Goal: Task Accomplishment & Management: Use online tool/utility

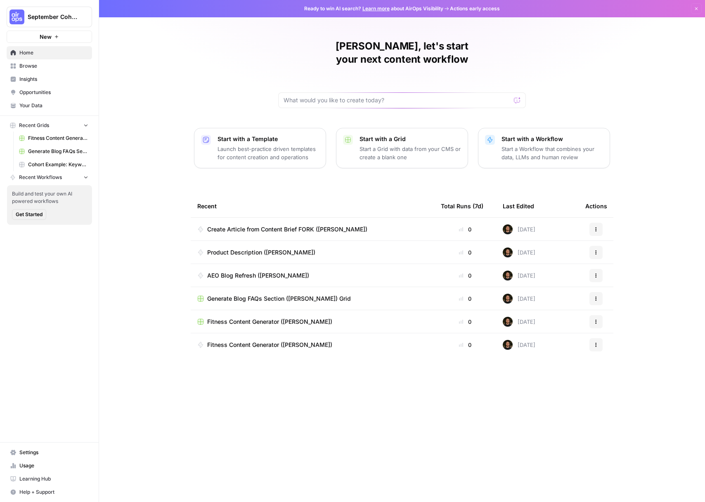
click at [45, 67] on span "Browse" at bounding box center [53, 65] width 69 height 7
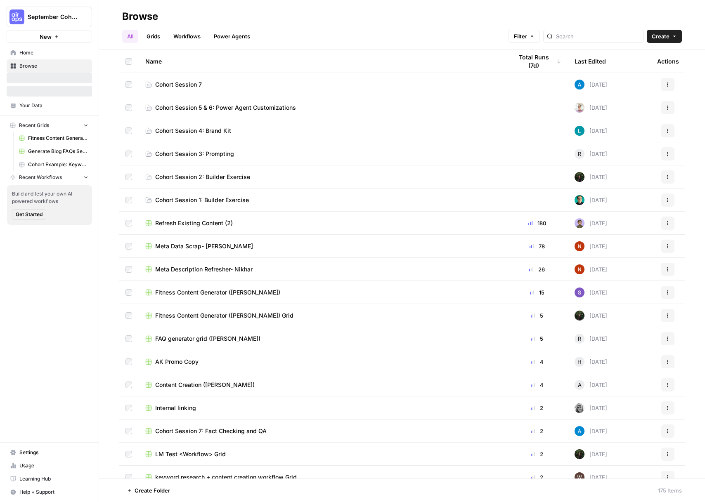
click at [266, 83] on link "Cohort Session 7" at bounding box center [322, 84] width 354 height 8
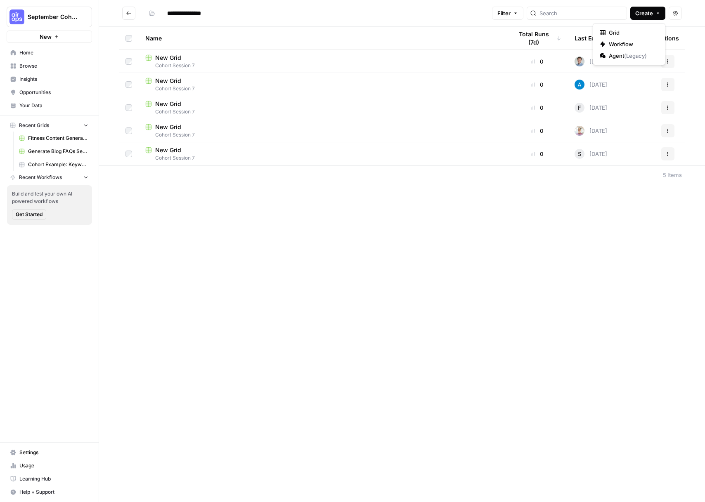
click at [652, 16] on span "Create" at bounding box center [644, 13] width 18 height 8
click at [627, 33] on span "Grid" at bounding box center [631, 32] width 46 height 8
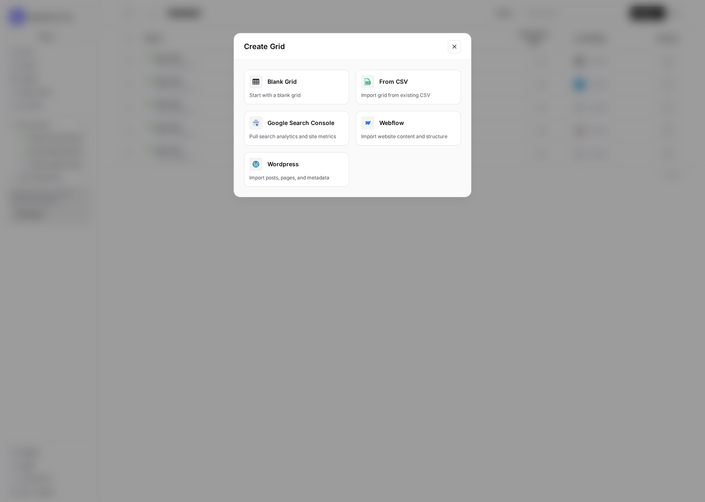
click at [309, 93] on div "Start with a blank grid" at bounding box center [296, 95] width 94 height 7
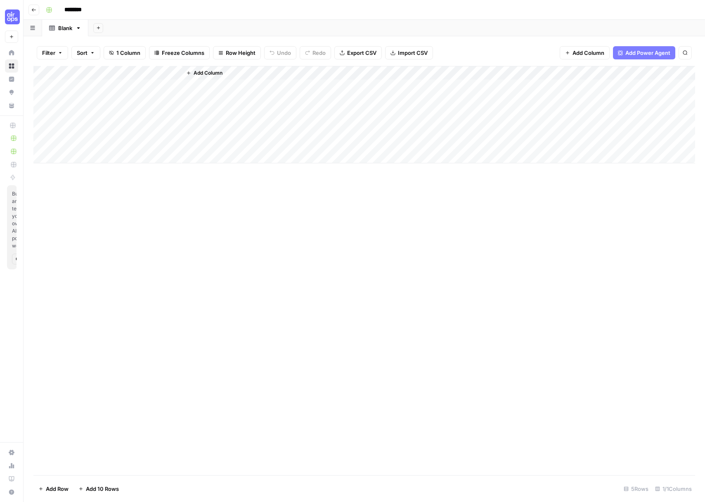
click at [87, 10] on input "********" at bounding box center [84, 9] width 46 height 13
type input "**********"
click at [110, 71] on div "Add Column" at bounding box center [363, 114] width 661 height 97
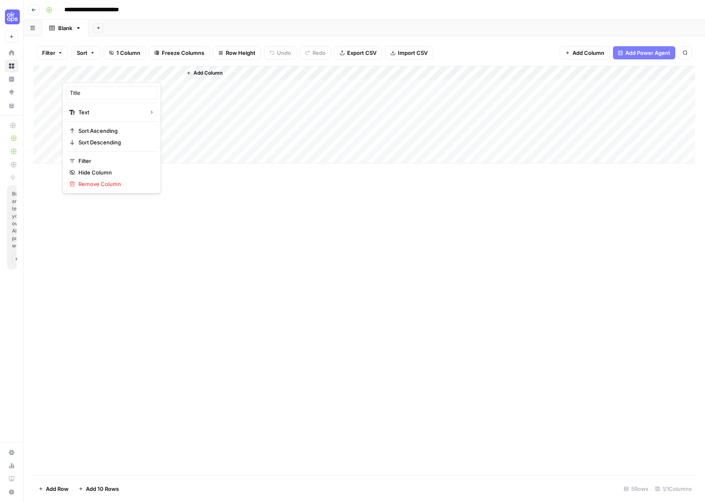
click at [110, 71] on div at bounding box center [121, 74] width 119 height 16
click at [88, 94] on input "Title" at bounding box center [112, 93] width 84 height 8
type input "Topic"
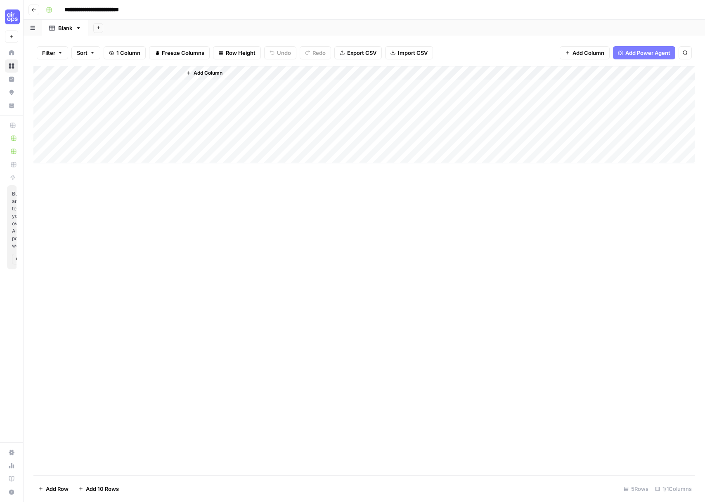
click at [218, 71] on span "Add Column" at bounding box center [207, 72] width 29 height 7
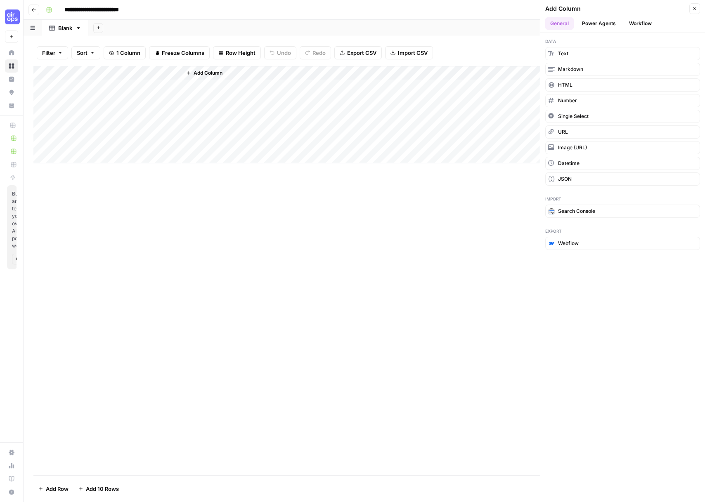
click at [603, 21] on button "Power Agents" at bounding box center [599, 23] width 44 height 12
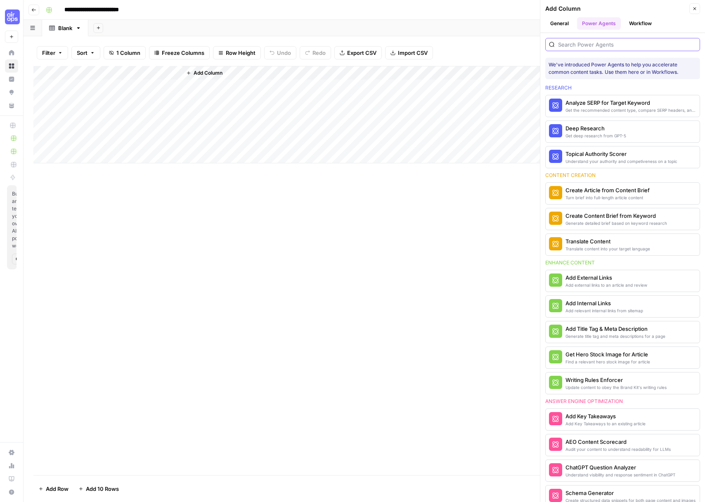
click at [604, 47] on input "search" at bounding box center [627, 44] width 138 height 8
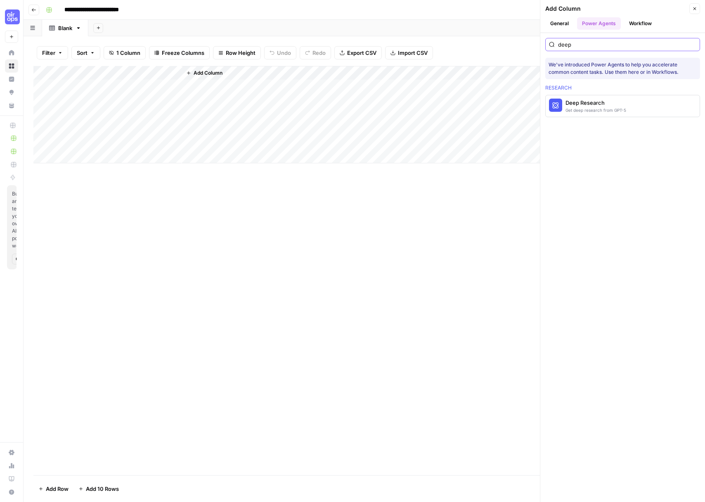
type input "deep"
click at [605, 112] on div "Get deep research from GPT-5" at bounding box center [595, 110] width 61 height 7
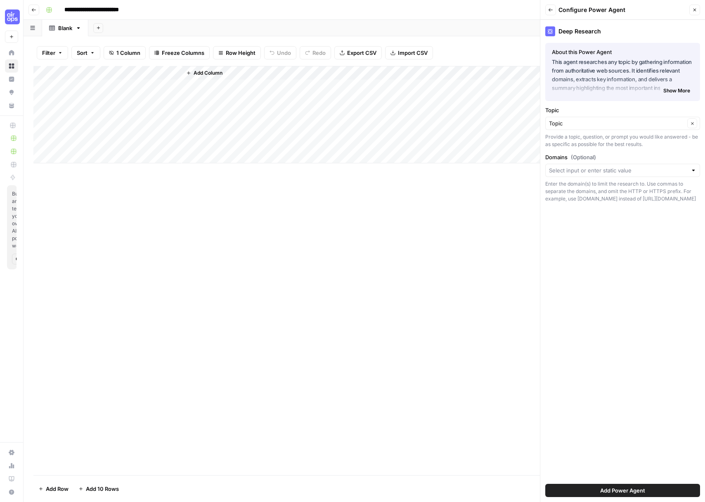
click at [634, 485] on button "Add Power Agent" at bounding box center [622, 490] width 155 height 13
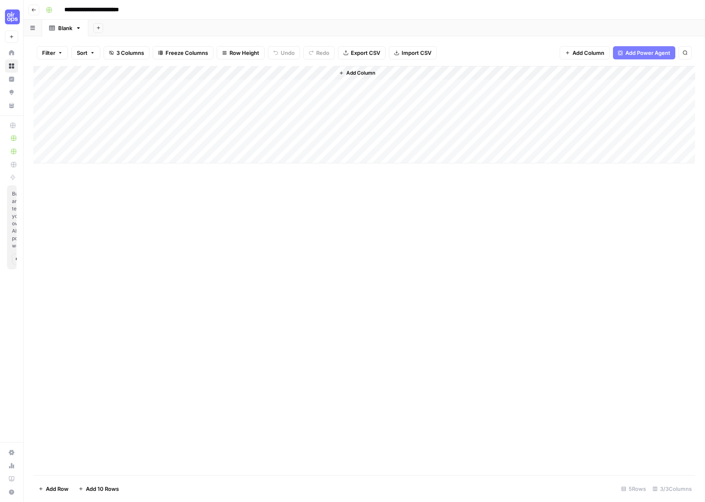
click at [108, 90] on div "Add Column" at bounding box center [363, 114] width 661 height 97
click at [125, 89] on div "Add Column" at bounding box center [363, 114] width 661 height 97
type textarea "**********"
click at [92, 116] on div "Add Column" at bounding box center [363, 114] width 661 height 97
click at [98, 100] on div "Add Column" at bounding box center [363, 114] width 661 height 97
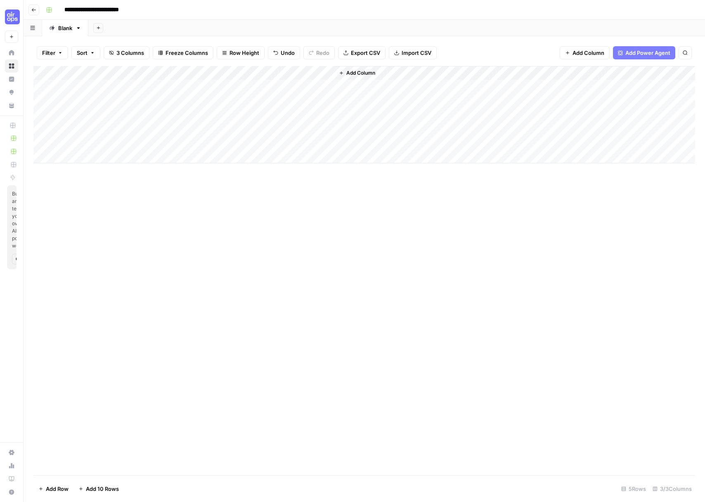
click at [220, 73] on div "Add Column" at bounding box center [363, 114] width 661 height 97
click at [348, 264] on div "Add Column" at bounding box center [363, 270] width 661 height 409
click at [45, 51] on span "Filter" at bounding box center [48, 53] width 13 height 8
click at [111, 94] on button "Add Filter" at bounding box center [200, 93] width 307 height 11
click at [107, 97] on input "text" at bounding box center [97, 96] width 90 height 8
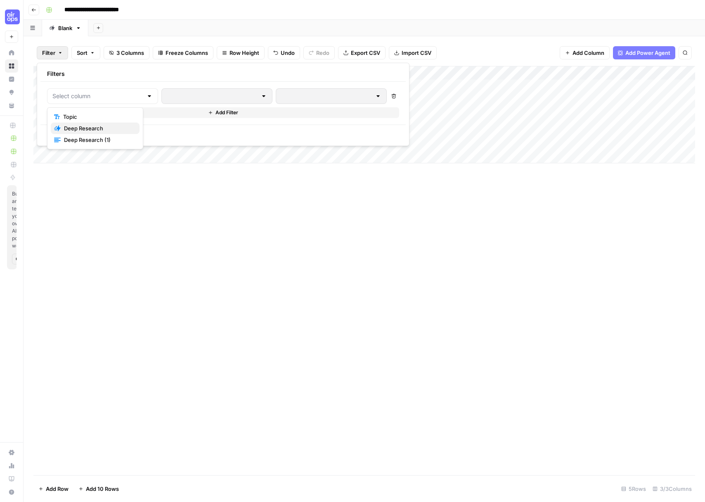
click at [108, 126] on span "Deep Research" at bounding box center [98, 128] width 69 height 8
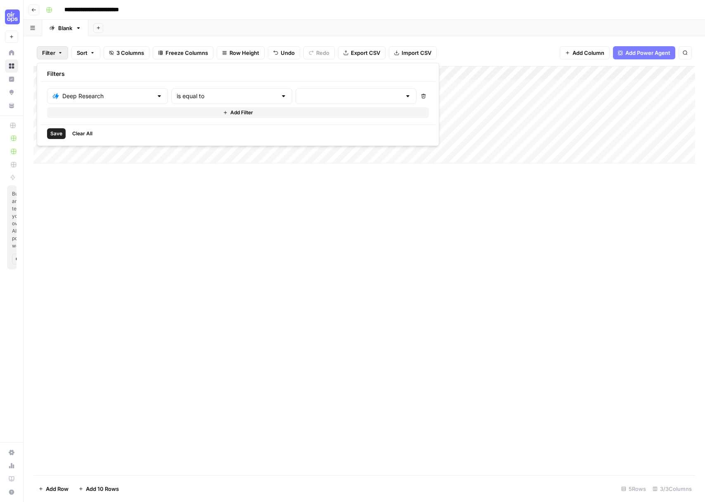
click at [85, 132] on span "Clear All" at bounding box center [82, 133] width 20 height 7
click at [229, 218] on div "Add Column" at bounding box center [363, 270] width 661 height 409
click at [216, 86] on div "Add Column" at bounding box center [363, 114] width 661 height 97
click at [225, 72] on div "Add Column" at bounding box center [363, 114] width 661 height 97
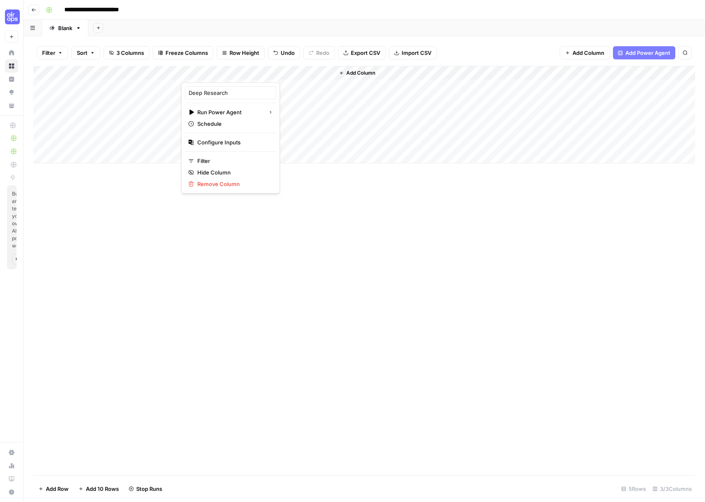
click at [287, 220] on div "Add Column" at bounding box center [363, 270] width 661 height 409
click at [240, 72] on div "Add Column" at bounding box center [363, 114] width 661 height 97
click at [291, 191] on div "Add Column" at bounding box center [363, 270] width 661 height 409
click at [43, 99] on div "Add Column" at bounding box center [363, 114] width 661 height 97
click at [43, 110] on div "Add Column" at bounding box center [363, 114] width 661 height 97
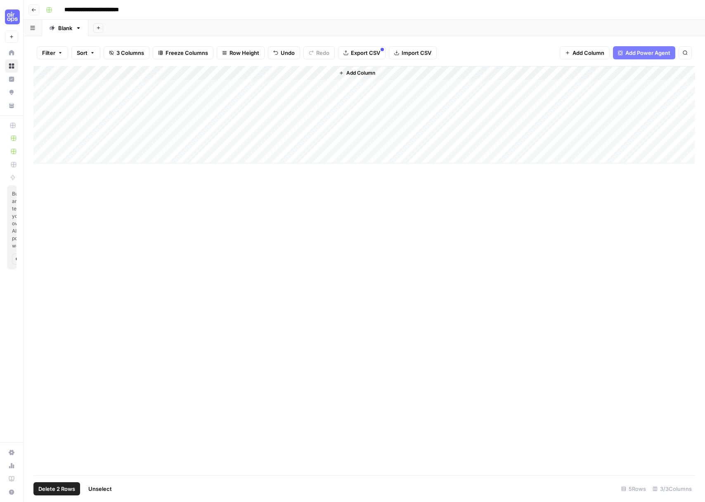
click at [44, 114] on div "Add Column" at bounding box center [363, 114] width 661 height 97
click at [43, 125] on div "Add Column" at bounding box center [363, 114] width 661 height 97
click at [41, 143] on div "Add Column" at bounding box center [363, 114] width 661 height 97
click at [57, 488] on span "Delete 4 Rows" at bounding box center [56, 489] width 37 height 8
click at [319, 98] on span "Delete" at bounding box center [323, 95] width 18 height 8
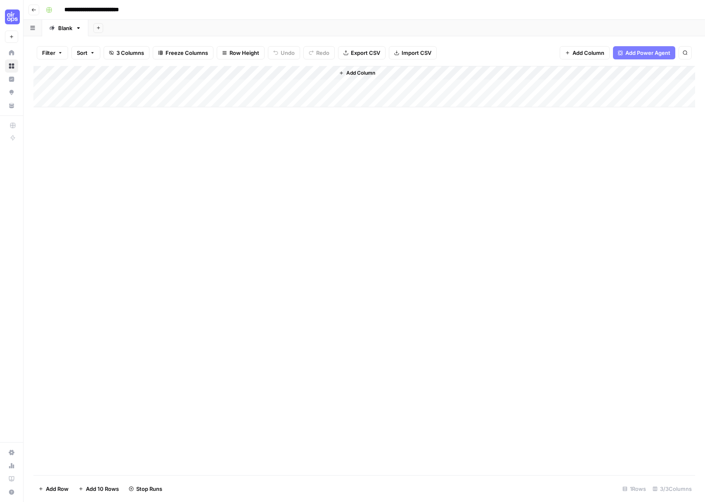
click at [240, 72] on div "Add Column" at bounding box center [363, 86] width 661 height 41
click at [295, 141] on div "Add Column" at bounding box center [363, 270] width 661 height 409
click at [223, 72] on div "Add Column" at bounding box center [363, 86] width 661 height 41
click at [222, 139] on span "Configure Inputs" at bounding box center [233, 142] width 72 height 8
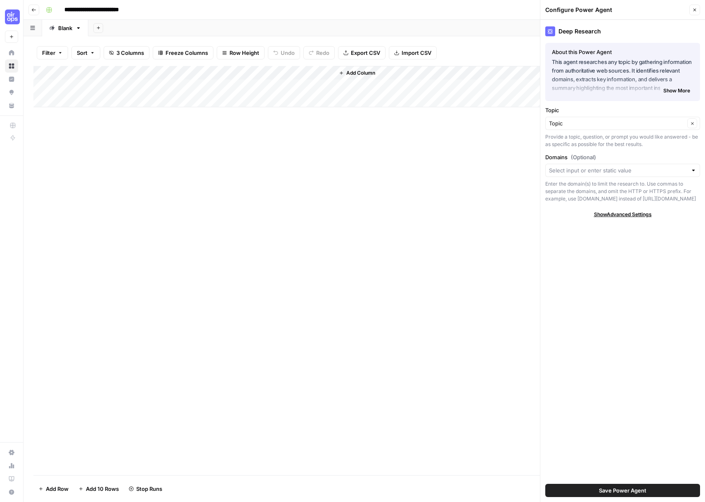
click at [696, 13] on button "Close" at bounding box center [694, 10] width 11 height 11
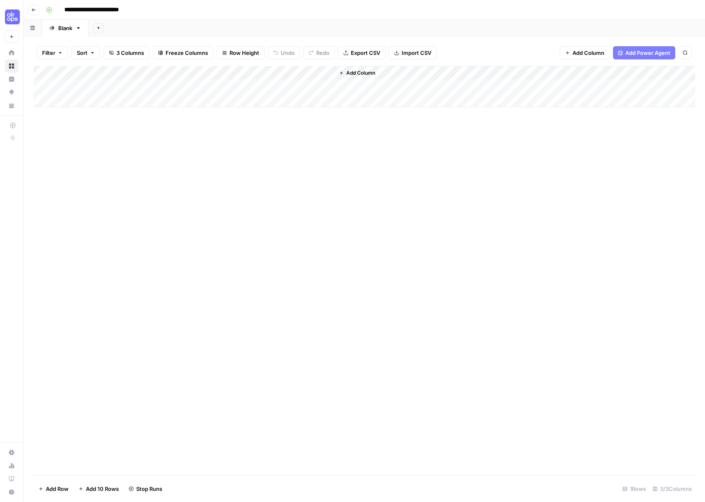
click at [313, 73] on div "Add Column" at bounding box center [363, 86] width 661 height 41
click at [590, 170] on div "Add Column" at bounding box center [363, 270] width 661 height 409
drag, startPoint x: 621, startPoint y: 238, endPoint x: 615, endPoint y: 231, distance: 9.4
click at [620, 237] on div "Add Column" at bounding box center [363, 270] width 661 height 409
click at [487, 216] on div "Add Column" at bounding box center [363, 270] width 661 height 409
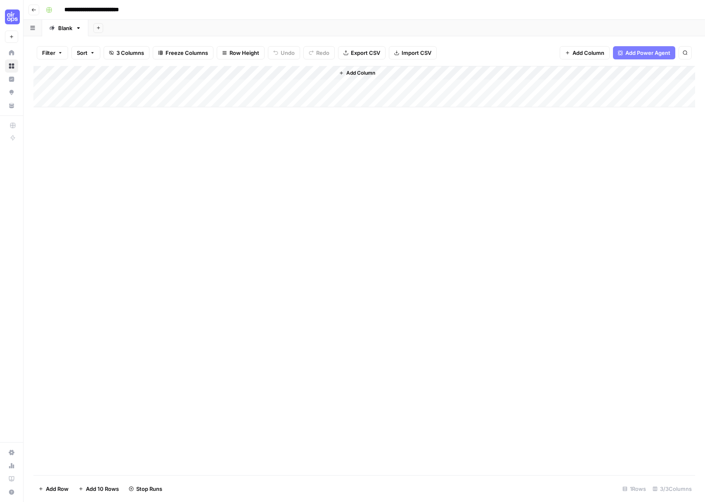
click at [230, 74] on div "Add Column" at bounding box center [363, 86] width 661 height 41
click at [310, 148] on div "Add Column" at bounding box center [363, 270] width 661 height 409
click at [210, 74] on div "Add Column" at bounding box center [363, 86] width 661 height 41
click at [312, 150] on div "Add Column" at bounding box center [363, 270] width 661 height 409
click at [224, 70] on div "Add Column" at bounding box center [363, 86] width 661 height 41
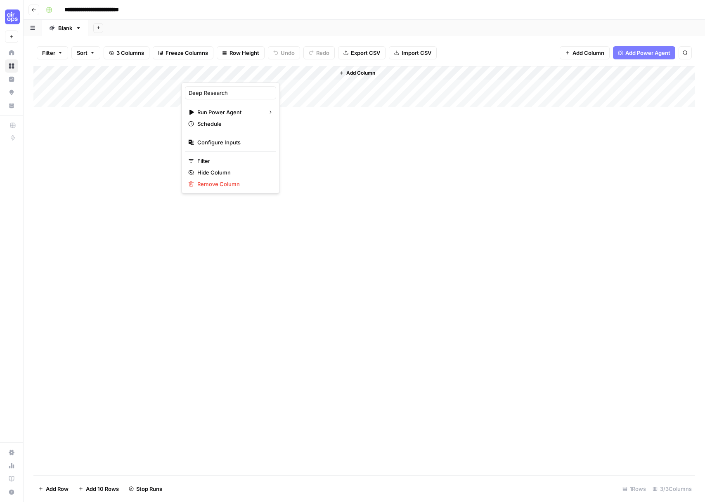
click at [311, 143] on div "Add Column" at bounding box center [363, 270] width 661 height 409
click at [252, 87] on div "Add Column" at bounding box center [363, 86] width 661 height 41
click at [223, 73] on div "Add Column" at bounding box center [363, 86] width 661 height 41
click at [226, 73] on div "Add Column" at bounding box center [363, 86] width 661 height 41
click at [245, 71] on div at bounding box center [220, 74] width 79 height 16
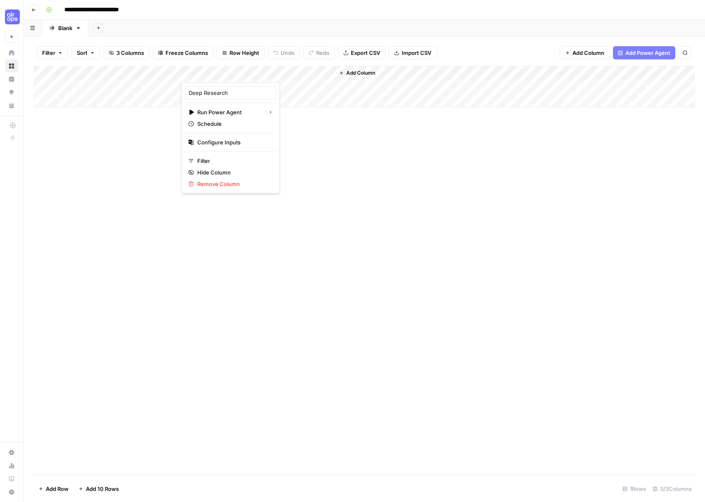
click at [243, 72] on div at bounding box center [220, 74] width 79 height 16
click at [233, 182] on span "Remove Column" at bounding box center [233, 184] width 72 height 8
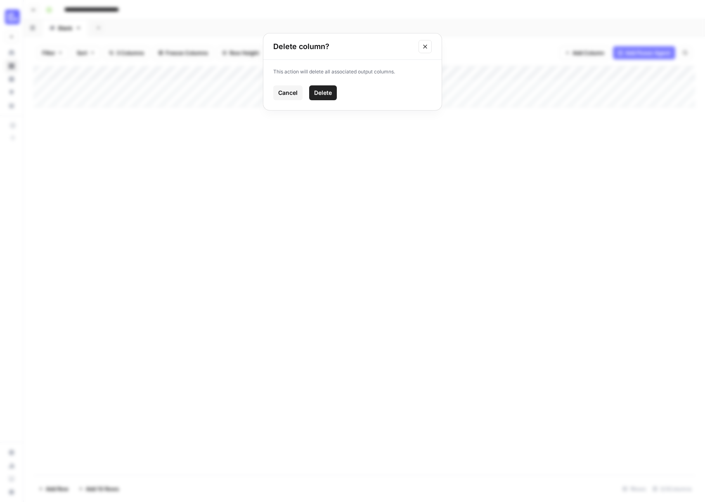
click at [330, 94] on span "Delete" at bounding box center [323, 93] width 18 height 8
click at [656, 55] on span "Add Power Agent" at bounding box center [647, 53] width 45 height 8
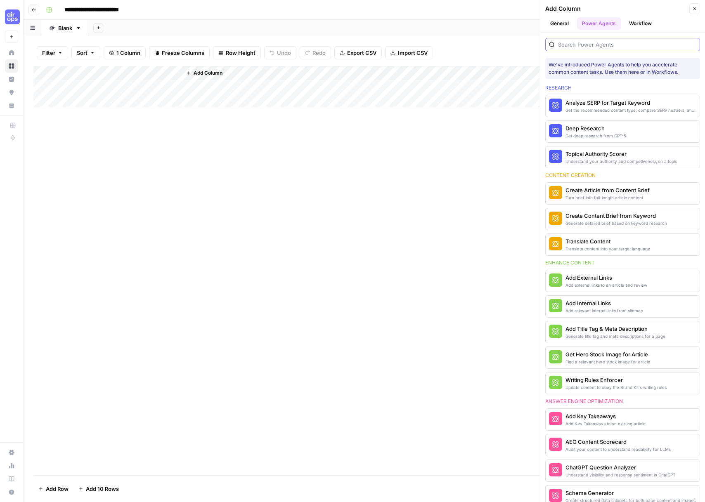
click at [642, 48] on input "search" at bounding box center [627, 44] width 138 height 8
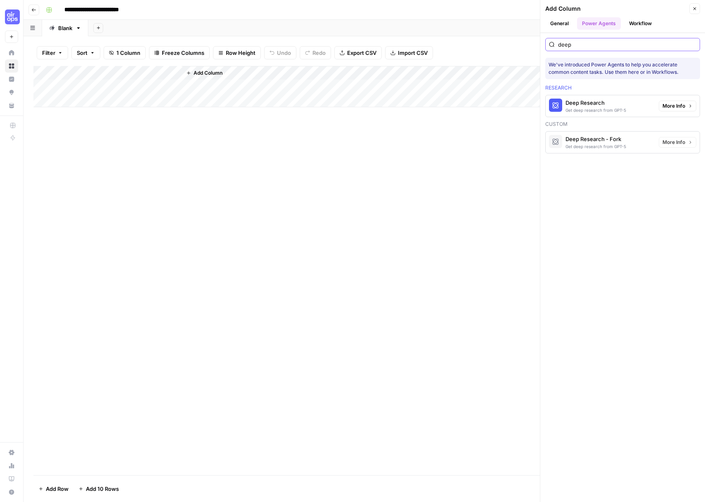
type input "deep"
click at [623, 103] on div "Deep Research" at bounding box center [595, 103] width 61 height 8
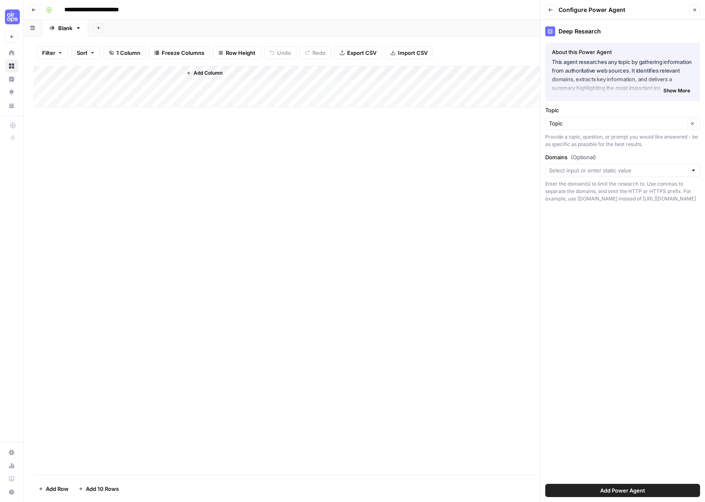
click at [640, 486] on span "Add Power Agent" at bounding box center [622, 490] width 45 height 8
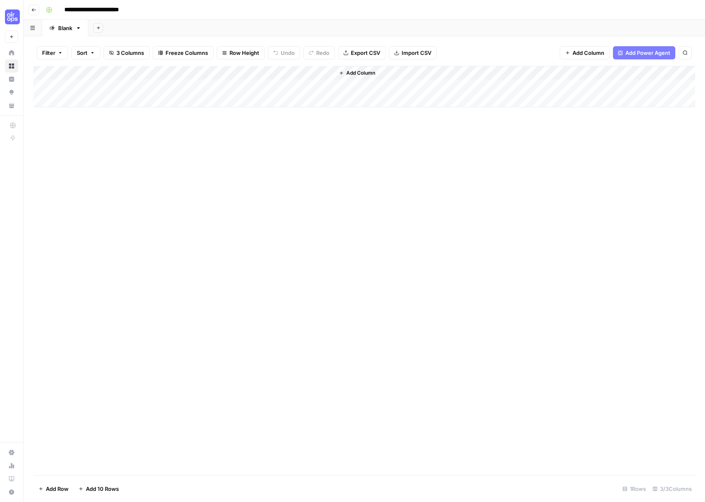
click at [207, 76] on div "Add Column" at bounding box center [363, 86] width 661 height 41
click at [243, 73] on div at bounding box center [220, 74] width 79 height 16
click at [242, 72] on div at bounding box center [220, 74] width 79 height 16
click at [238, 73] on div at bounding box center [220, 74] width 79 height 16
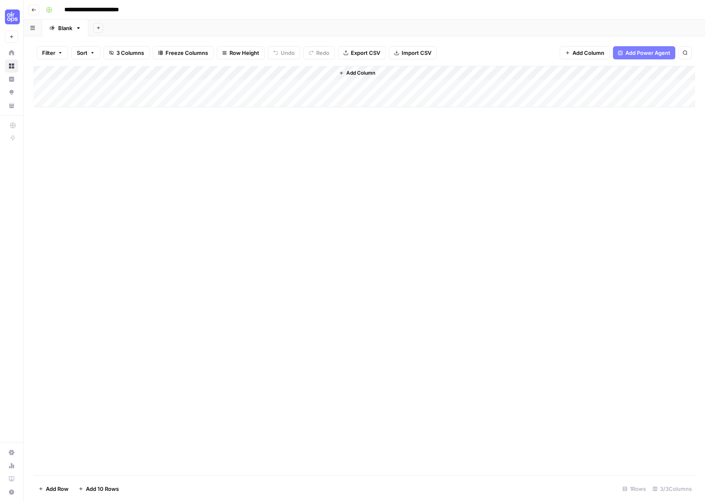
click at [313, 123] on div "Add Column" at bounding box center [363, 270] width 661 height 409
click at [243, 72] on div "Add Column" at bounding box center [363, 86] width 661 height 41
click at [479, 211] on div "Add Column" at bounding box center [363, 270] width 661 height 409
click at [591, 54] on span "Add Column" at bounding box center [588, 53] width 32 height 8
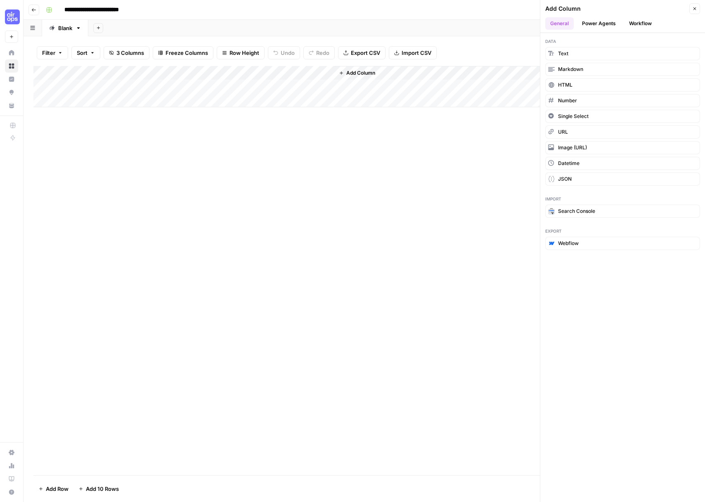
click at [639, 26] on button "Workflow" at bounding box center [640, 23] width 33 height 12
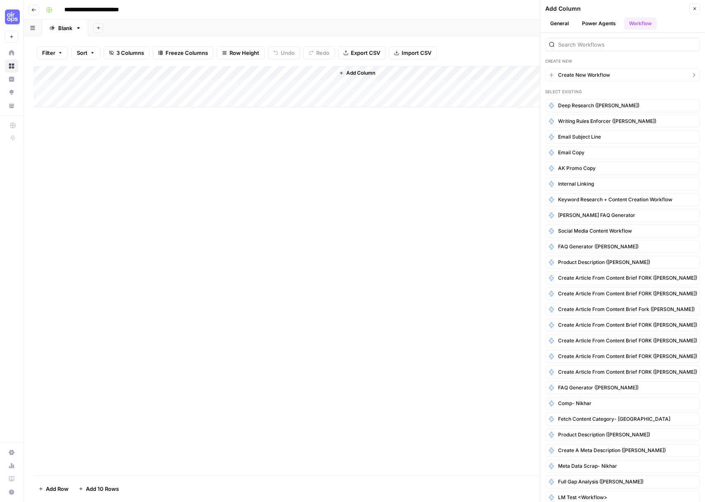
click at [606, 73] on span "Create New Workflow" at bounding box center [584, 74] width 52 height 7
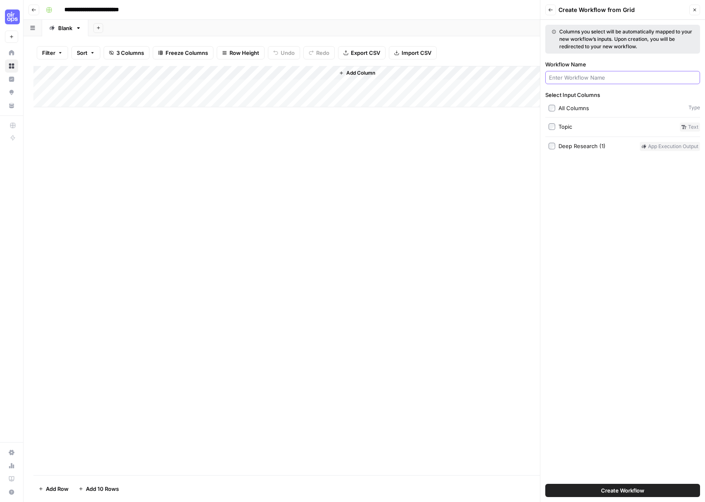
click at [606, 75] on input "Workflow Name" at bounding box center [622, 77] width 147 height 8
type input "Deep Researcher Fork ([PERSON_NAME])"
click at [563, 125] on div "Topic" at bounding box center [565, 127] width 14 height 8
click at [616, 484] on button "Create Workflow" at bounding box center [622, 490] width 155 height 13
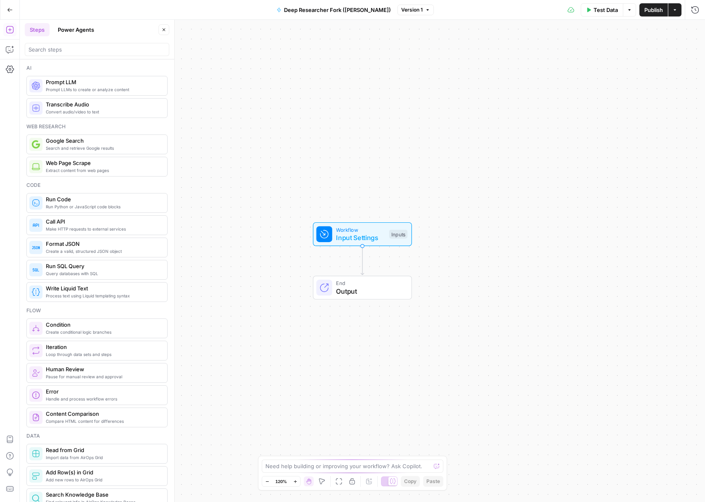
click at [82, 29] on button "Power Agents" at bounding box center [76, 29] width 46 height 13
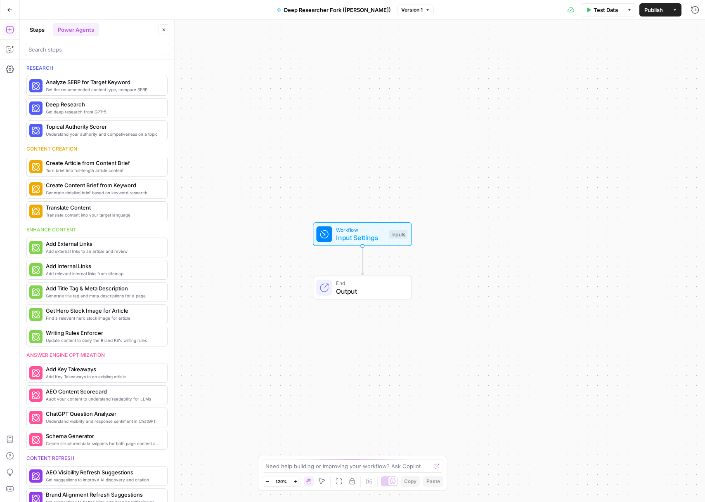
click at [83, 44] on div at bounding box center [97, 49] width 144 height 13
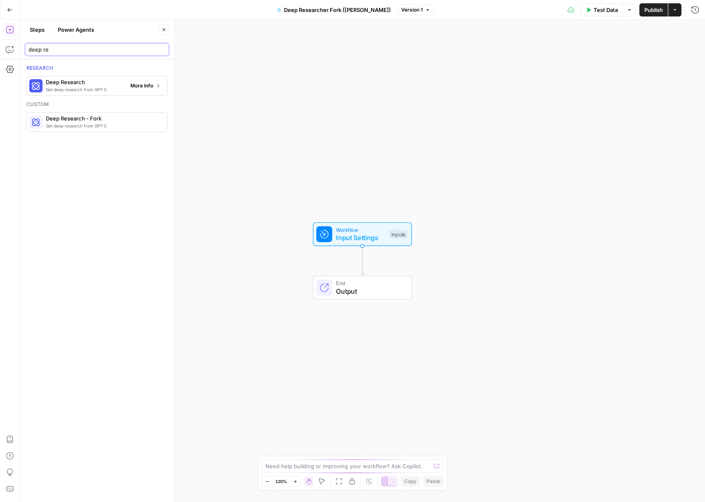
type input "deep re"
click at [91, 85] on span "Deep Research" at bounding box center [85, 82] width 78 height 8
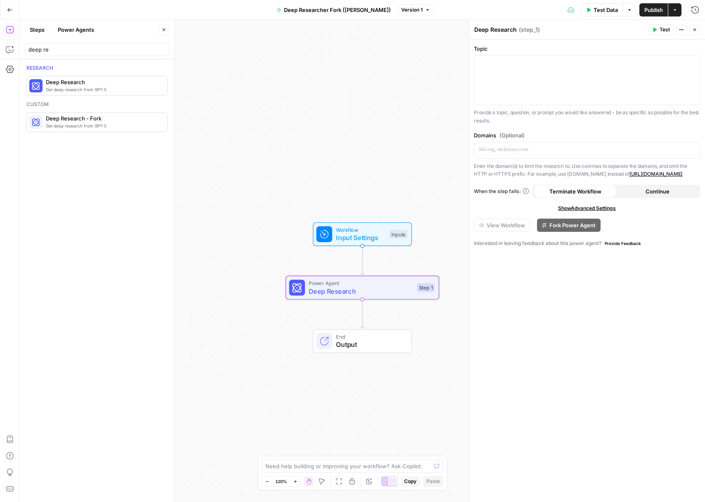
click at [396, 287] on span "Deep Research" at bounding box center [361, 291] width 104 height 10
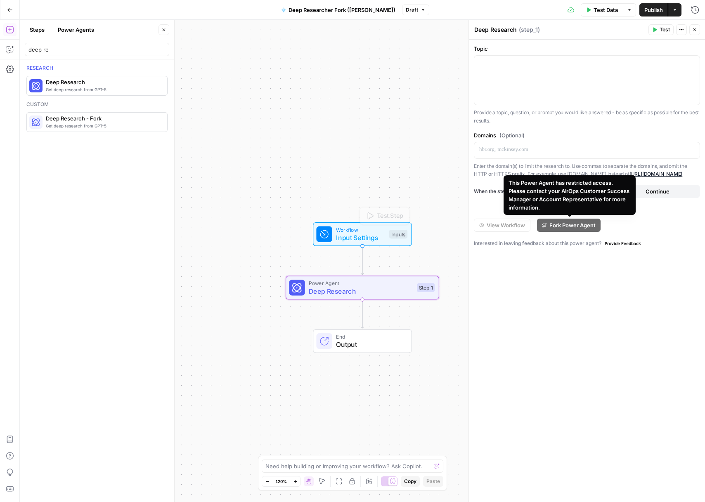
click at [248, 189] on div "Workflow Input Settings Inputs Test Step Power Agent Deep Research Step 1 End O…" at bounding box center [362, 261] width 685 height 482
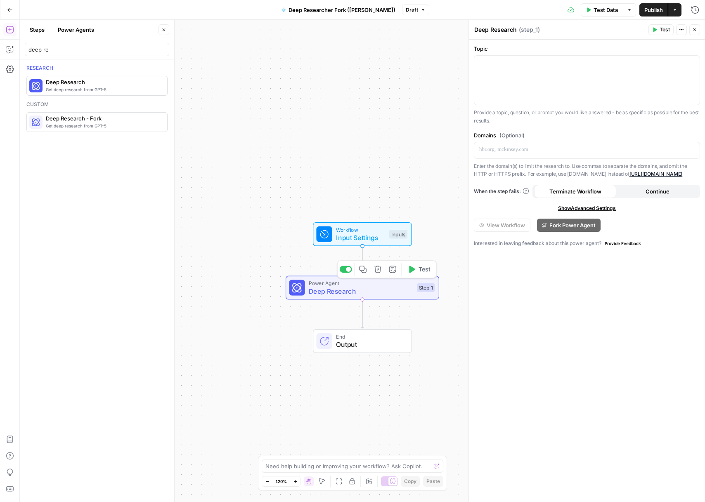
click at [364, 290] on span "Deep Research" at bounding box center [361, 291] width 104 height 10
click at [693, 29] on icon "button" at bounding box center [694, 29] width 3 height 3
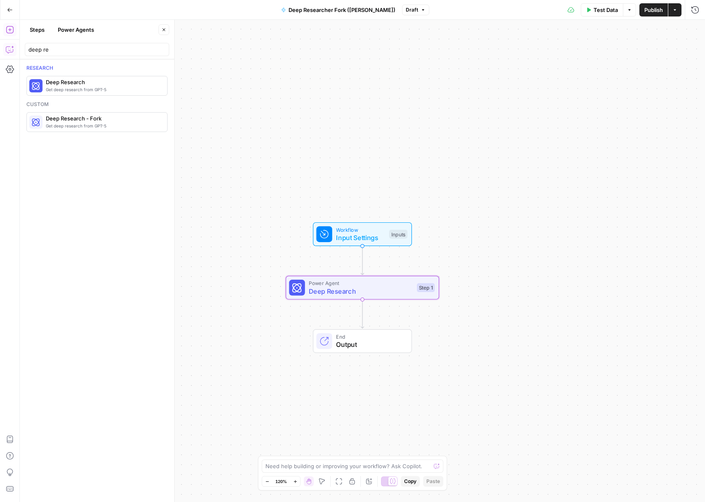
click at [11, 9] on icon "button" at bounding box center [10, 10] width 6 height 6
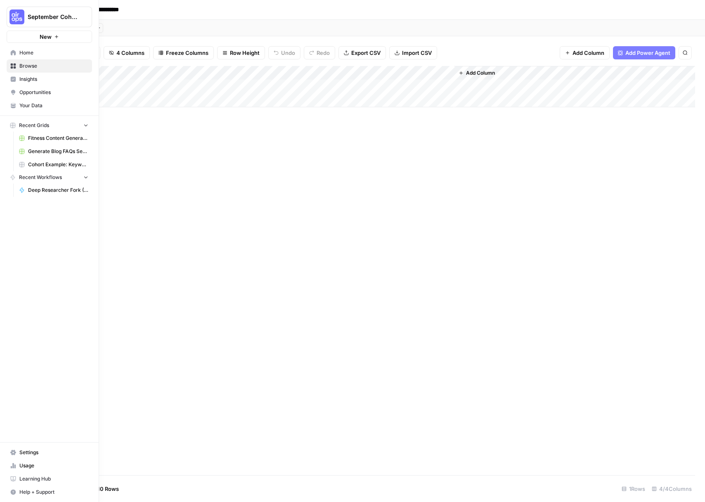
click at [17, 59] on link "Home" at bounding box center [49, 52] width 85 height 13
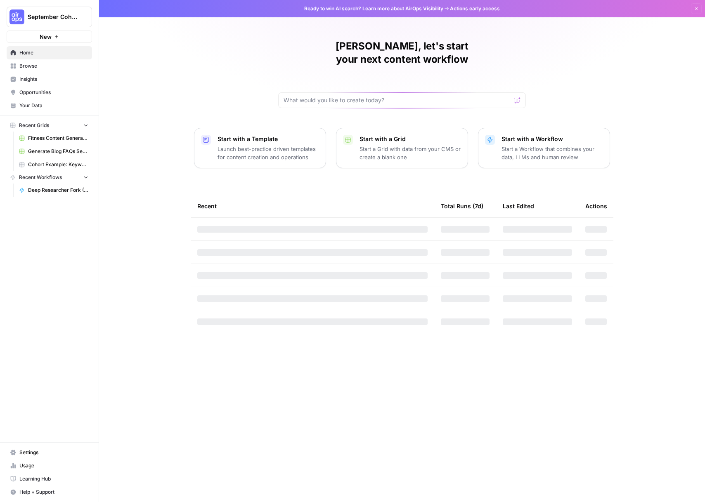
click at [21, 69] on span "Browse" at bounding box center [53, 65] width 69 height 7
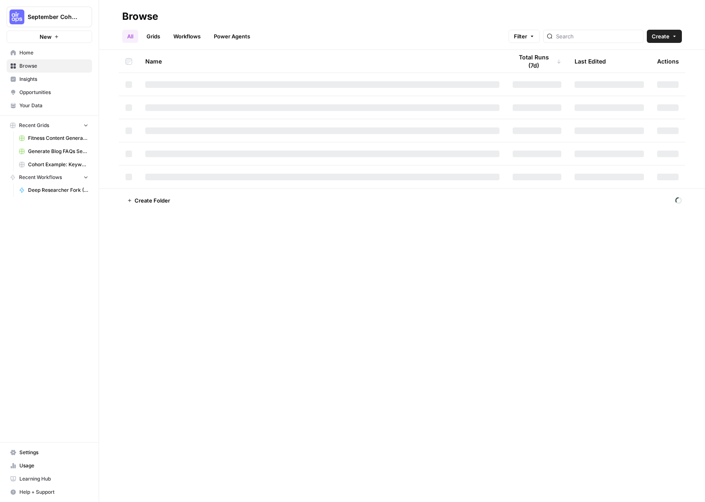
click at [193, 42] on link "Workflows" at bounding box center [186, 36] width 37 height 13
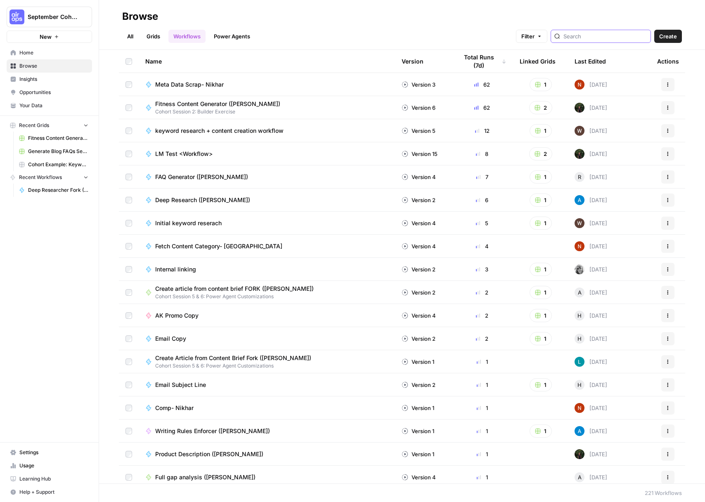
click at [633, 36] on input "search" at bounding box center [605, 36] width 84 height 8
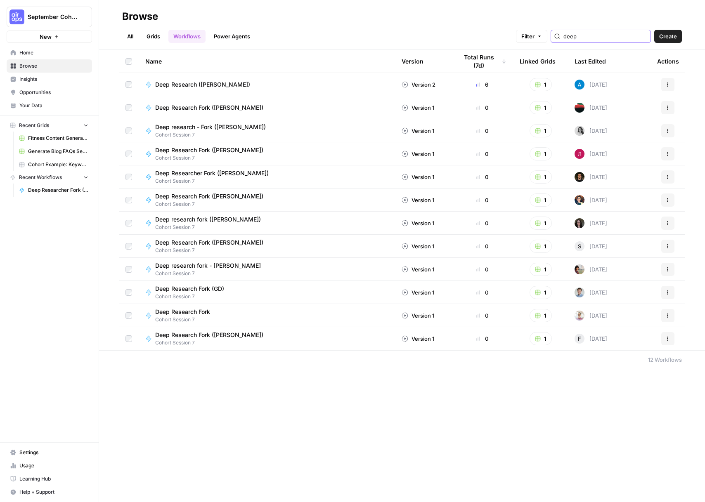
type input "deep"
click at [665, 84] on icon "button" at bounding box center [667, 84] width 5 height 5
click at [620, 168] on span "Duplicate" at bounding box center [631, 169] width 66 height 8
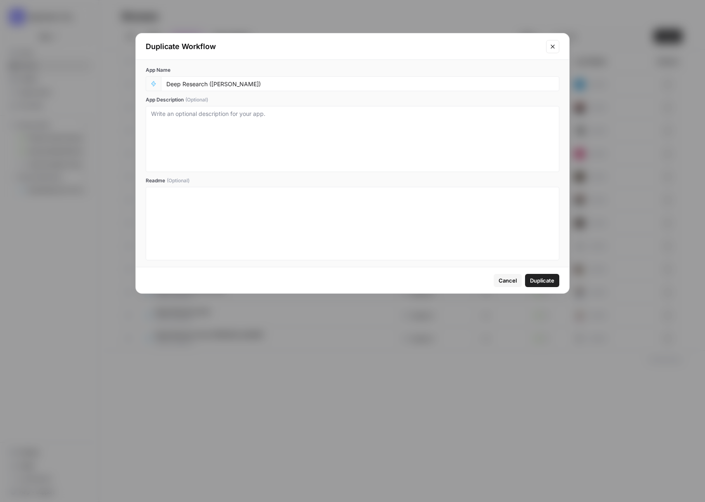
click at [226, 87] on div "Deep Research (Andrea)" at bounding box center [360, 83] width 398 height 15
click at [225, 87] on input "Deep Research (Andrea)" at bounding box center [359, 83] width 387 height 7
click at [224, 87] on input "Deep Research (Andrea)" at bounding box center [359, 83] width 387 height 7
type input "Deep Research ([PERSON_NAME])"
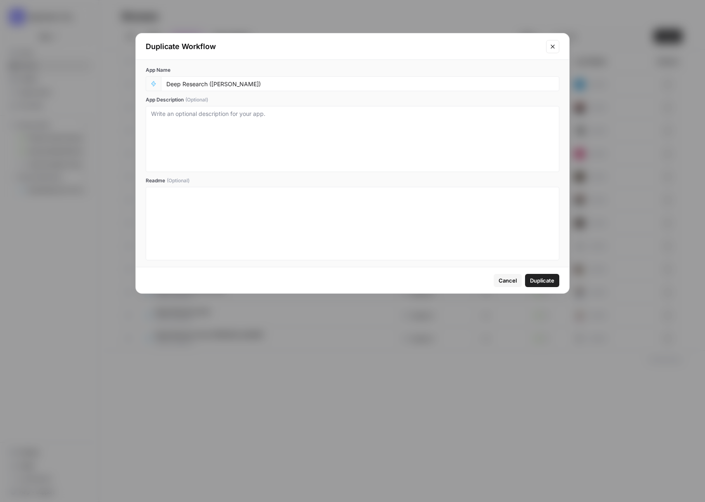
click at [529, 286] on button "Duplicate" at bounding box center [542, 280] width 34 height 13
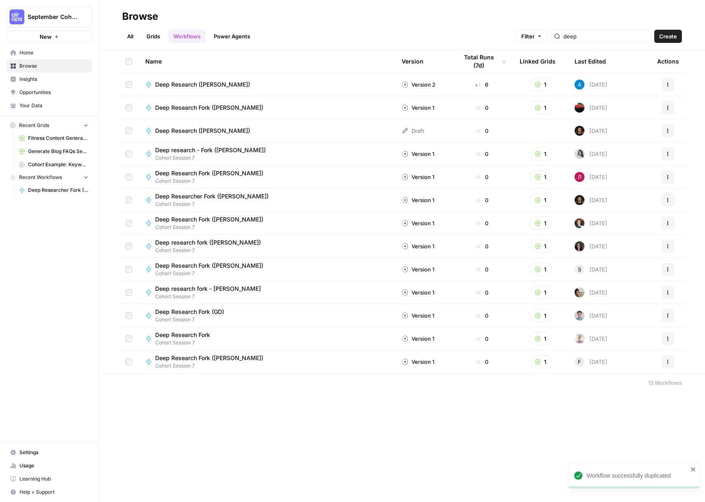
click at [233, 134] on div "Deep Research ([PERSON_NAME])" at bounding box center [266, 131] width 243 height 8
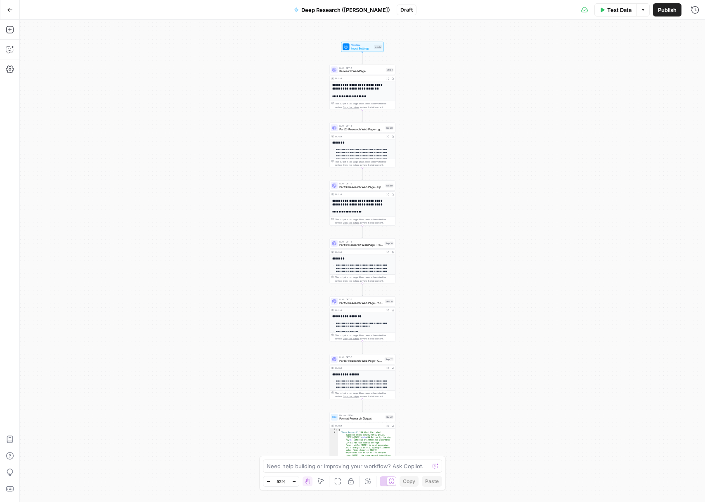
click at [620, 9] on span "Test Data" at bounding box center [619, 10] width 24 height 8
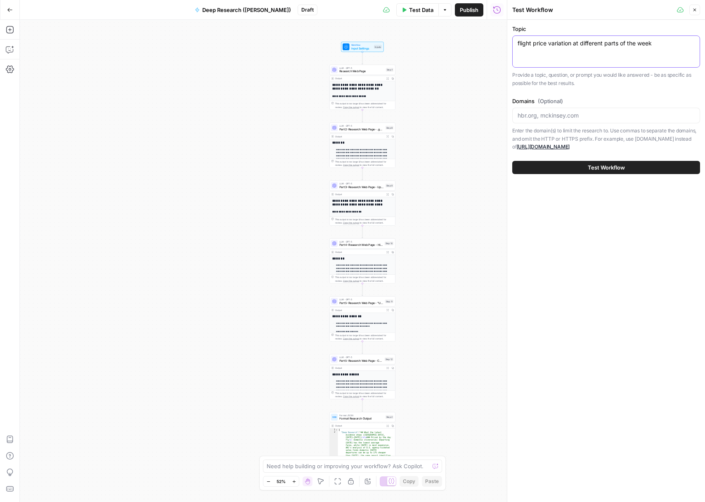
click at [555, 45] on textarea "flight price variation at different parts of the week" at bounding box center [605, 43] width 177 height 8
type textarea "Used Car Acquisition Strategies"
click at [609, 164] on span "Test Workflow" at bounding box center [605, 167] width 37 height 8
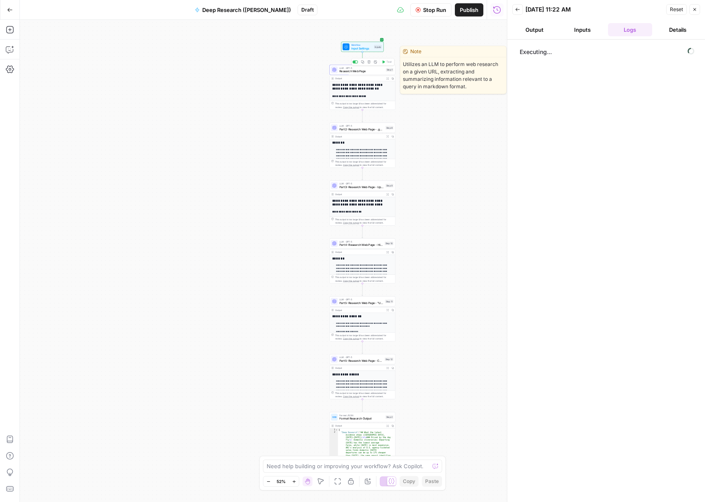
click at [364, 72] on span "Research Web Page" at bounding box center [361, 71] width 45 height 4
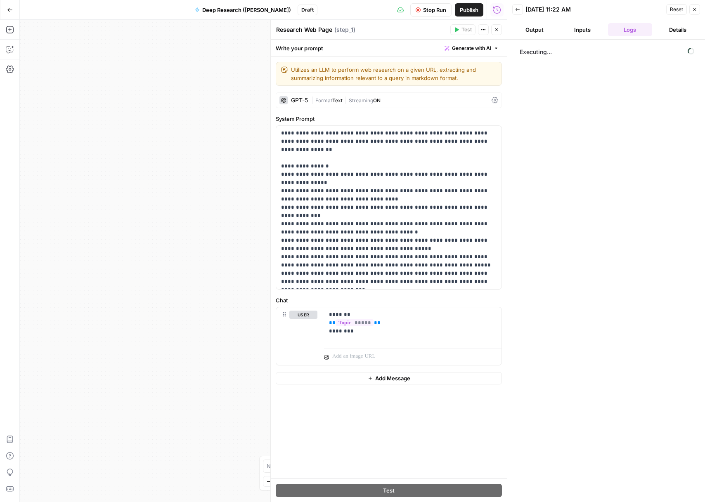
click at [490, 101] on div "GPT-5 | Format Text | Streaming ON" at bounding box center [389, 100] width 226 height 16
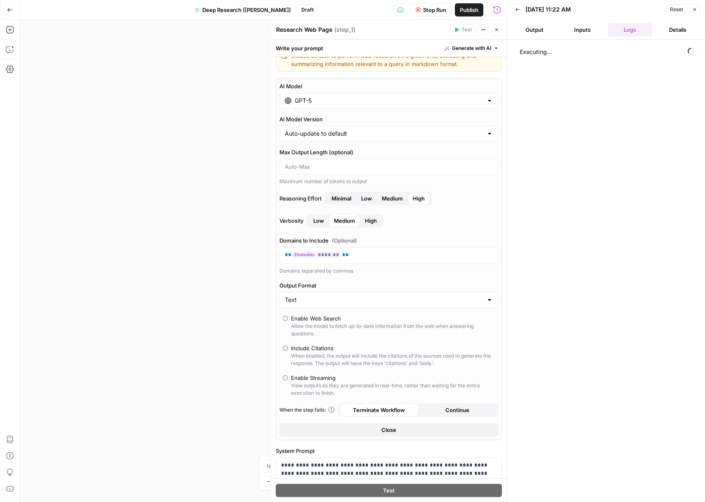
scroll to position [62, 0]
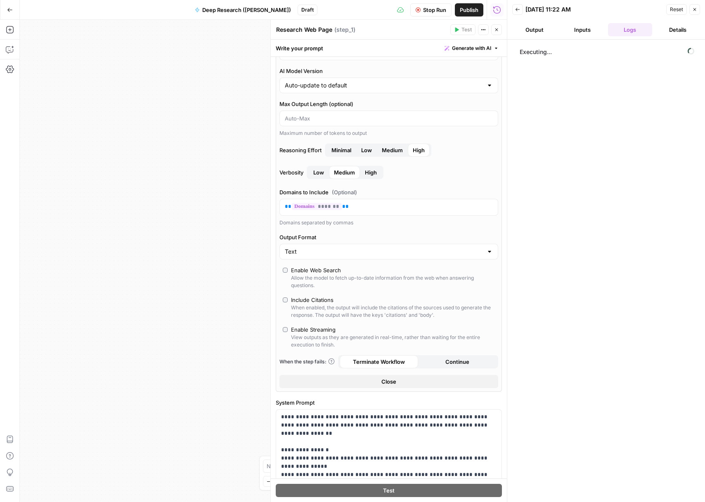
click at [495, 34] on button "Close" at bounding box center [496, 29] width 11 height 11
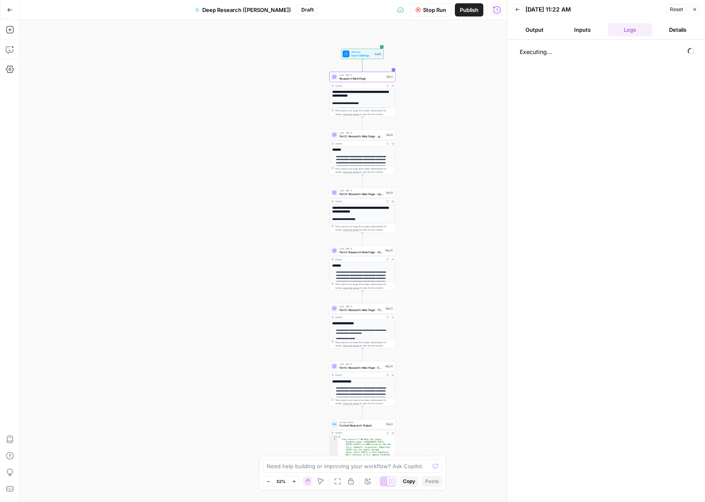
click at [534, 35] on button "Output" at bounding box center [534, 29] width 45 height 13
click at [630, 25] on button "Logs" at bounding box center [630, 29] width 45 height 13
click at [516, 10] on icon "button" at bounding box center [517, 9] width 5 height 5
click at [697, 9] on button "Close" at bounding box center [694, 10] width 11 height 11
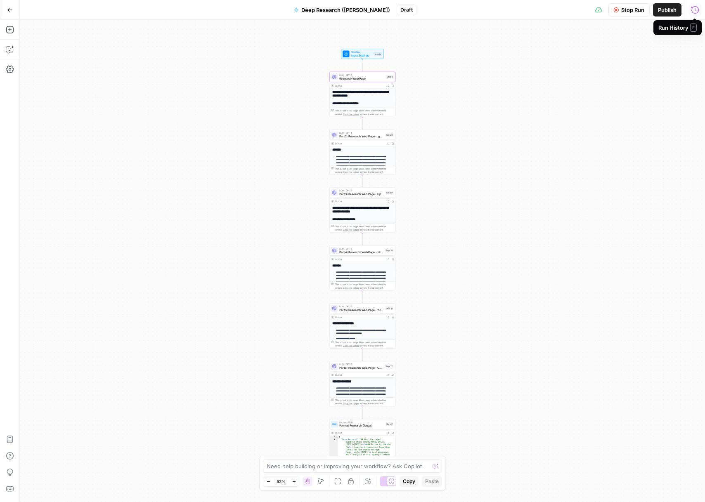
click at [694, 13] on icon "button" at bounding box center [694, 10] width 8 height 8
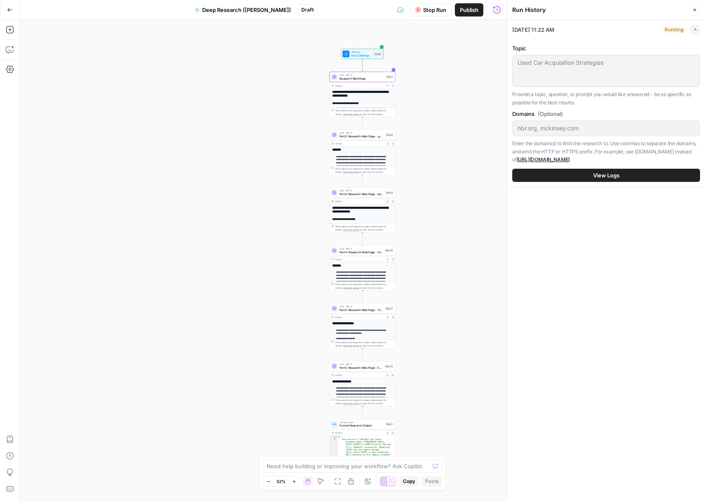
click at [697, 30] on button "Expand" at bounding box center [695, 30] width 10 height 10
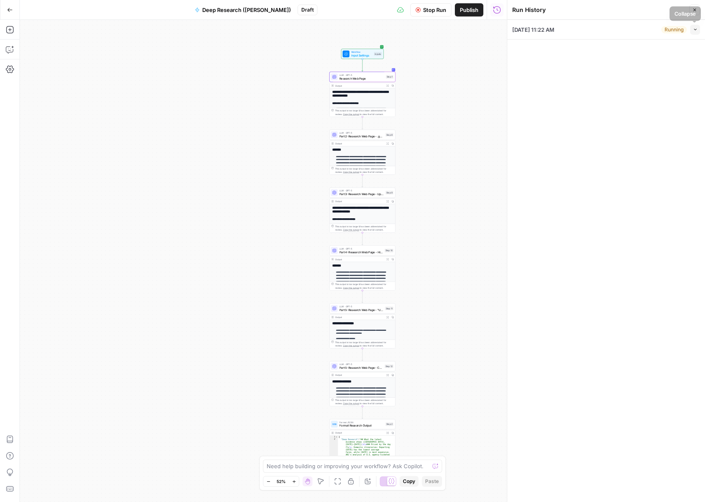
click at [693, 31] on icon "button" at bounding box center [695, 29] width 5 height 5
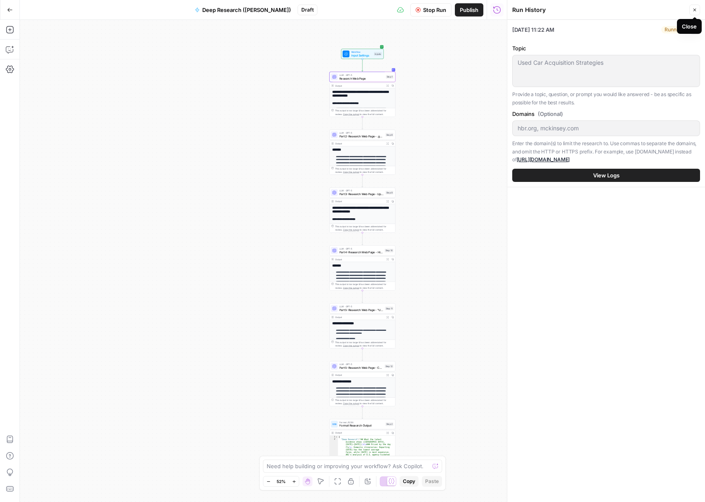
click at [696, 12] on icon "button" at bounding box center [694, 9] width 5 height 5
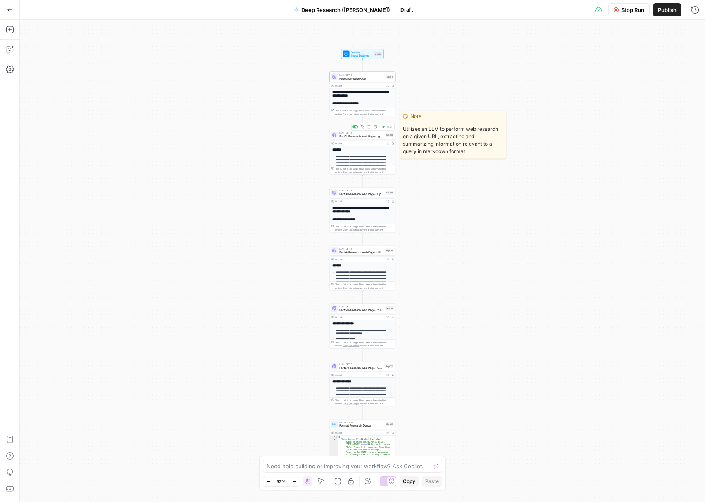
click at [363, 136] on span "Part 2: Research Web Page - .gov / .edu Only" at bounding box center [361, 136] width 44 height 4
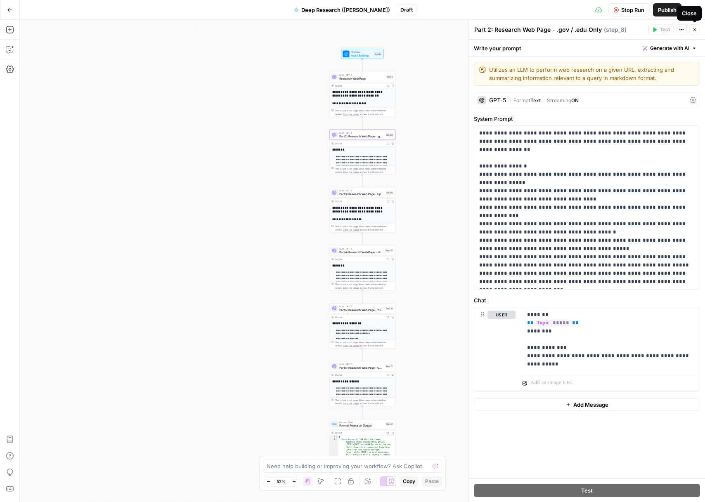
click at [693, 28] on icon "button" at bounding box center [694, 29] width 5 height 5
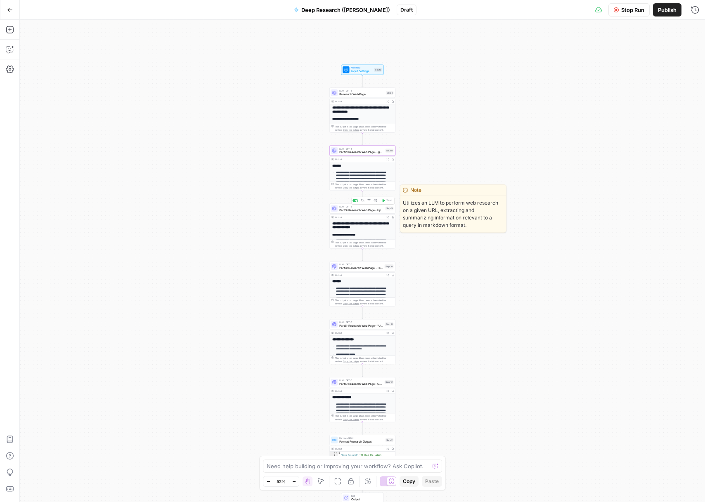
click at [368, 210] on span "Part 3: Research Web Page - Updated Date + Two Sources Supporting" at bounding box center [361, 210] width 44 height 4
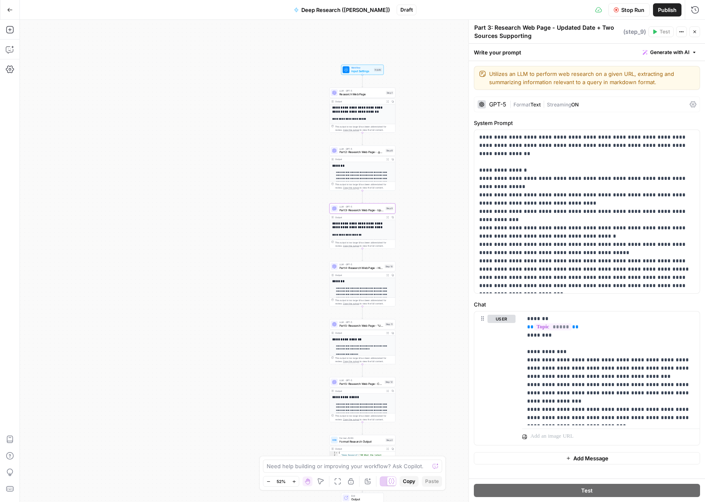
click at [695, 33] on icon "button" at bounding box center [694, 31] width 5 height 5
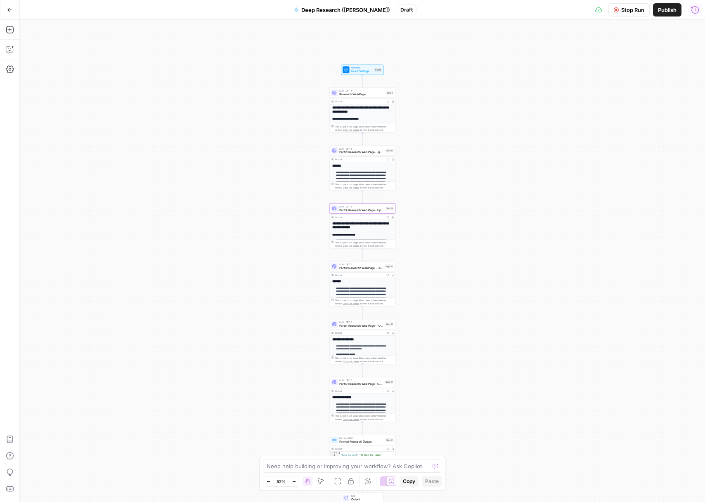
click at [696, 7] on icon "button" at bounding box center [694, 10] width 8 height 8
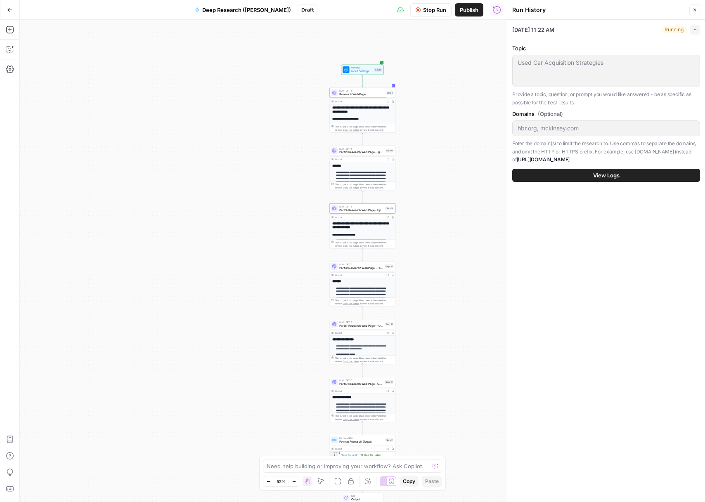
click at [691, 28] on button "Expand" at bounding box center [695, 30] width 10 height 10
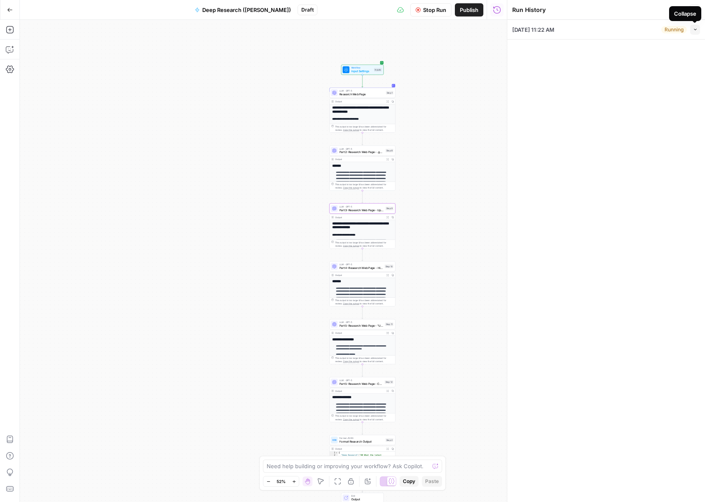
click at [694, 7] on div "Collapse" at bounding box center [685, 13] width 32 height 15
click at [694, 8] on icon "button" at bounding box center [694, 9] width 5 height 5
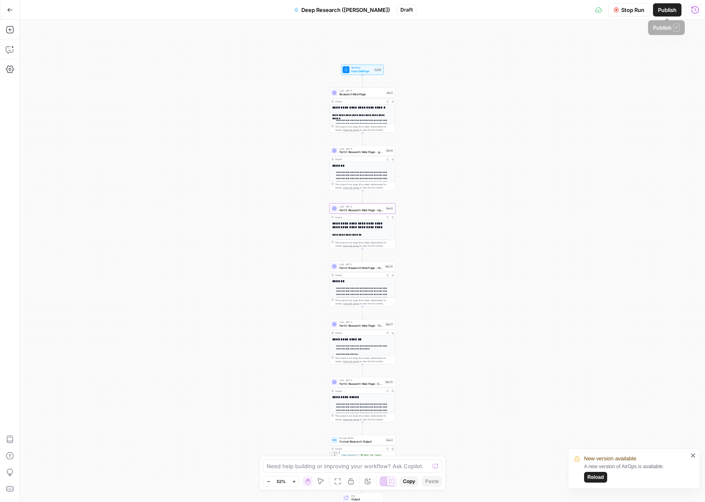
click at [692, 12] on icon "button" at bounding box center [694, 9] width 7 height 7
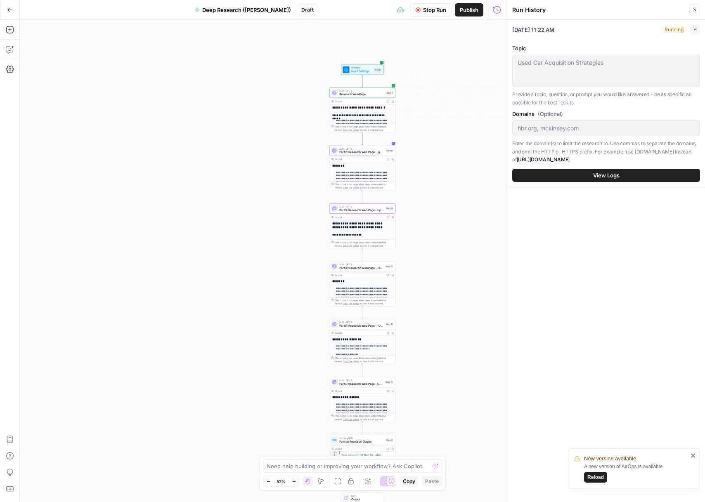
click at [364, 94] on span "Research Web Page" at bounding box center [361, 94] width 45 height 4
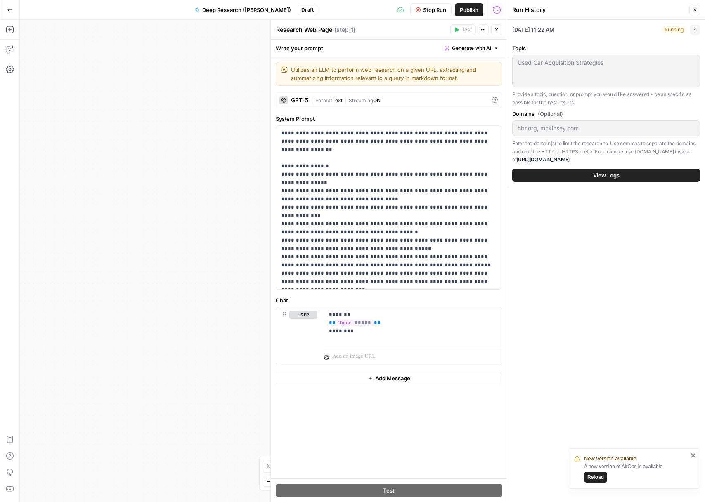
click at [196, 199] on div "**********" at bounding box center [263, 261] width 487 height 482
click at [500, 29] on button "Close" at bounding box center [496, 29] width 11 height 11
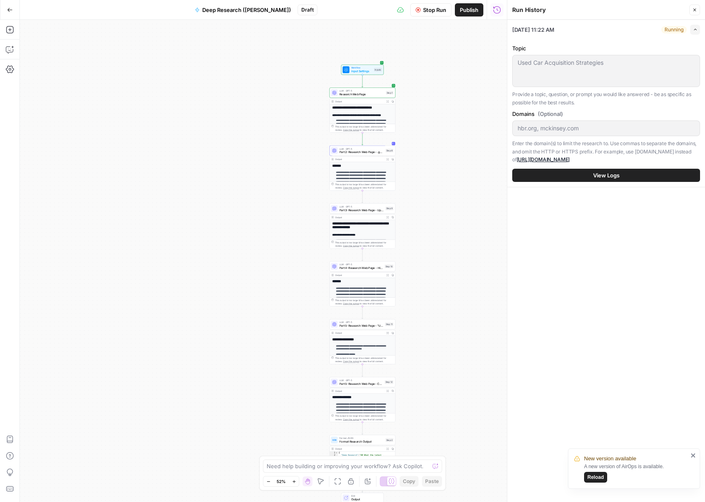
click at [372, 111] on div "**********" at bounding box center [363, 135] width 66 height 62
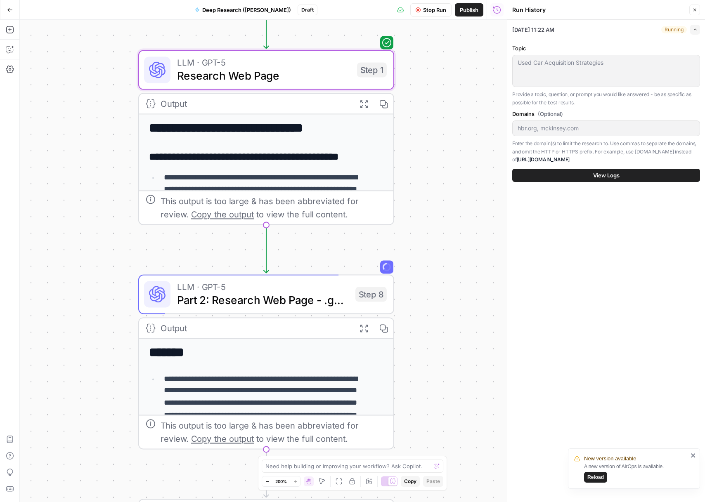
click at [316, 141] on div "**********" at bounding box center [266, 234] width 254 height 241
click at [365, 104] on icon "button" at bounding box center [363, 103] width 9 height 9
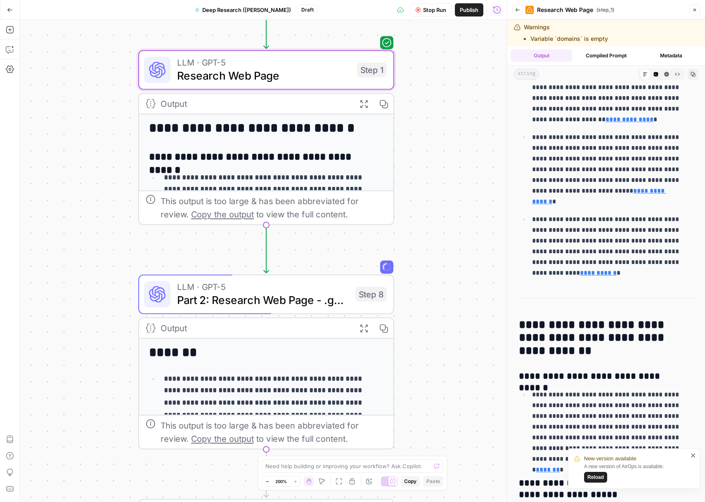
scroll to position [210, 0]
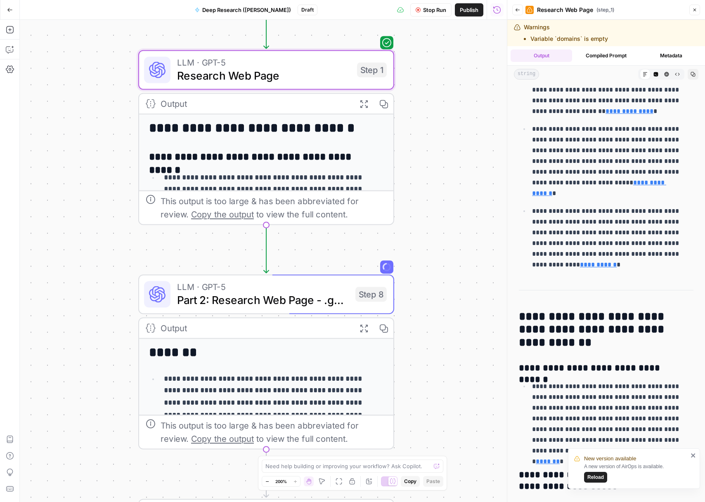
click at [603, 475] on button "Reload" at bounding box center [595, 477] width 23 height 11
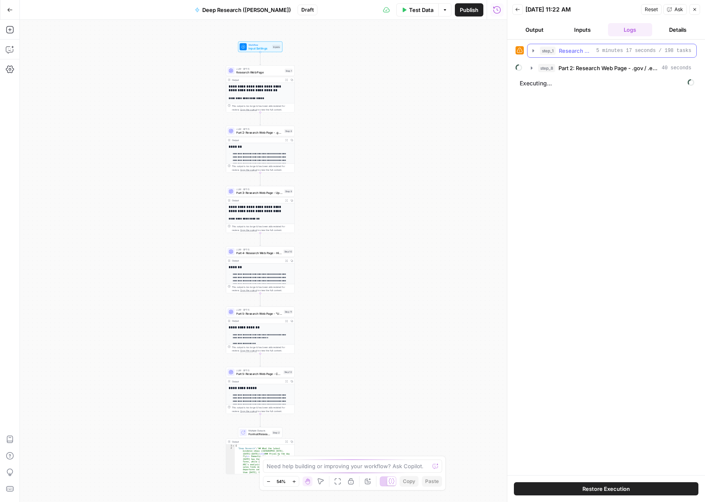
click at [530, 54] on icon "button" at bounding box center [533, 50] width 7 height 7
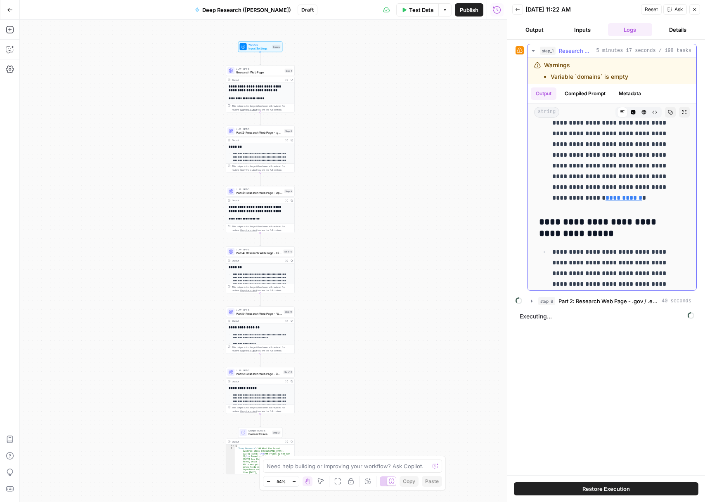
scroll to position [1121, 0]
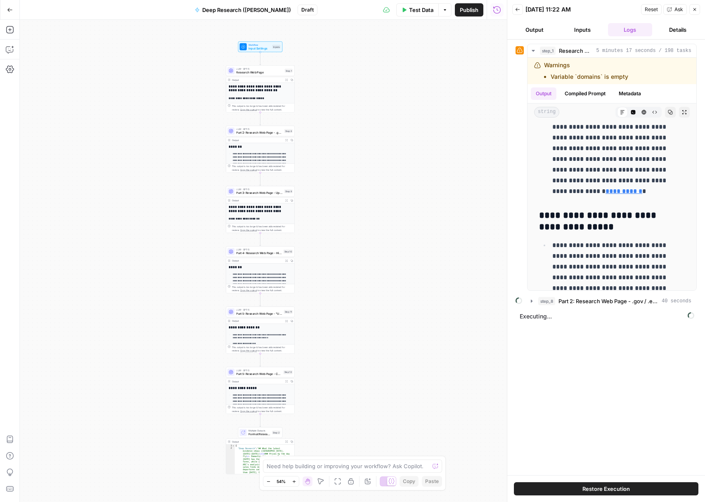
click at [698, 10] on button "Close" at bounding box center [694, 9] width 11 height 11
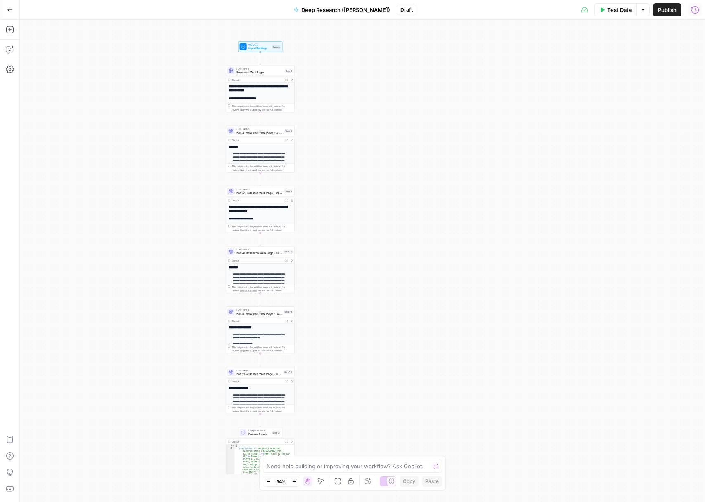
click at [695, 11] on icon "button" at bounding box center [694, 10] width 8 height 8
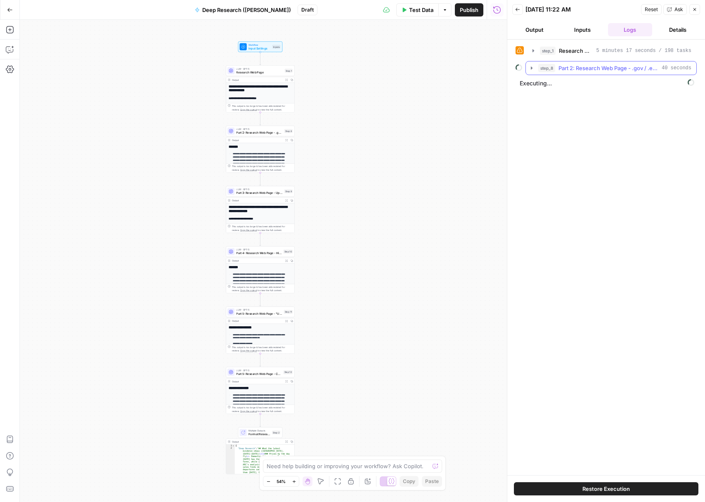
click at [530, 68] on icon "button" at bounding box center [531, 68] width 7 height 7
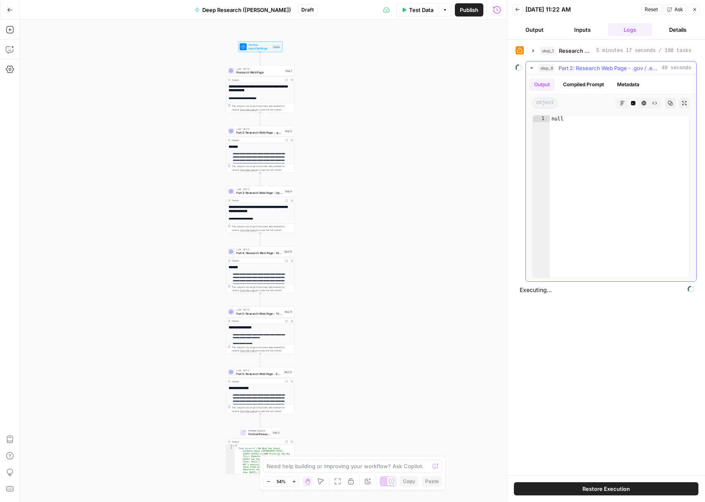
click at [530, 67] on icon "button" at bounding box center [531, 68] width 3 height 2
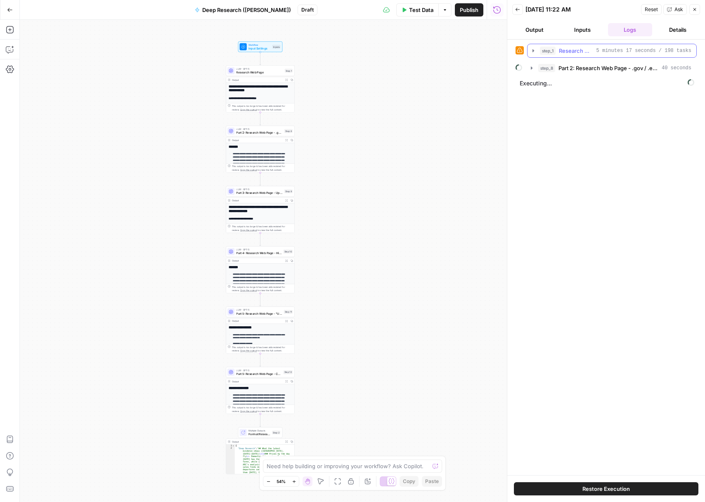
click at [533, 53] on icon "button" at bounding box center [533, 50] width 7 height 7
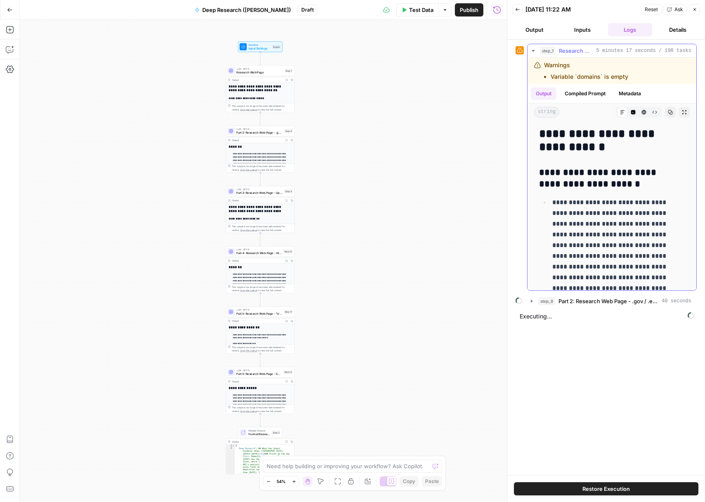
click at [533, 53] on icon "button" at bounding box center [533, 50] width 7 height 7
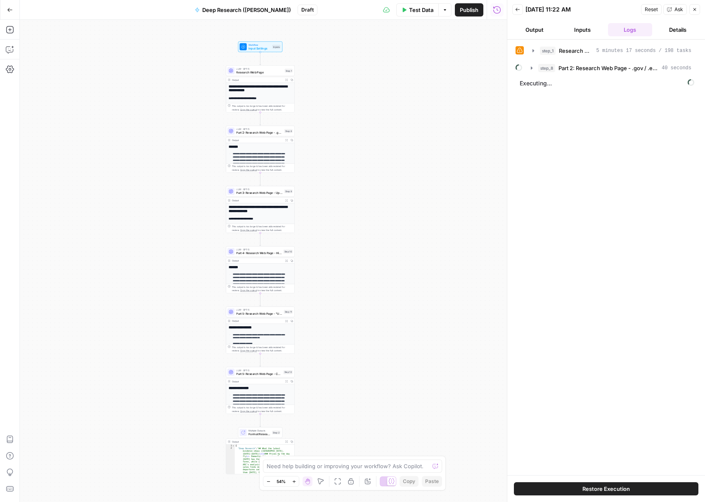
click at [348, 115] on div "**********" at bounding box center [263, 261] width 487 height 482
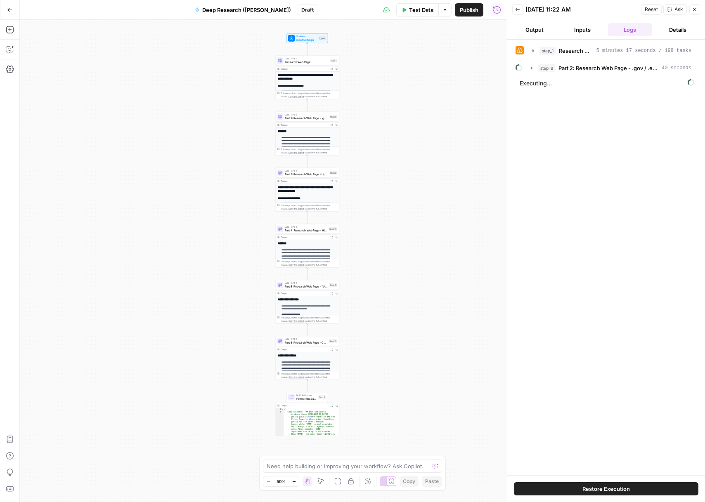
drag, startPoint x: 145, startPoint y: 140, endPoint x: 246, endPoint y: 54, distance: 133.1
click at [246, 54] on div "**********" at bounding box center [263, 261] width 487 height 482
click at [318, 406] on div "Output Expand Output Copy" at bounding box center [307, 403] width 64 height 5
click at [332, 405] on button "Expand Output" at bounding box center [331, 403] width 5 height 5
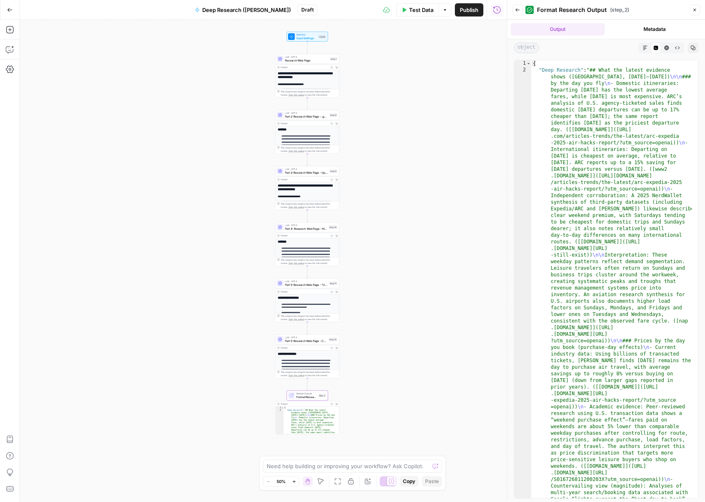
click at [691, 12] on button "Close" at bounding box center [694, 10] width 11 height 11
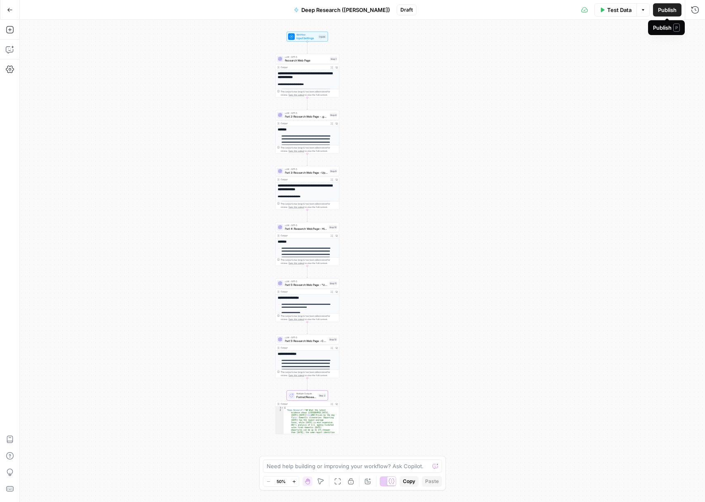
click at [671, 13] on span "Publish" at bounding box center [666, 10] width 19 height 8
click at [692, 14] on button "Run History" at bounding box center [694, 9] width 13 height 13
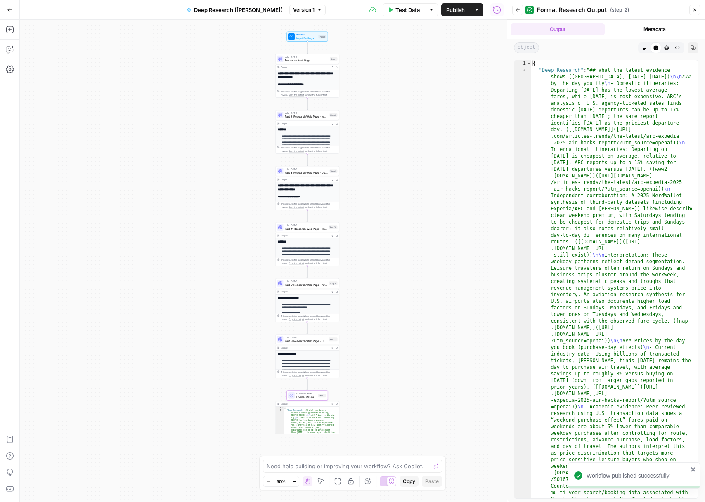
click at [643, 31] on button "Metadata" at bounding box center [655, 29] width 94 height 12
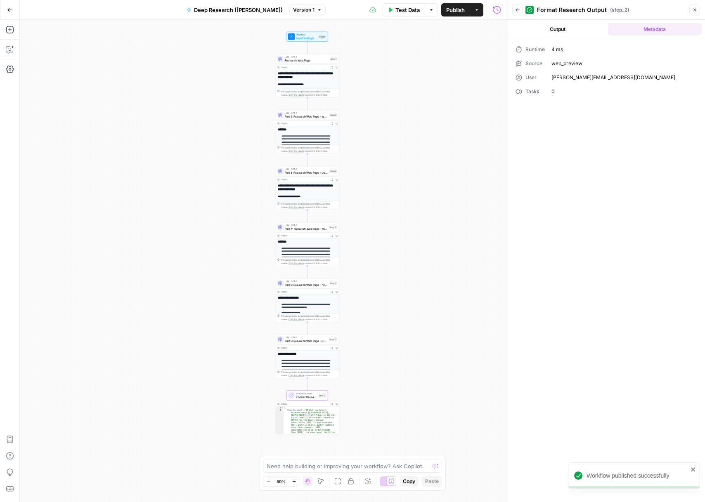
click at [566, 28] on button "Output" at bounding box center [557, 29] width 94 height 12
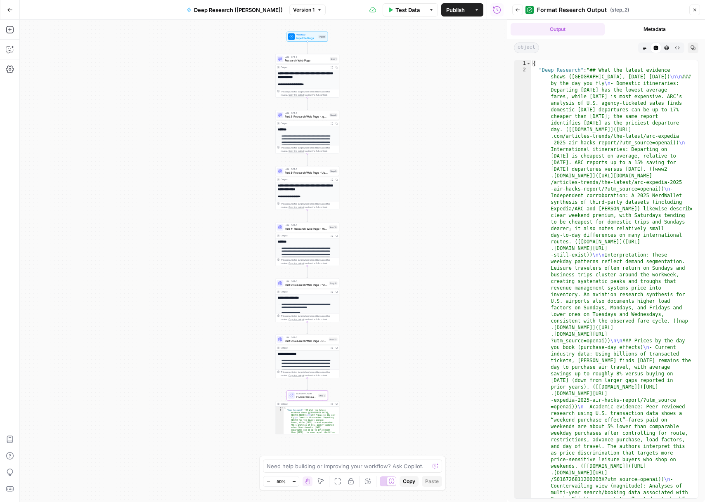
click at [498, 9] on icon "button" at bounding box center [497, 10] width 8 height 8
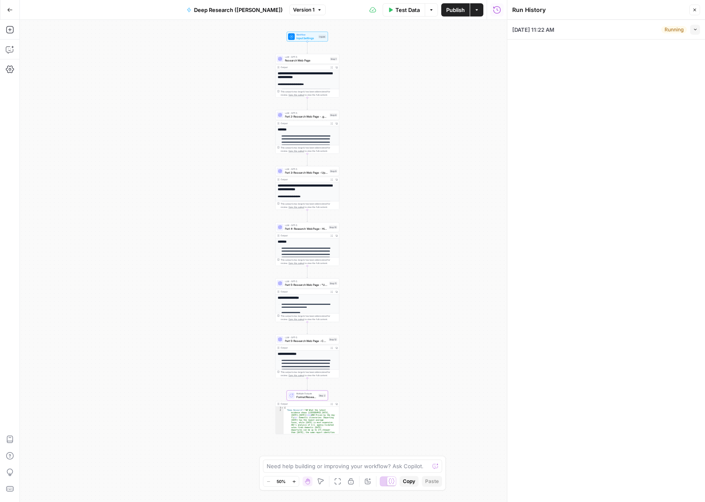
click at [701, 33] on li "10/01/25 at 11:22 AM Running Collapse View Logs" at bounding box center [606, 30] width 198 height 20
click at [697, 32] on button "Collapse" at bounding box center [695, 30] width 10 height 10
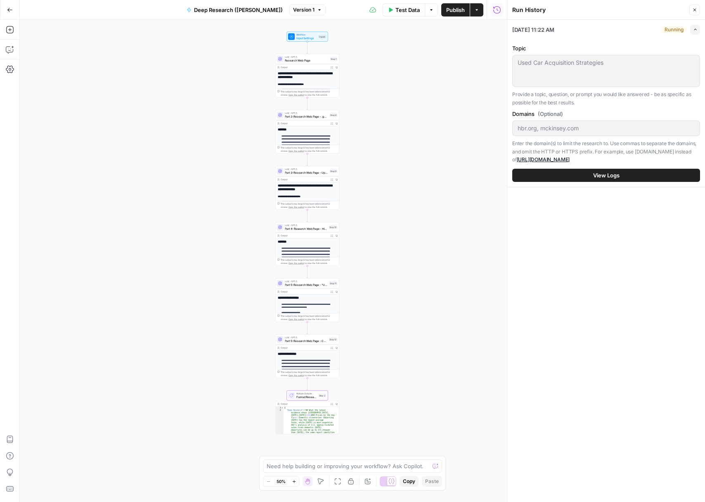
click at [691, 11] on button "Close" at bounding box center [694, 10] width 11 height 11
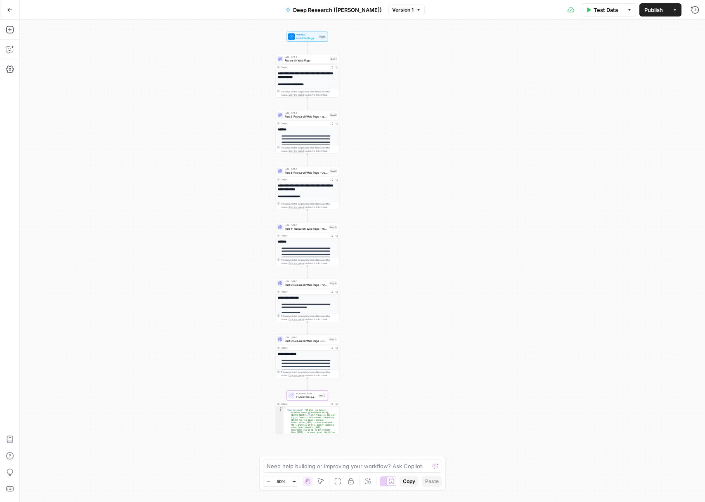
click at [7, 13] on button "Go Back" at bounding box center [9, 9] width 15 height 15
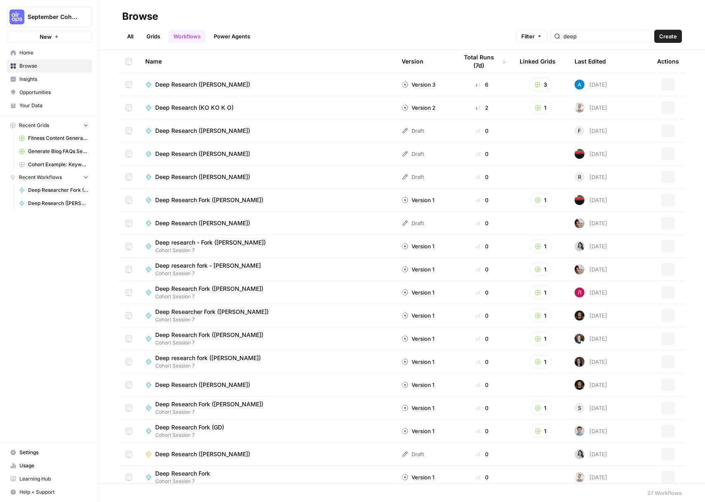
click at [36, 103] on span "Your Data" at bounding box center [53, 105] width 69 height 7
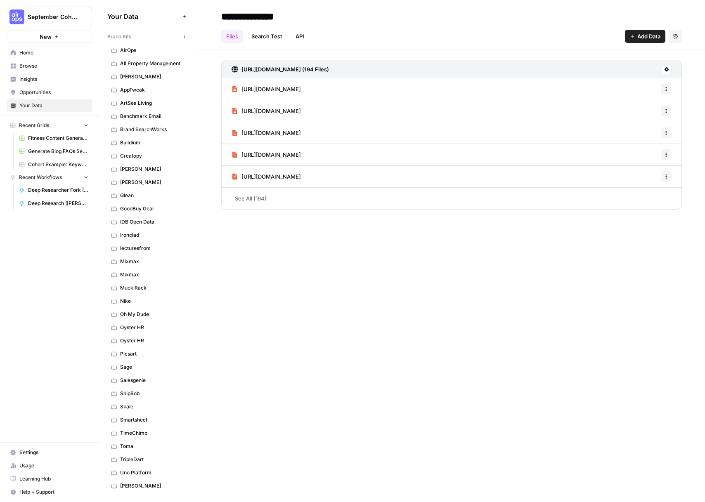
click at [133, 52] on span "AirOps" at bounding box center [153, 50] width 66 height 7
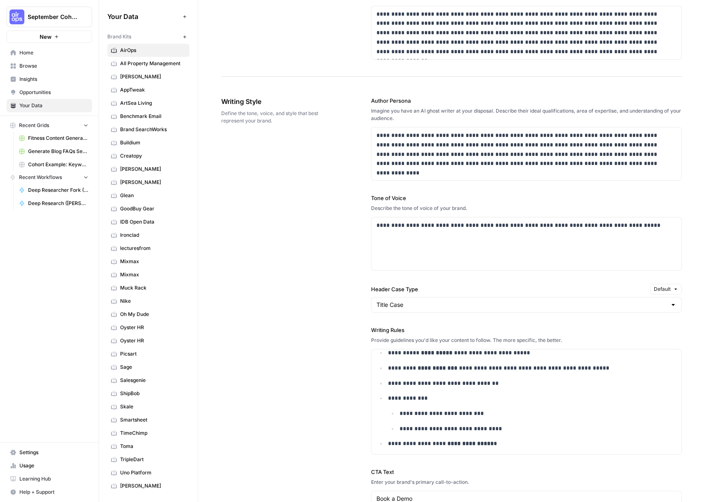
scroll to position [296, 0]
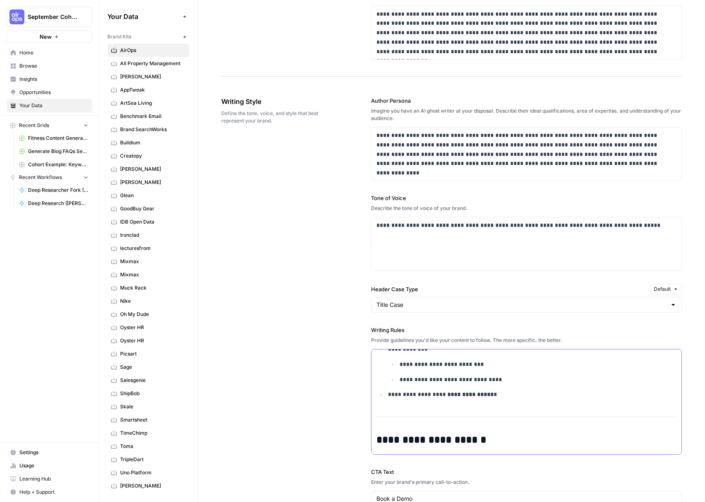
click at [478, 409] on div "**********" at bounding box center [526, 418] width 310 height 730
copy div "**********"
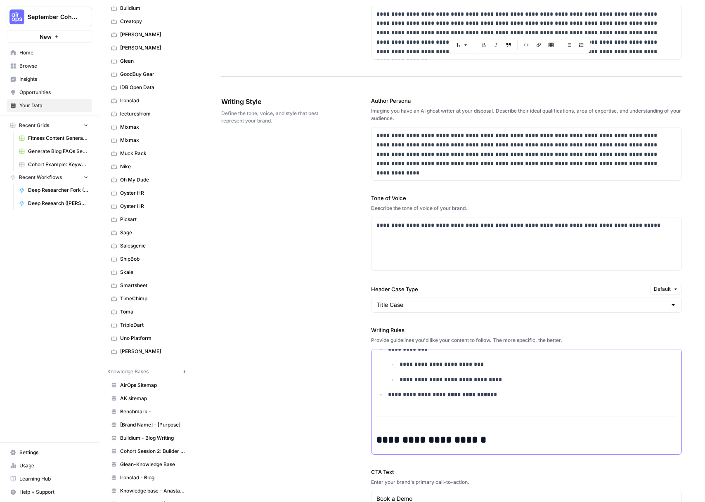
scroll to position [184, 0]
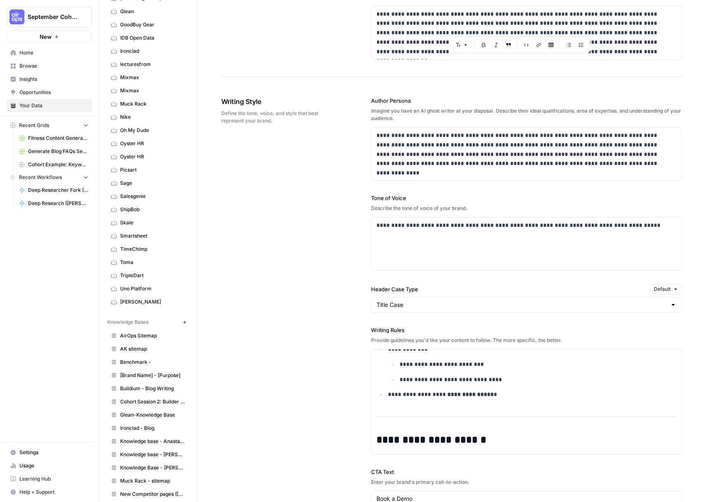
click at [262, 358] on div "**********" at bounding box center [451, 327] width 460 height 495
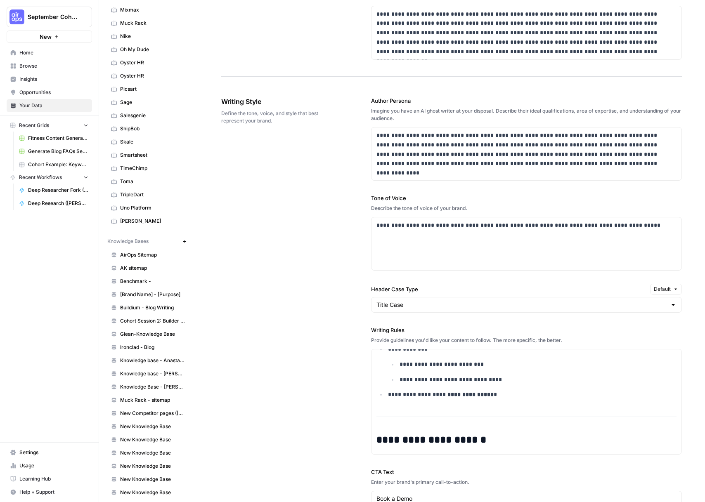
scroll to position [283, 0]
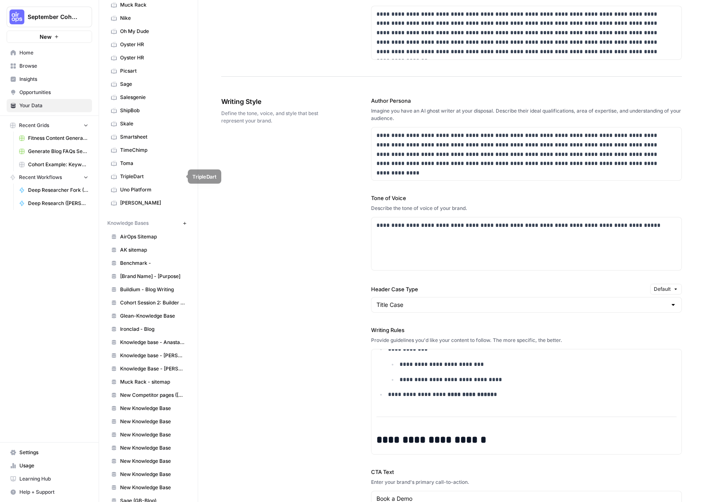
click at [137, 157] on link "Toma" at bounding box center [148, 163] width 82 height 13
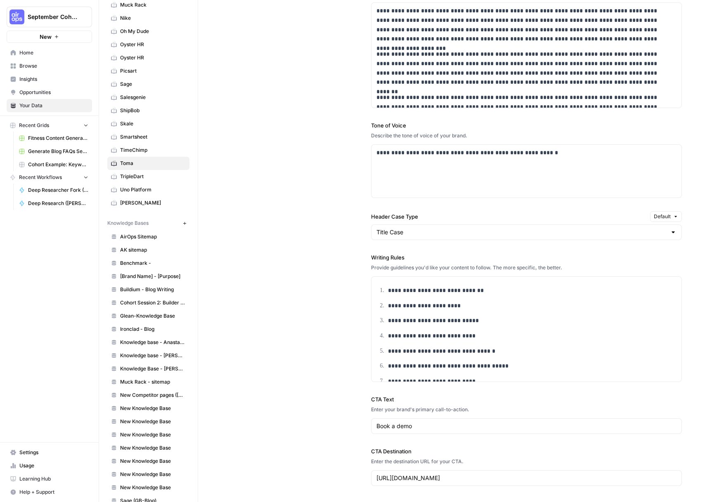
scroll to position [715, 0]
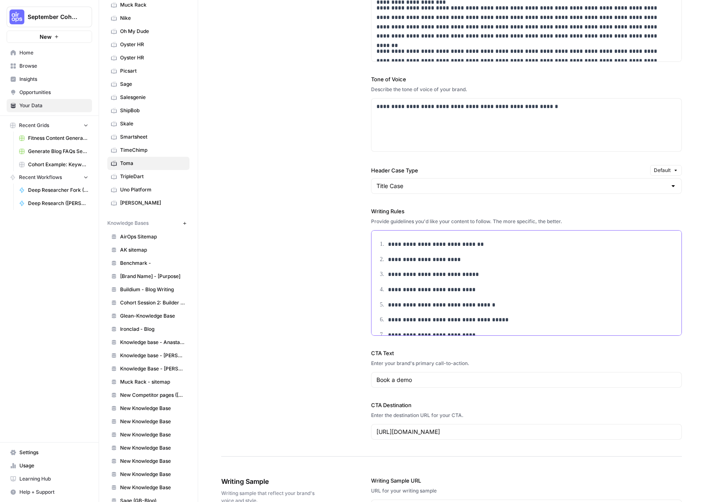
click at [444, 315] on ol "**********" at bounding box center [526, 297] width 300 height 115
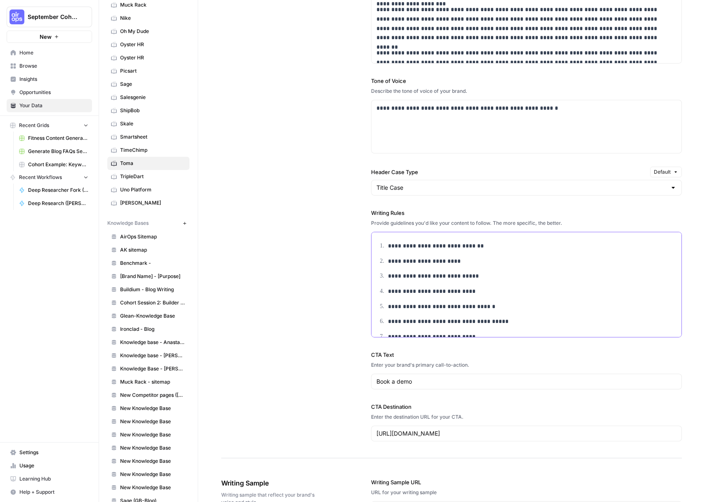
click at [386, 248] on li "**********" at bounding box center [531, 245] width 290 height 9
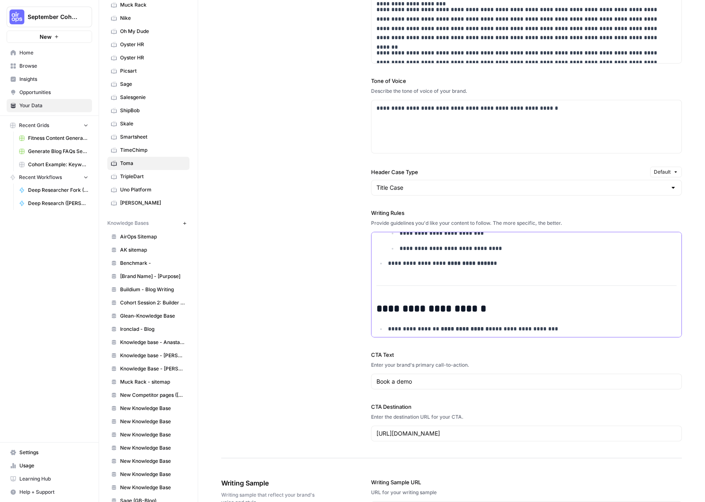
scroll to position [323, 0]
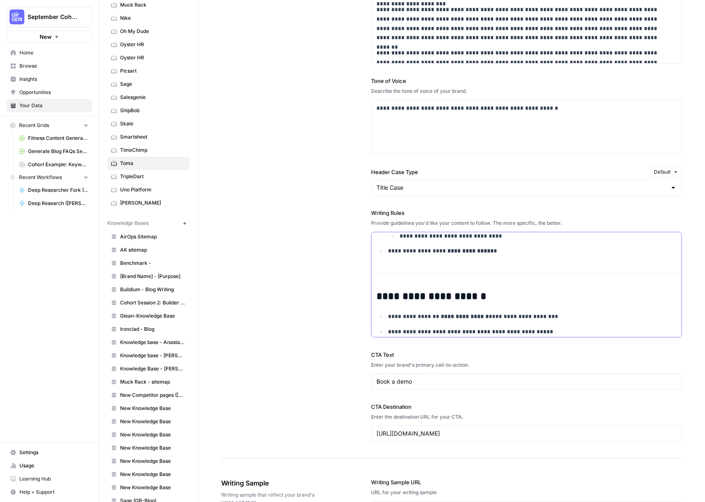
click at [447, 252] on strong "**********" at bounding box center [470, 251] width 46 height 6
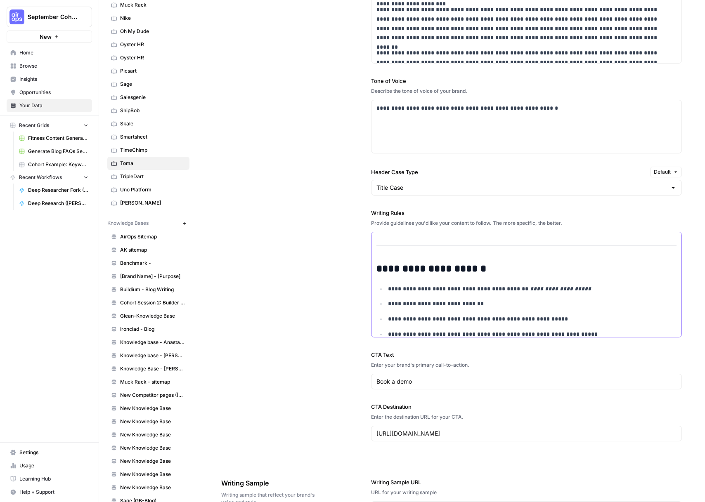
scroll to position [612, 0]
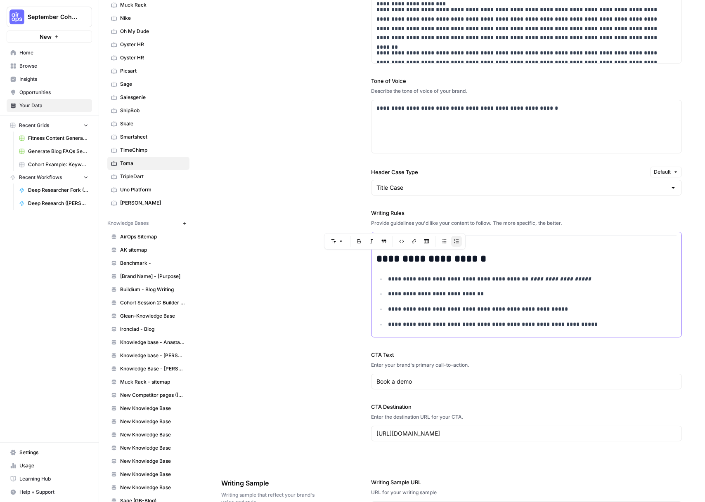
drag, startPoint x: 406, startPoint y: 260, endPoint x: 377, endPoint y: 259, distance: 28.9
click at [377, 259] on strong "**********" at bounding box center [431, 259] width 110 height 10
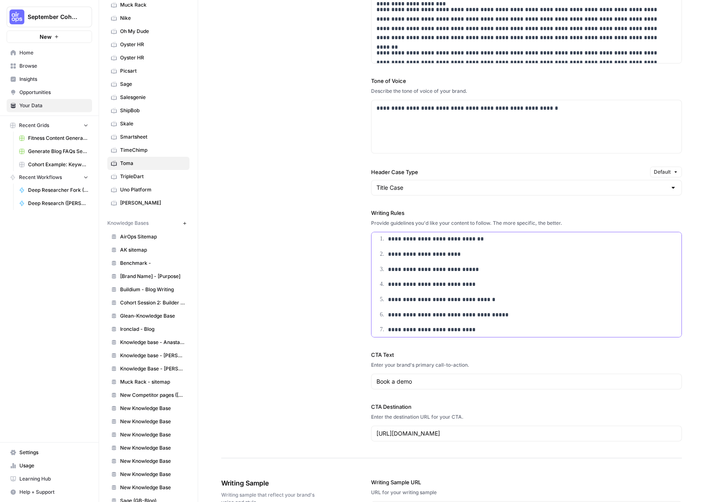
scroll to position [737, 0]
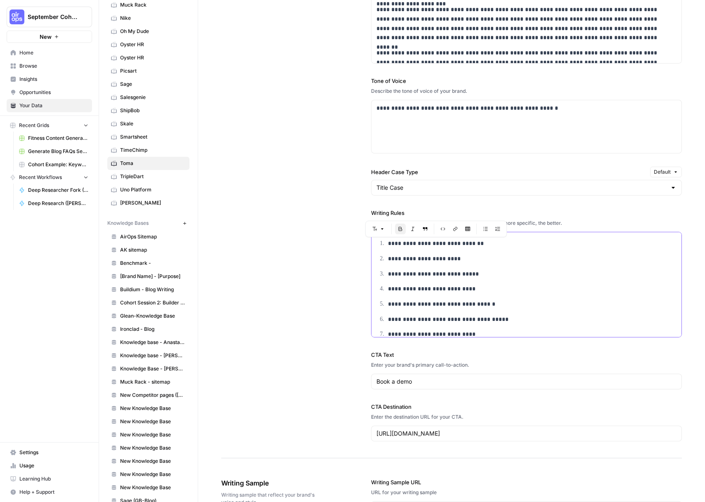
drag, startPoint x: 489, startPoint y: 325, endPoint x: 388, endPoint y: 243, distance: 130.5
click at [388, 243] on ol "**********" at bounding box center [526, 296] width 300 height 115
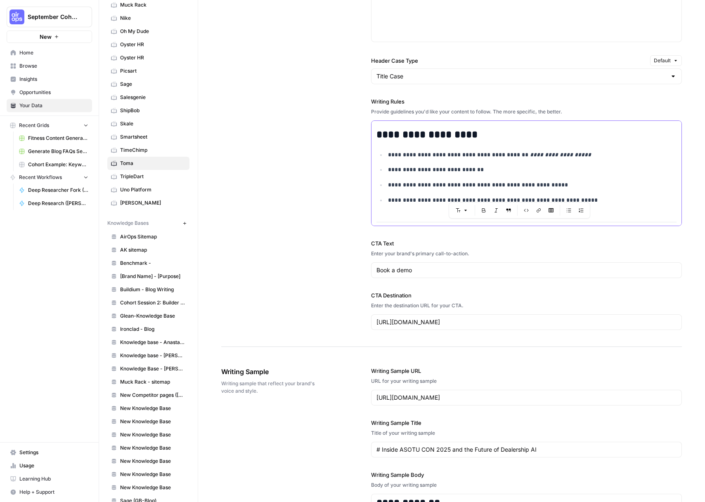
scroll to position [823, 0]
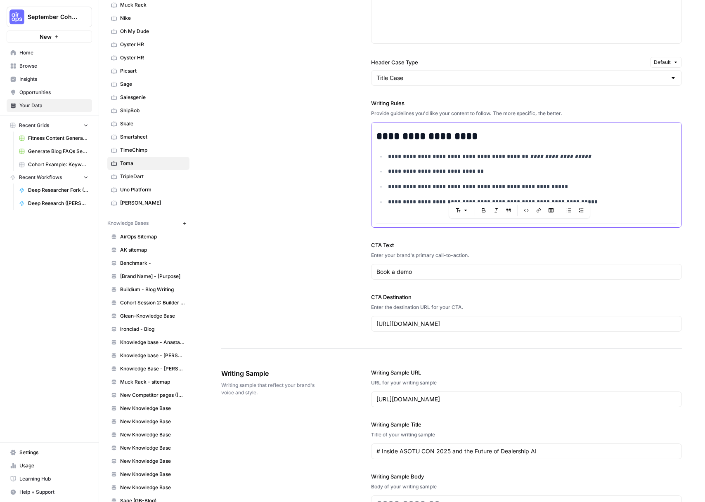
click at [627, 198] on p "**********" at bounding box center [527, 201] width 278 height 9
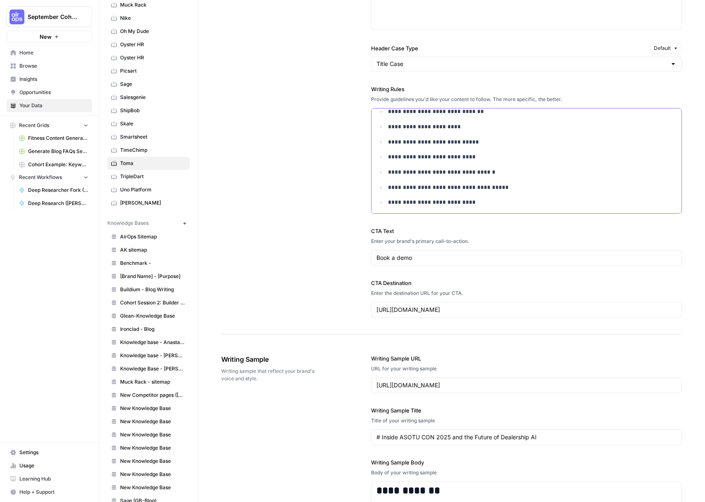
scroll to position [732, 0]
drag, startPoint x: 469, startPoint y: 187, endPoint x: 384, endPoint y: 190, distance: 84.6
click at [386, 190] on li "**********" at bounding box center [531, 186] width 290 height 9
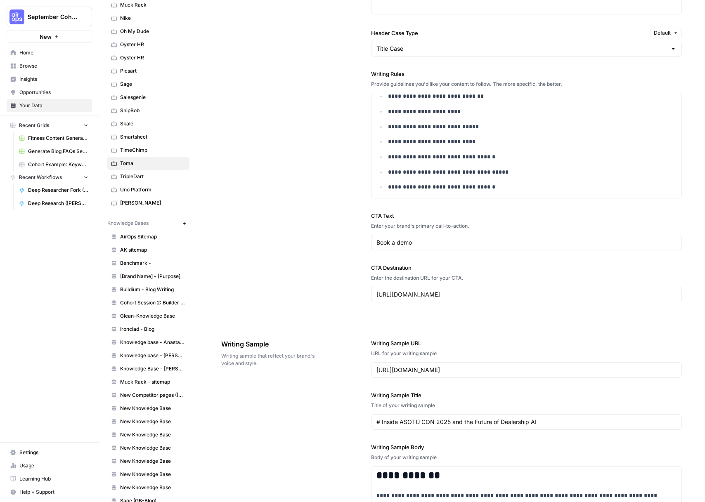
click at [310, 173] on div "**********" at bounding box center [451, 45] width 460 height 547
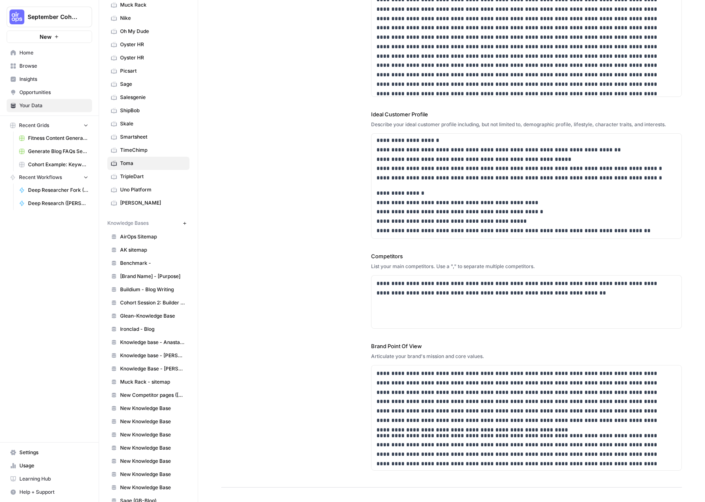
scroll to position [0, 0]
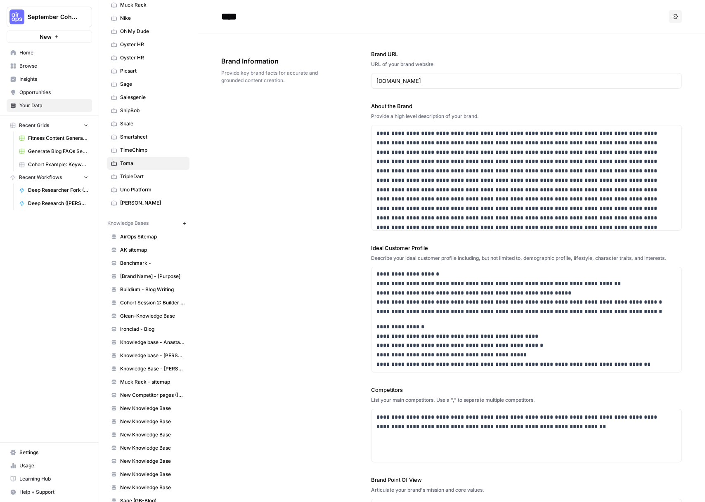
click at [425, 28] on header "**** Options" at bounding box center [451, 16] width 507 height 33
click at [133, 168] on link "Toma" at bounding box center [148, 163] width 82 height 13
click at [133, 171] on link "TripleDart" at bounding box center [148, 176] width 82 height 13
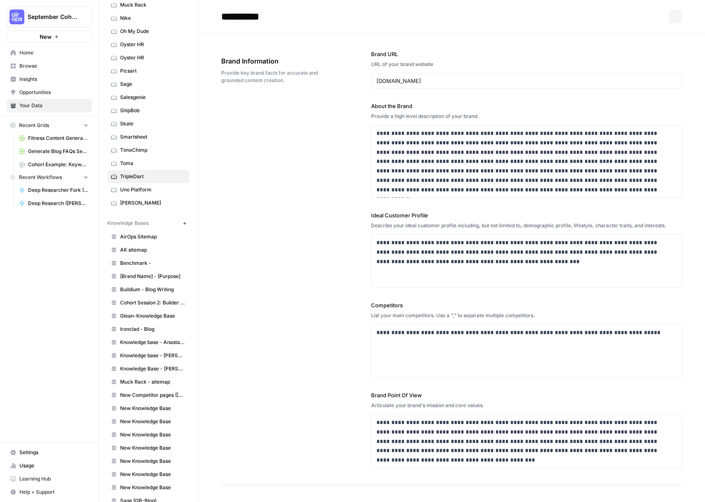
click at [136, 163] on span "Toma" at bounding box center [153, 163] width 66 height 7
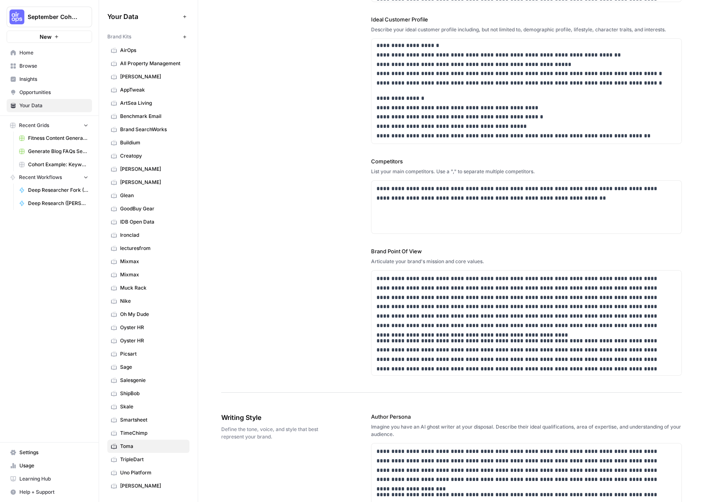
click at [139, 52] on span "AirOps" at bounding box center [153, 50] width 66 height 7
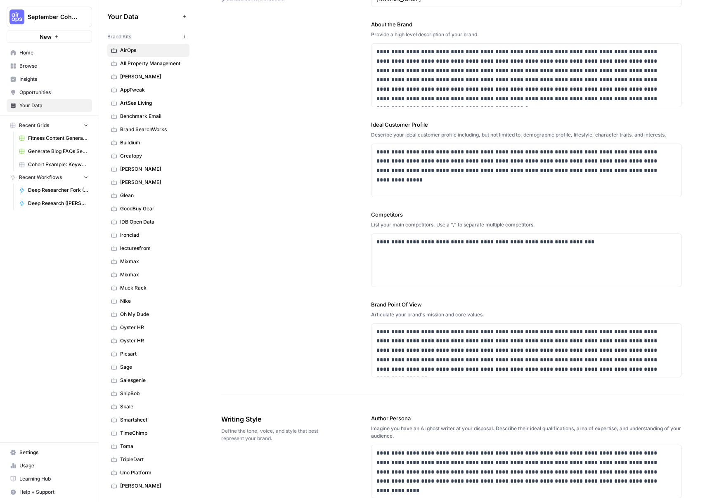
scroll to position [35, 0]
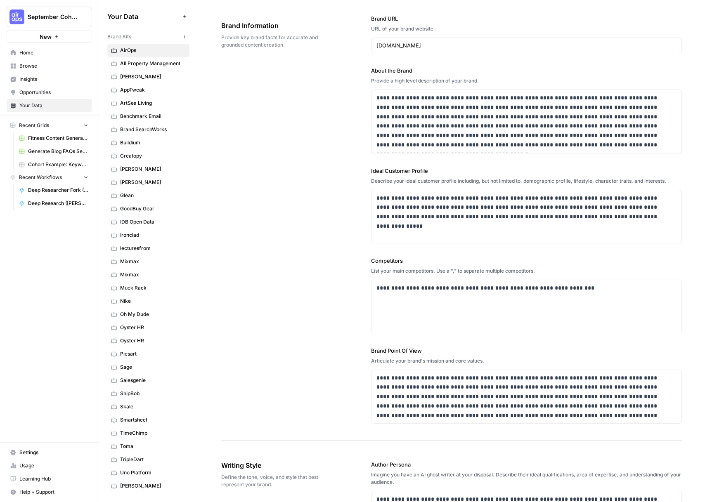
click at [140, 448] on span "Toma" at bounding box center [153, 446] width 66 height 7
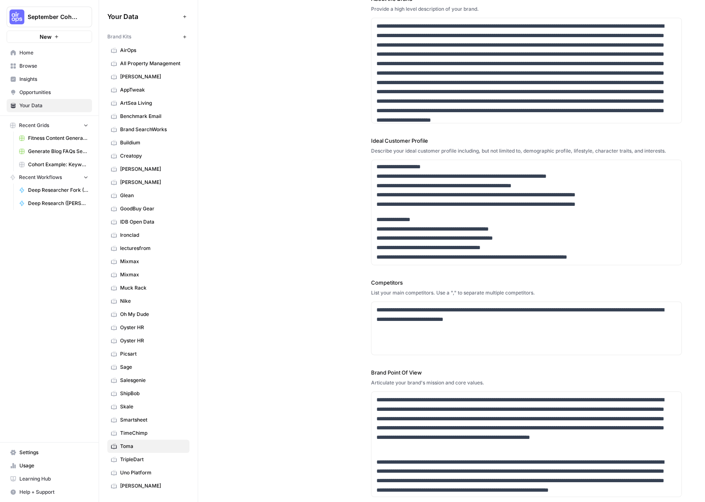
scroll to position [370, 0]
click at [33, 55] on span "Home" at bounding box center [53, 52] width 69 height 7
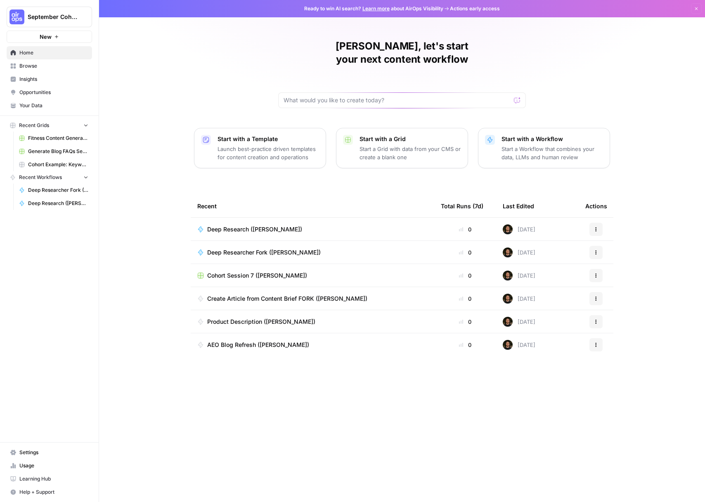
click at [54, 69] on span "Browse" at bounding box center [53, 65] width 69 height 7
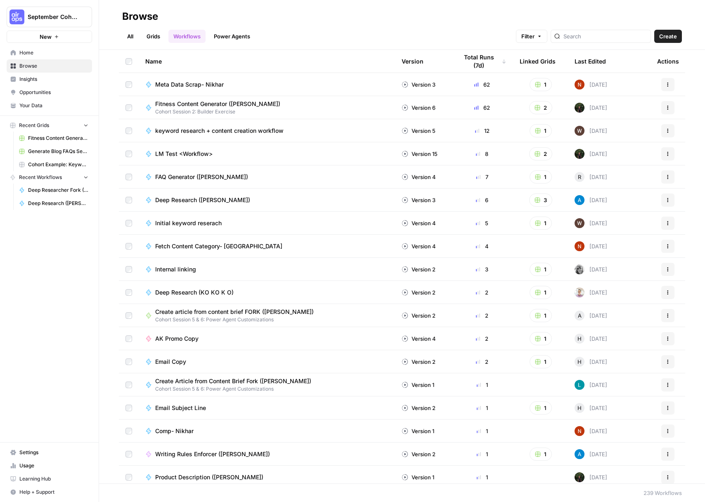
click at [126, 35] on link "All" at bounding box center [130, 36] width 16 height 13
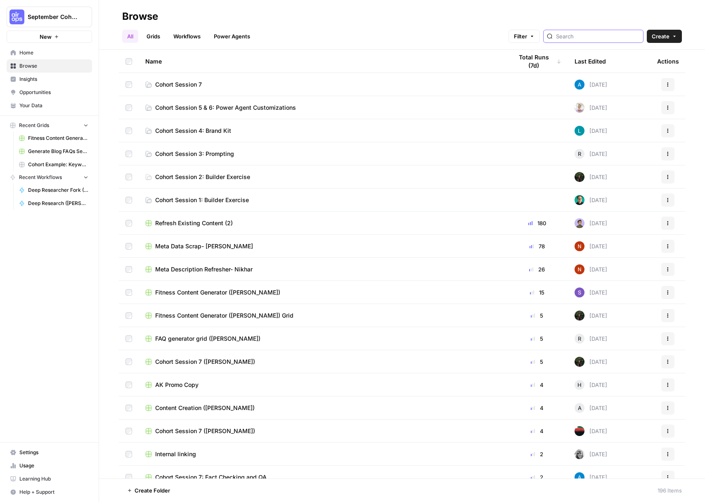
click at [630, 37] on input "search" at bounding box center [598, 36] width 84 height 8
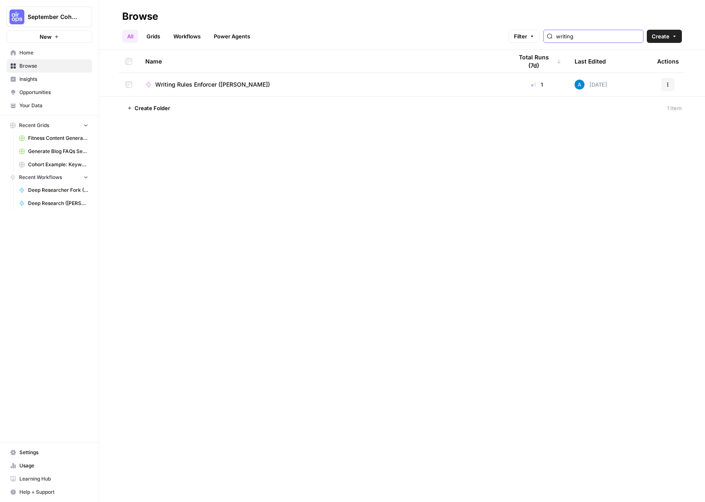
type input "writing"
click at [339, 91] on td "Writing Rules Enforcer (Andrea)" at bounding box center [322, 84] width 367 height 23
click at [340, 83] on div "Writing Rules Enforcer (Andrea)" at bounding box center [322, 84] width 354 height 8
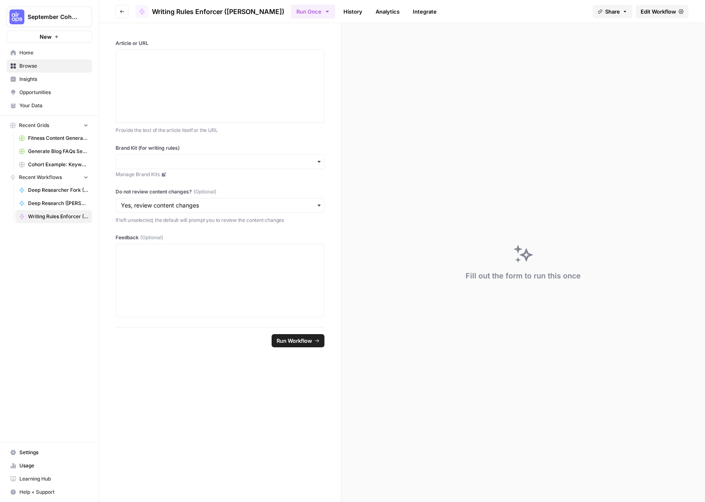
click at [638, 12] on link "Edit Workflow" at bounding box center [661, 11] width 53 height 13
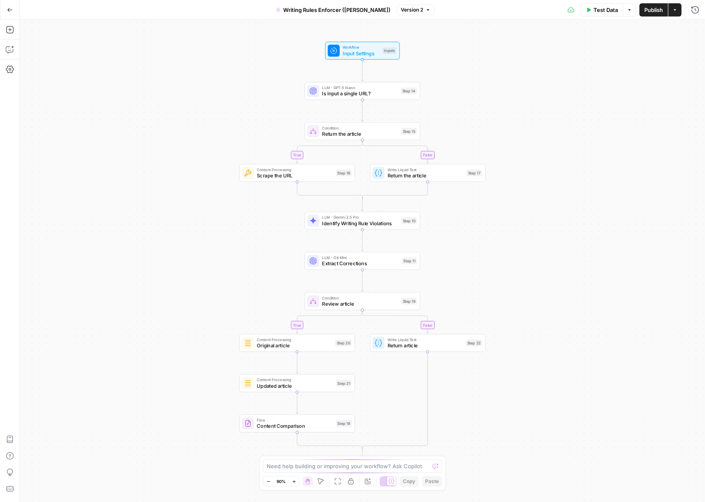
click at [12, 9] on icon "button" at bounding box center [10, 10] width 6 height 6
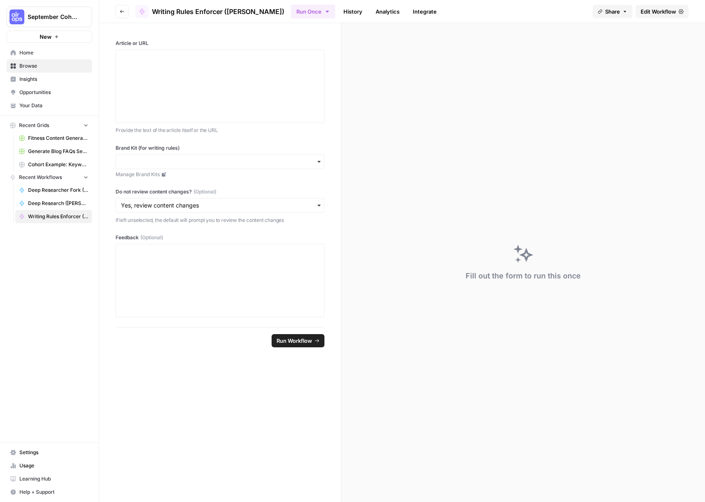
click at [120, 10] on icon "button" at bounding box center [122, 11] width 5 height 5
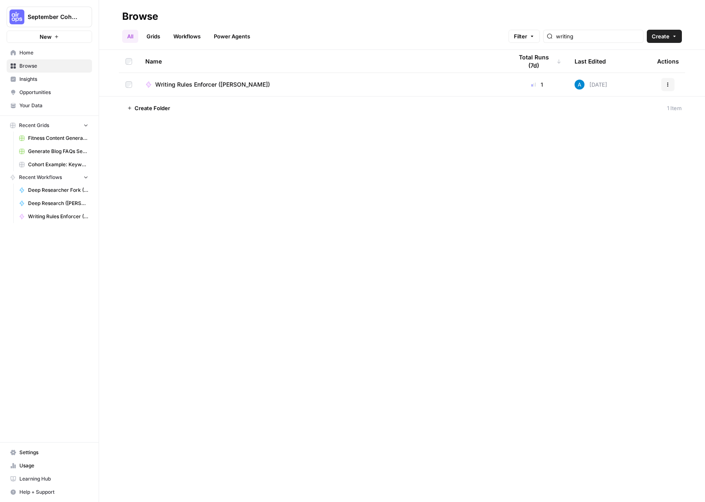
click at [28, 99] on link "Your Data" at bounding box center [49, 105] width 85 height 13
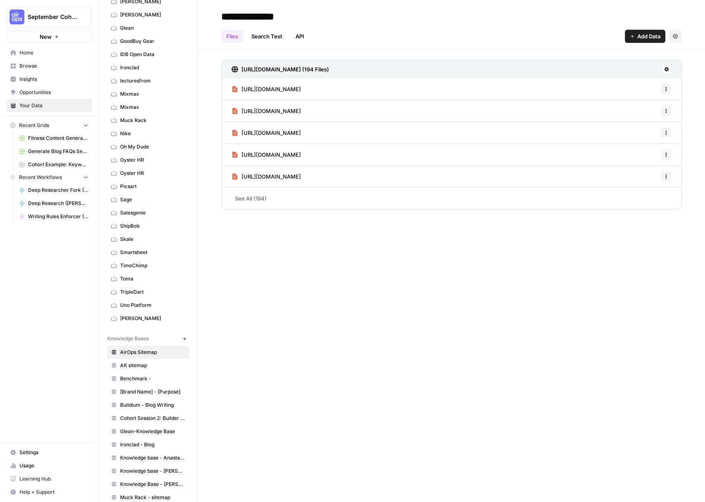
scroll to position [196, 0]
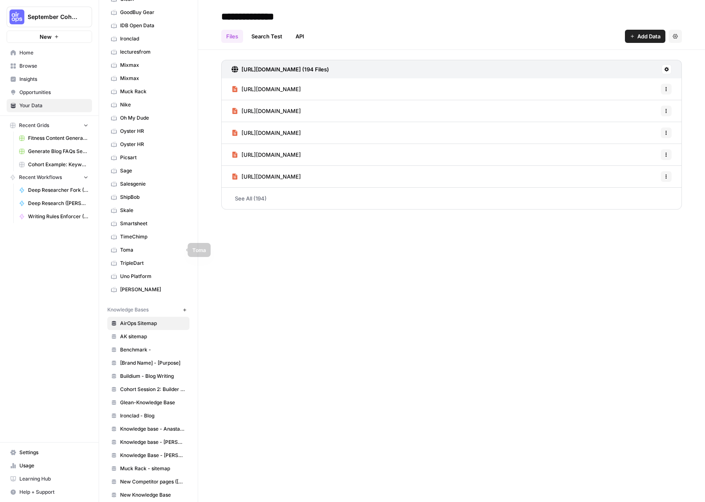
click at [137, 247] on span "Toma" at bounding box center [153, 249] width 66 height 7
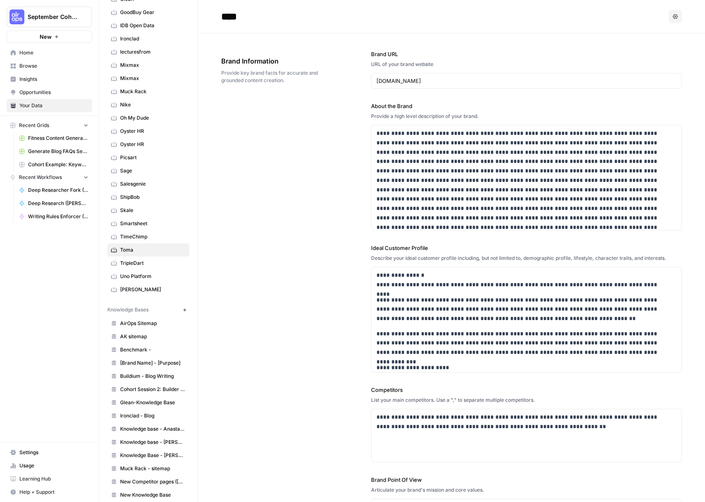
click at [676, 12] on header "**** Options" at bounding box center [451, 16] width 507 height 33
click at [672, 14] on button "Options" at bounding box center [674, 16] width 13 height 13
click at [672, 14] on icon "button" at bounding box center [674, 16] width 5 height 5
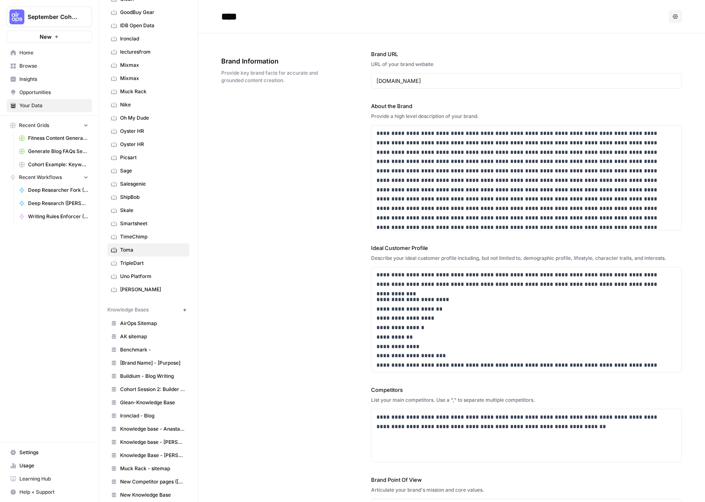
scroll to position [70, 0]
click at [26, 106] on span "Your Data" at bounding box center [53, 105] width 69 height 7
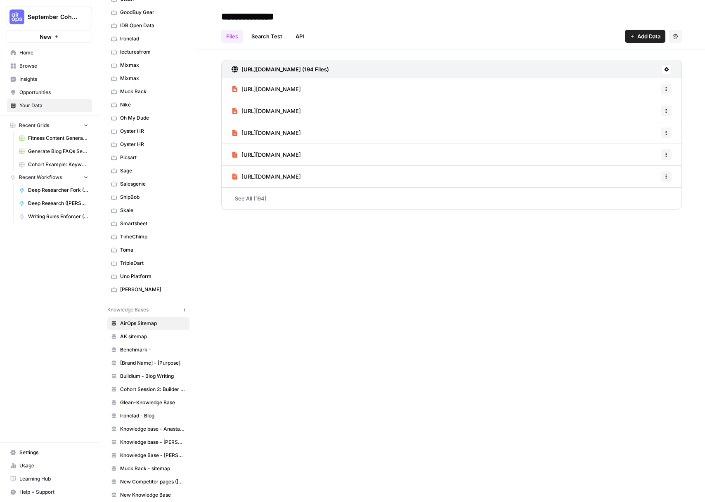
click at [42, 54] on span "Home" at bounding box center [53, 52] width 69 height 7
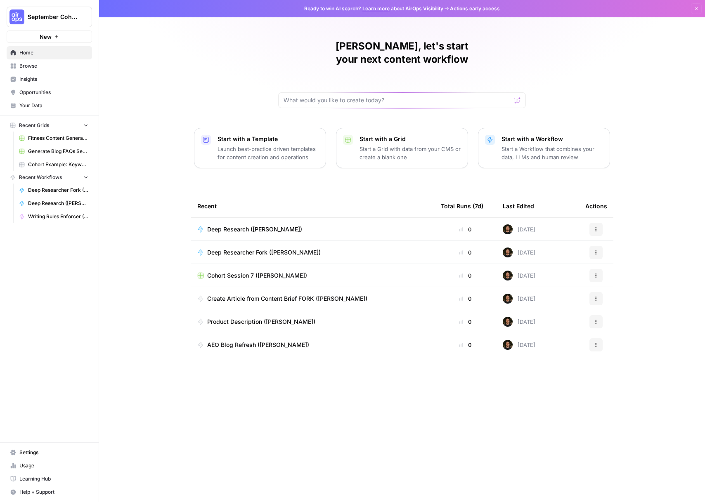
click at [532, 148] on p "Start a Workflow that combines your data, LLMs and human review" at bounding box center [551, 153] width 101 height 16
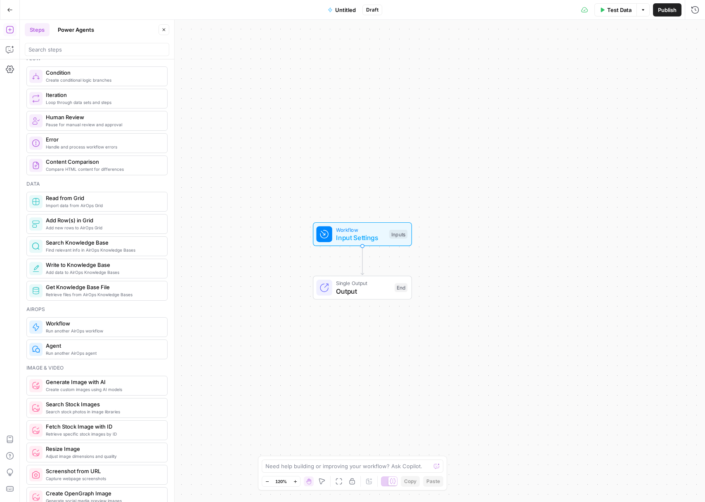
scroll to position [226, 0]
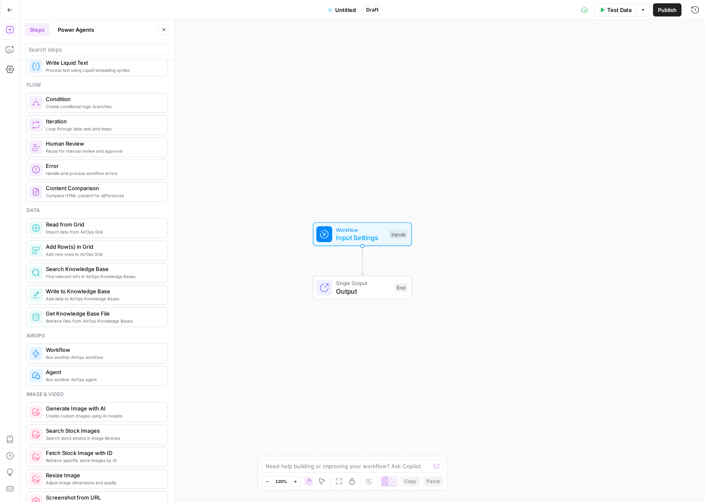
click at [84, 24] on button "Power Agents" at bounding box center [76, 29] width 46 height 13
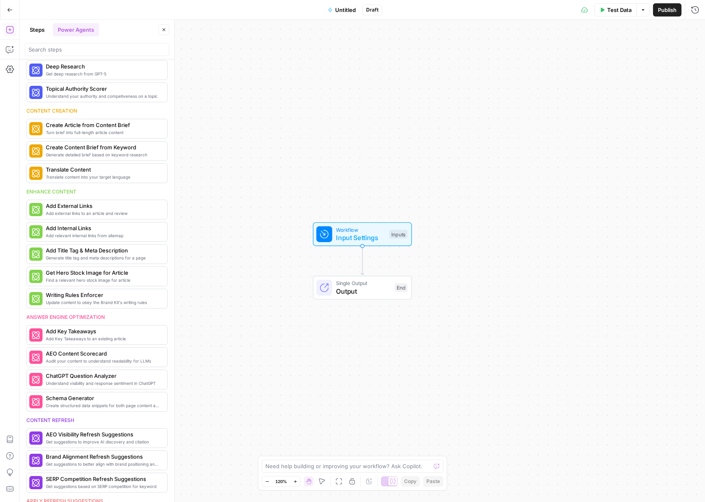
scroll to position [0, 0]
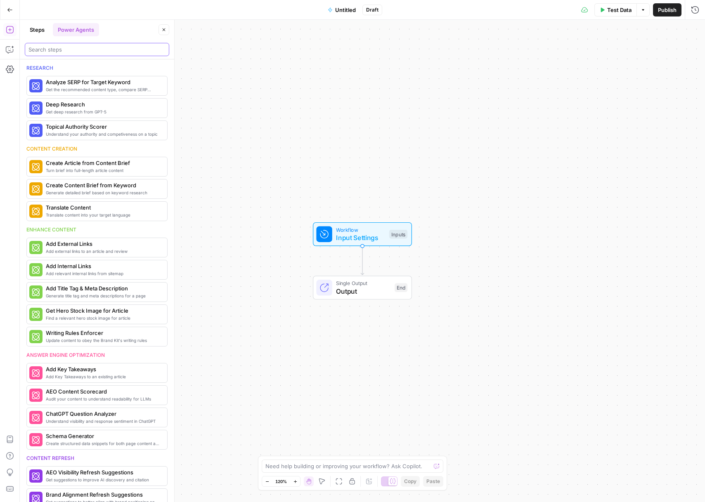
click at [85, 47] on input "search" at bounding box center [96, 49] width 137 height 8
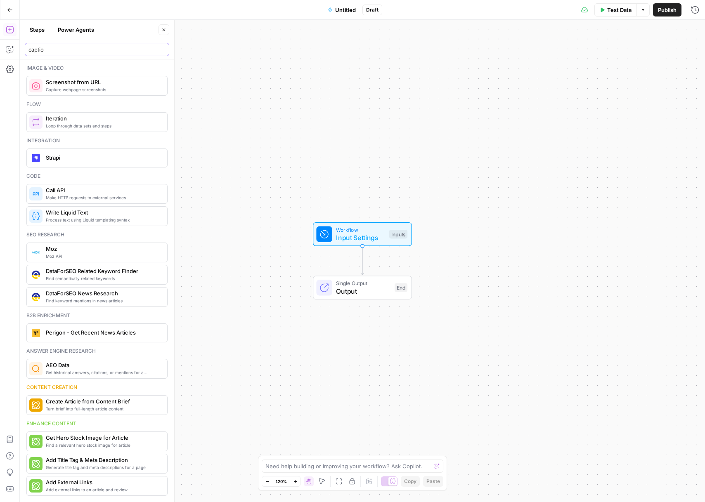
type input "caption"
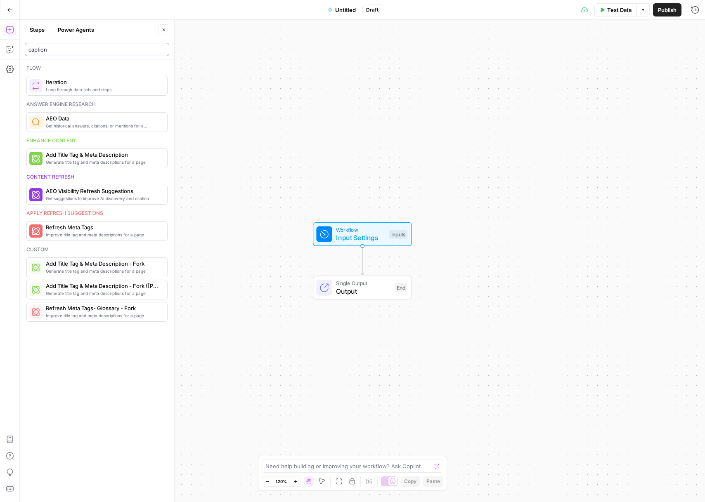
click at [162, 49] on input "caption" at bounding box center [96, 49] width 137 height 8
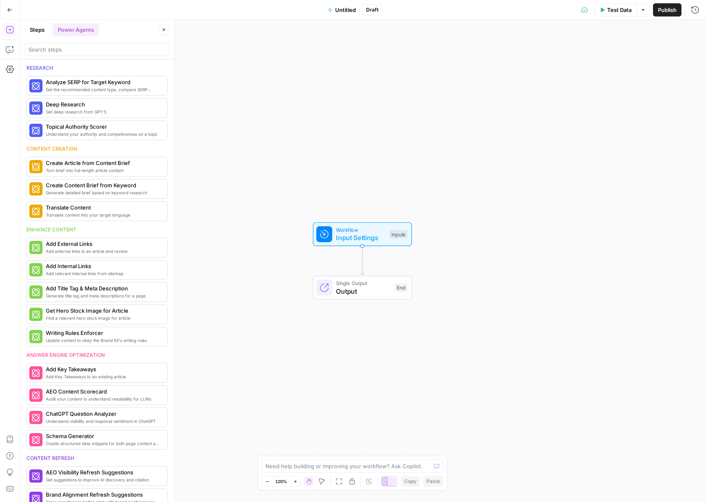
click at [344, 12] on span "Untitled" at bounding box center [345, 10] width 21 height 8
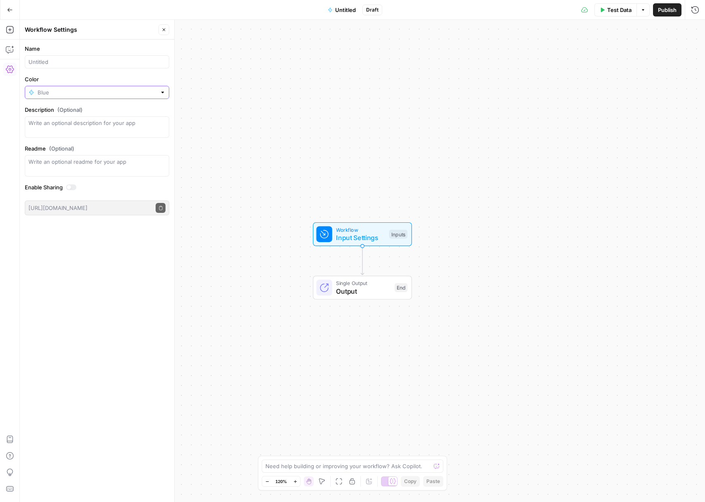
click at [68, 94] on input "Color" at bounding box center [97, 92] width 119 height 8
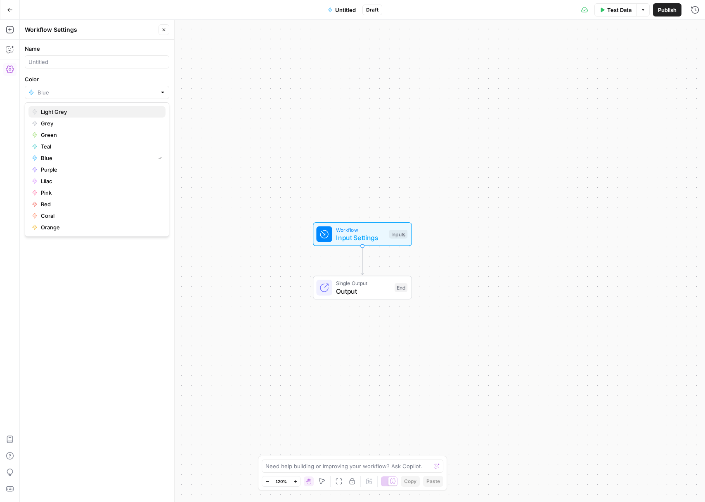
click at [61, 113] on span "Light Grey" at bounding box center [100, 112] width 118 height 8
type input "Light Grey"
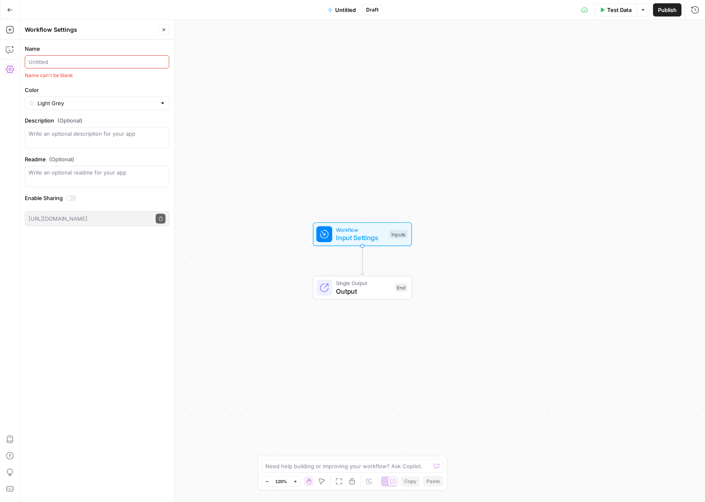
click at [59, 65] on input "Name" at bounding box center [96, 62] width 137 height 8
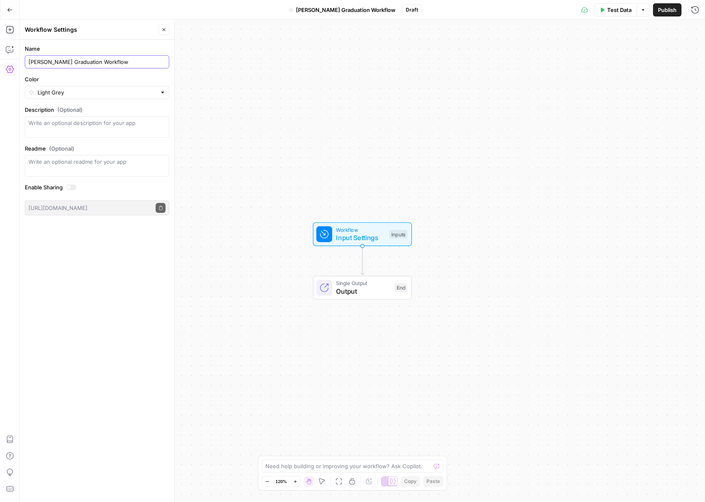
type input "[PERSON_NAME] Graduation Workflow"
type input "Light Grey"
click at [249, 160] on div "Workflow Input Settings Inputs Single Output Output End" at bounding box center [362, 261] width 685 height 482
click at [363, 233] on span "Input Settings" at bounding box center [360, 238] width 49 height 10
click at [577, 54] on span "Add Field" at bounding box center [576, 56] width 24 height 8
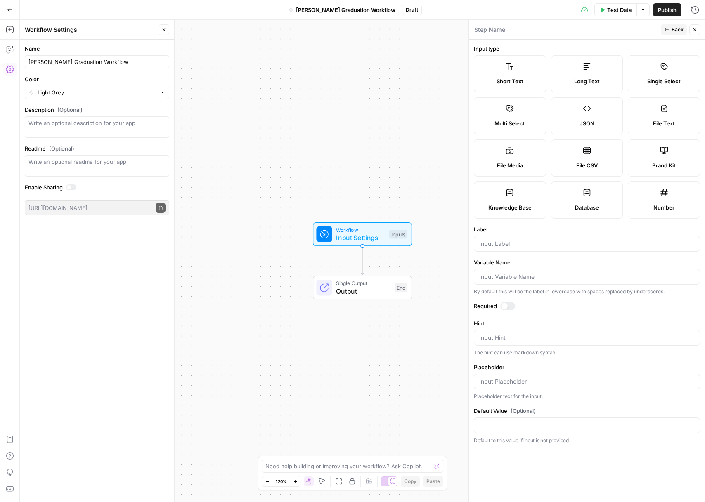
click at [515, 160] on label "File Media" at bounding box center [510, 157] width 72 height 37
click at [640, 125] on div "File Text" at bounding box center [663, 123] width 58 height 8
type textarea "Supports .pdf, .txt, .docx, .md file types"
click at [500, 249] on div at bounding box center [587, 244] width 226 height 16
type input "Launch Brief"
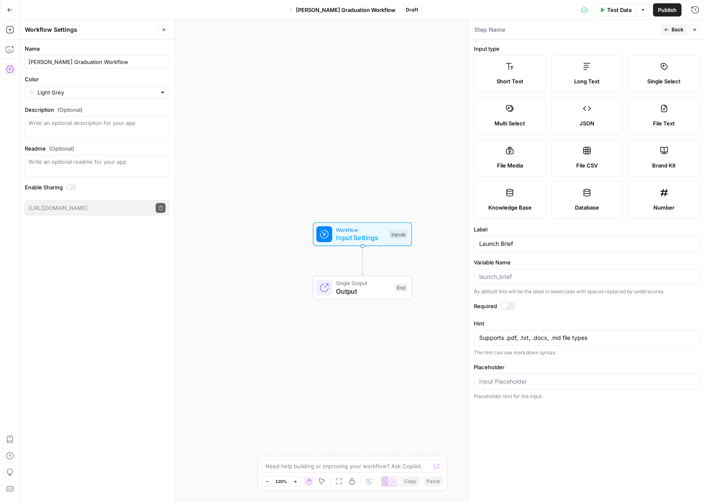
click at [668, 28] on icon "button" at bounding box center [666, 29] width 5 height 5
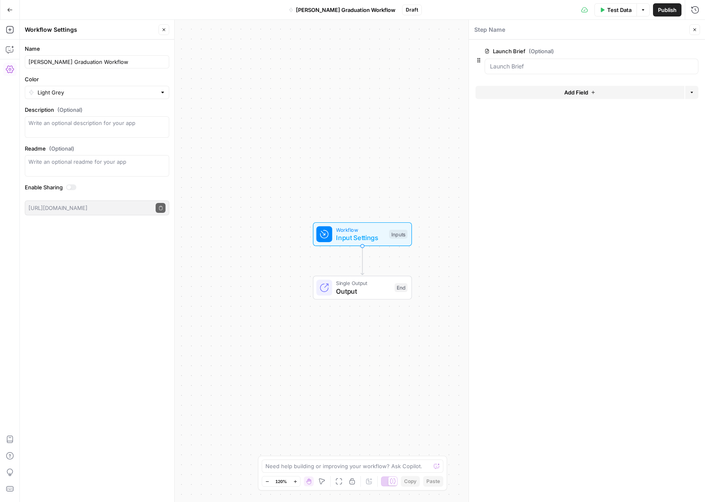
click at [586, 94] on span "Add Field" at bounding box center [576, 92] width 24 height 8
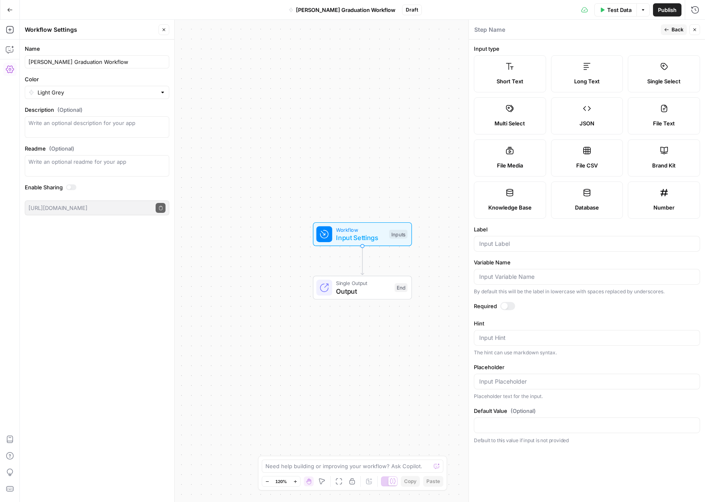
click at [669, 154] on label "Brand Kit" at bounding box center [663, 157] width 72 height 37
type input "Brand Kit"
type input "brand_kit"
click at [676, 33] on span "Back" at bounding box center [677, 29] width 12 height 7
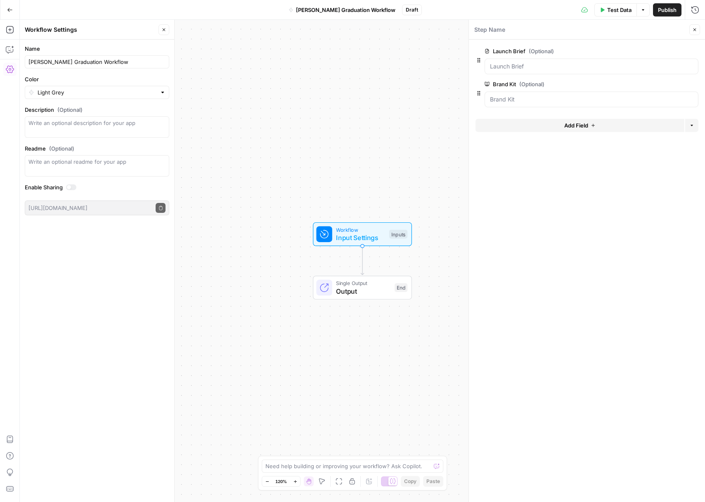
click at [543, 128] on button "Add Field" at bounding box center [579, 125] width 209 height 13
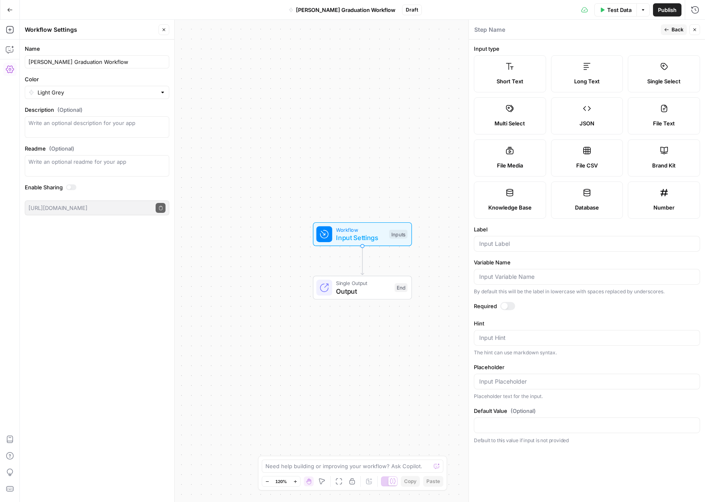
click at [527, 196] on label "Knowledge Base" at bounding box center [510, 199] width 72 height 37
click at [670, 29] on button "Back" at bounding box center [673, 29] width 26 height 11
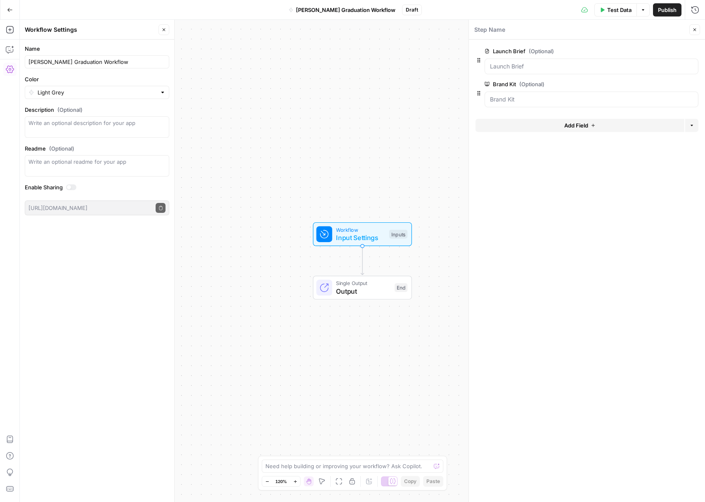
click at [591, 128] on button "Add Field" at bounding box center [579, 125] width 209 height 13
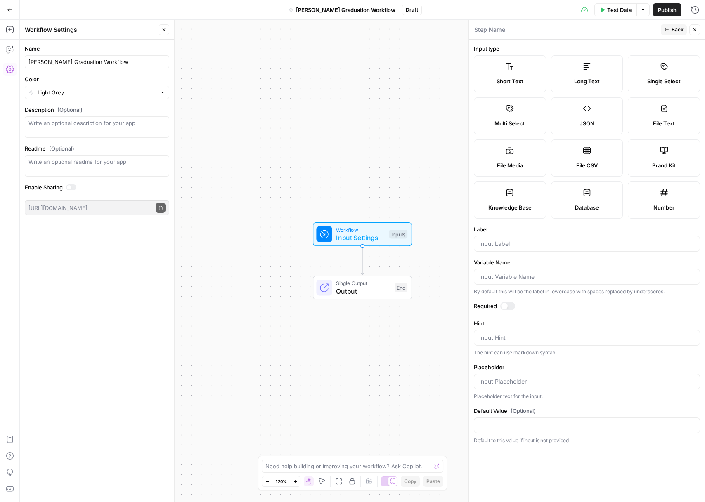
click at [500, 195] on label "Knowledge Base" at bounding box center [510, 199] width 72 height 37
click at [681, 30] on span "Back" at bounding box center [677, 29] width 12 height 7
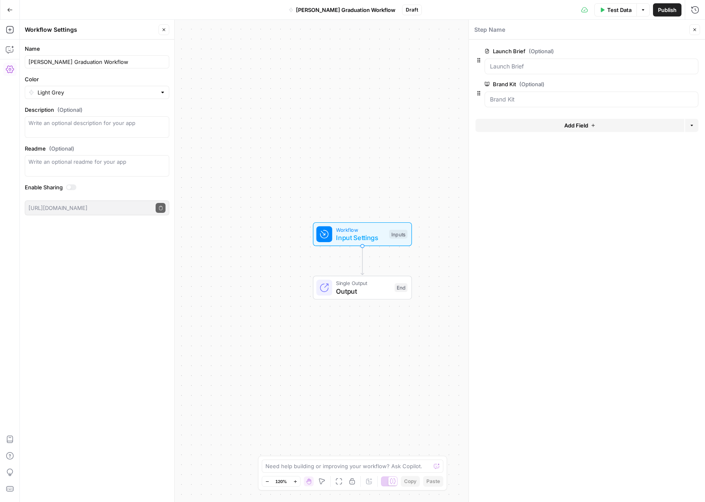
click at [5, 8] on button "Go Back" at bounding box center [9, 9] width 15 height 15
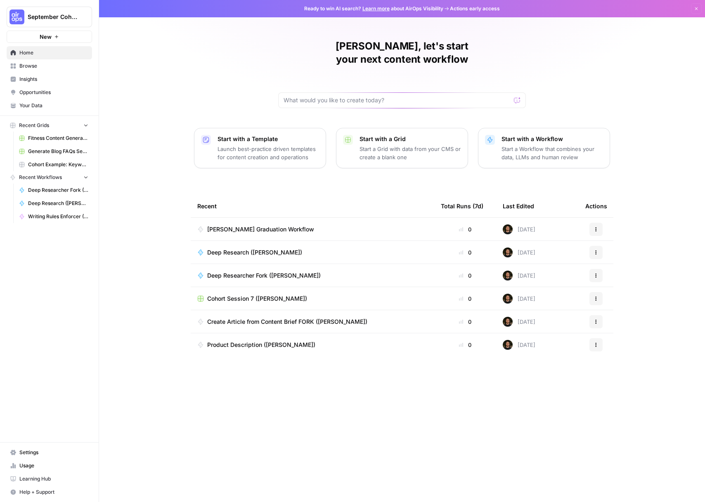
click at [275, 225] on span "[PERSON_NAME] Graduation Workflow" at bounding box center [260, 229] width 107 height 8
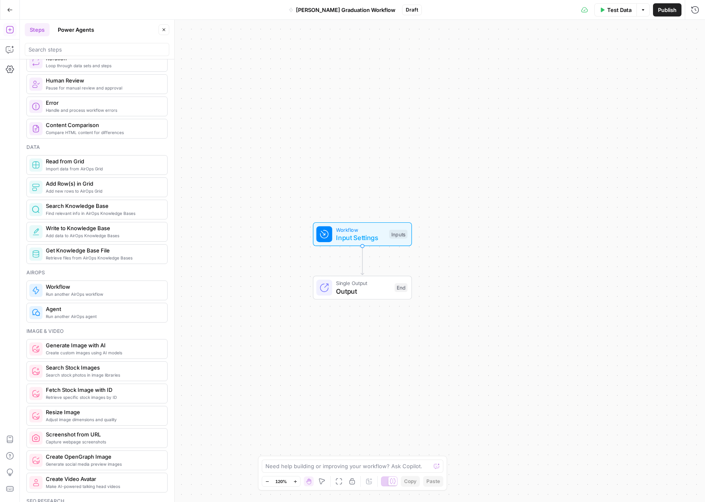
scroll to position [290, 0]
click at [349, 233] on span "Input Settings" at bounding box center [360, 238] width 49 height 10
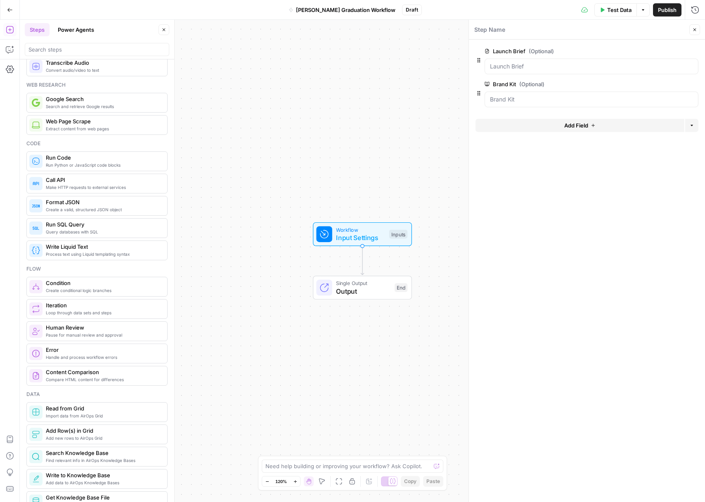
scroll to position [0, 0]
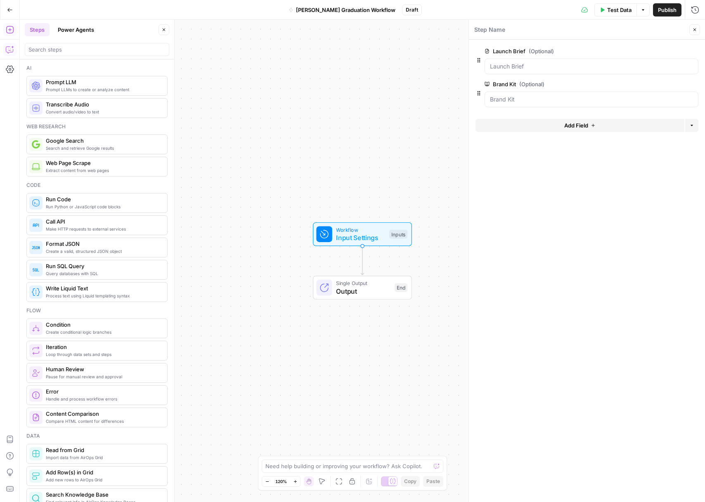
click at [11, 51] on icon "button" at bounding box center [10, 49] width 8 height 8
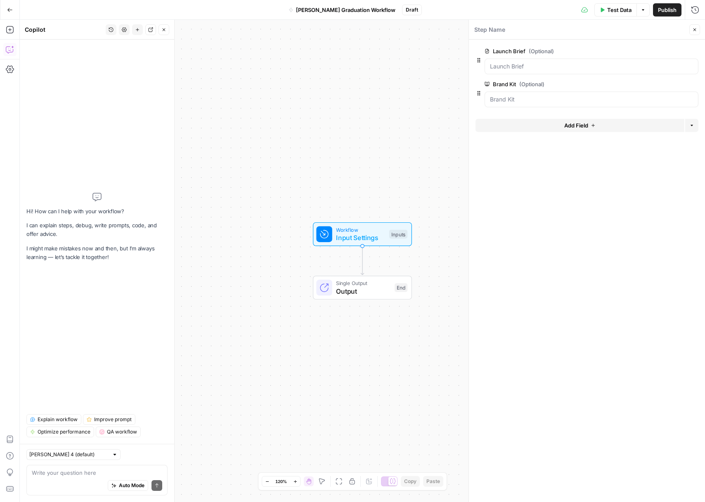
click at [75, 475] on textarea at bounding box center [97, 473] width 130 height 8
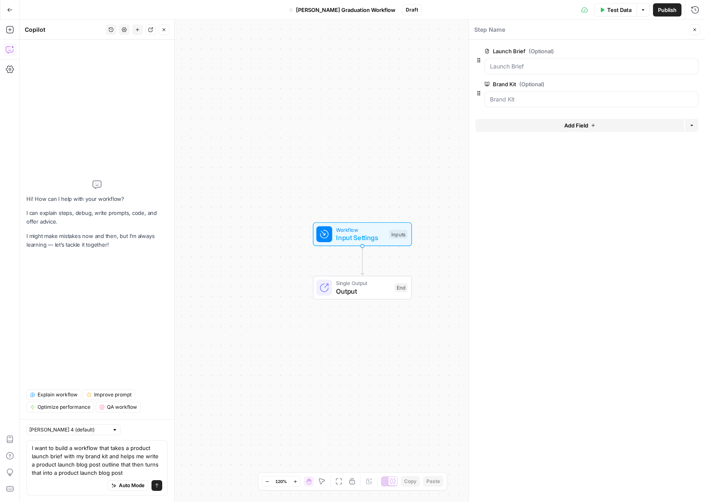
drag, startPoint x: 73, startPoint y: 469, endPoint x: 77, endPoint y: 468, distance: 4.2
click at [77, 468] on textarea "I want to build a workflow that takes a product launch brief with my brand kit …" at bounding box center [97, 460] width 130 height 33
click at [75, 467] on textarea "I want to build a workflow that takes a product launch brief with my brand kit …" at bounding box center [97, 460] width 130 height 33
drag, startPoint x: 73, startPoint y: 466, endPoint x: 96, endPoint y: 464, distance: 22.7
click at [96, 464] on textarea "I want to build a workflow that takes a product launch brief with my brand kit …" at bounding box center [97, 460] width 130 height 33
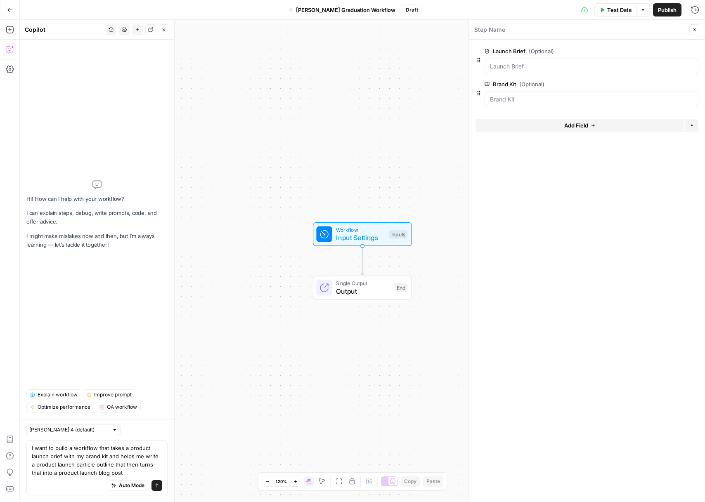
click at [89, 473] on textarea "I want to build a workflow that takes a product launch brief with my brand kit …" at bounding box center [97, 460] width 130 height 33
click at [75, 466] on textarea "I want to build a workflow that takes a product launch brief with my brand kit …" at bounding box center [97, 460] width 130 height 33
drag, startPoint x: 113, startPoint y: 473, endPoint x: 88, endPoint y: 473, distance: 25.2
click at [88, 473] on textarea "I want to build a workflow that takes a product launch brief with my brand kit …" at bounding box center [97, 460] width 130 height 33
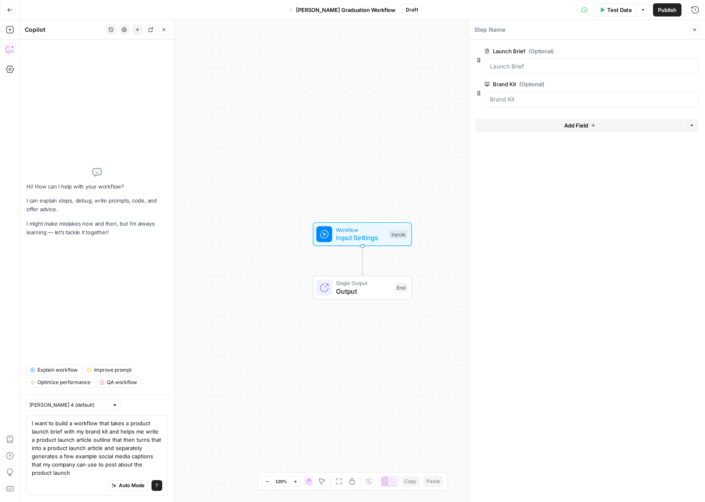
type textarea "I want to build a workflow that takes a product launch brief with my brand kit …"
click at [158, 490] on button "Send" at bounding box center [156, 485] width 11 height 11
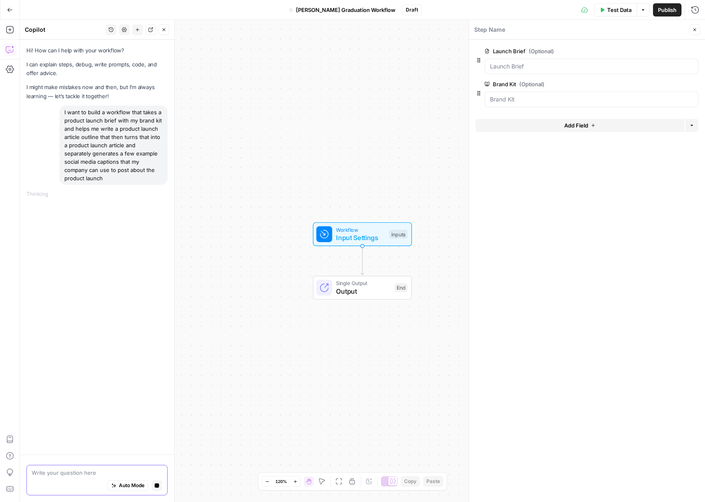
click at [697, 31] on button "Close" at bounding box center [694, 29] width 11 height 11
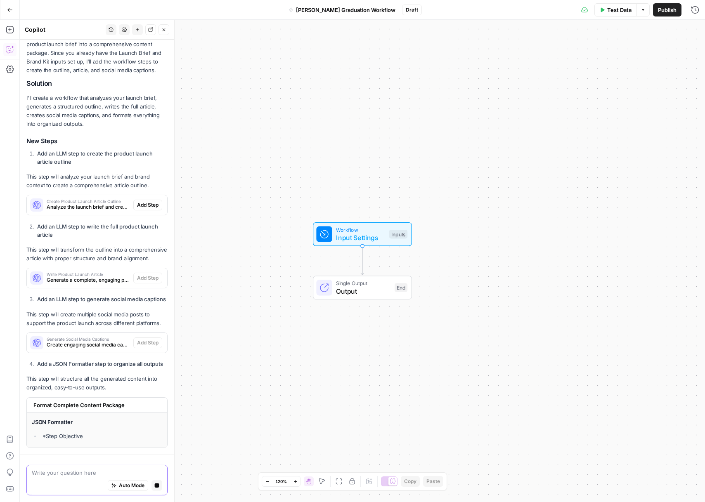
scroll to position [223, 0]
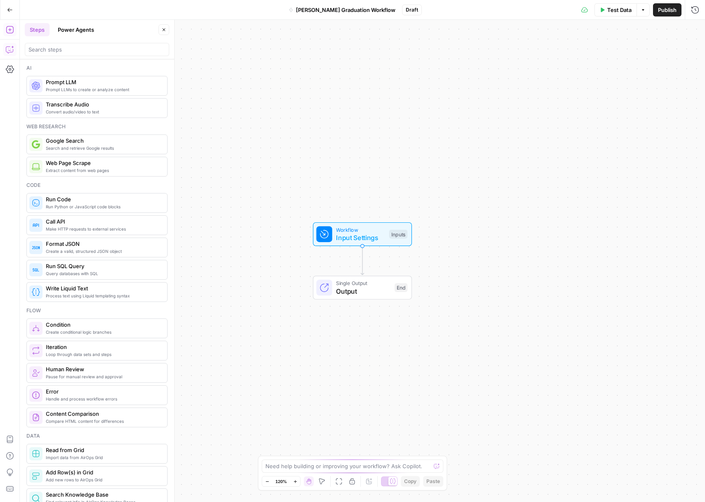
click at [12, 50] on icon "button" at bounding box center [10, 49] width 8 height 8
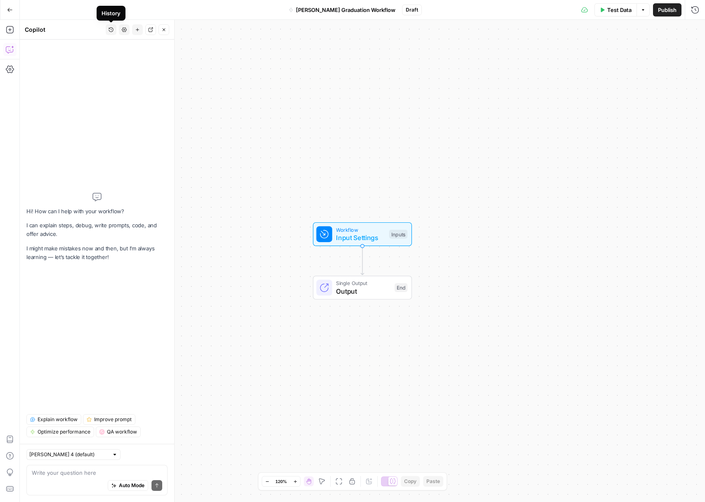
click at [113, 30] on button "History" at bounding box center [111, 29] width 11 height 11
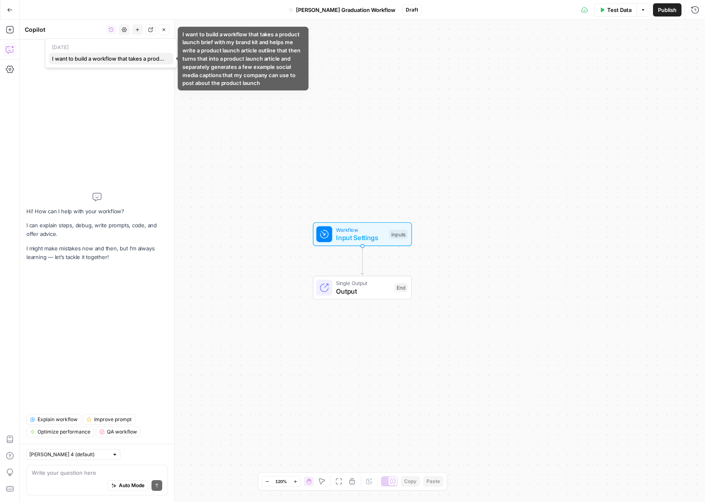
click at [106, 60] on span "I want to build a workflow that takes a product launch brief with my brand kit …" at bounding box center [109, 58] width 115 height 8
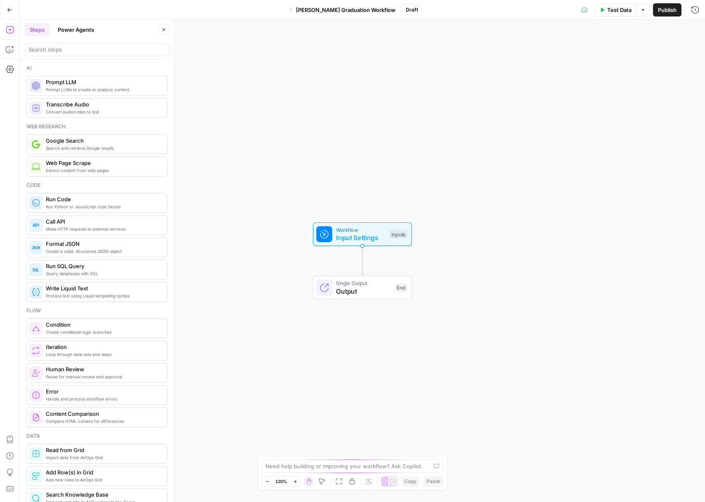
click at [179, 31] on div "Workflow Input Settings Inputs Single Output Output End" at bounding box center [362, 261] width 685 height 482
click at [166, 29] on button "Close" at bounding box center [163, 29] width 11 height 11
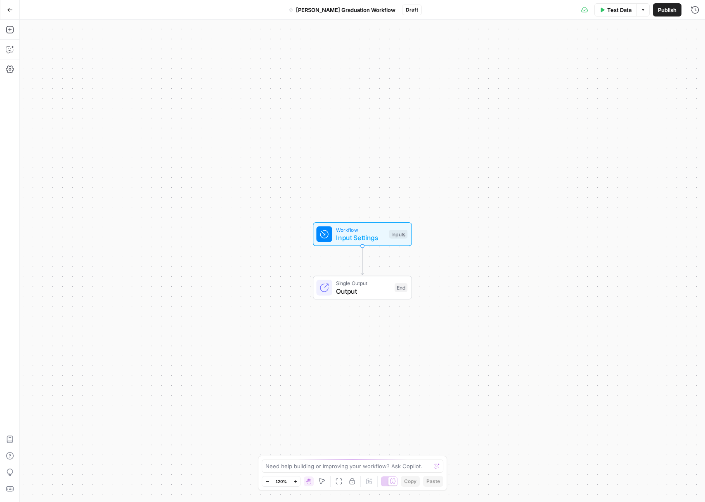
click at [3, 13] on button "Go Back" at bounding box center [9, 9] width 15 height 15
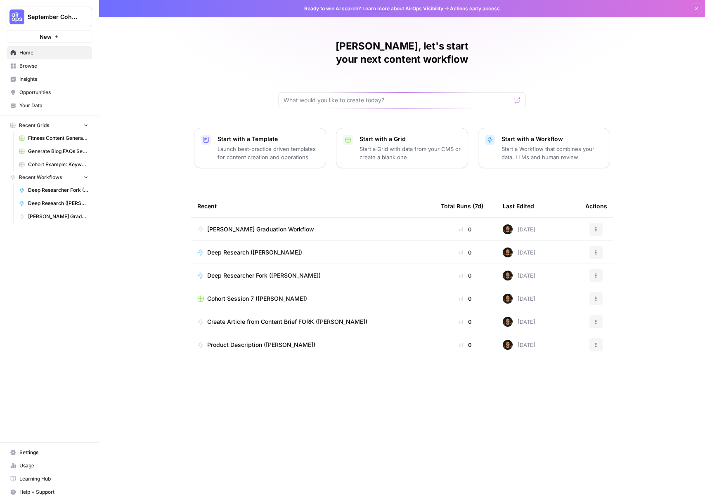
click at [262, 225] on span "[PERSON_NAME] Graduation Workflow" at bounding box center [260, 229] width 107 height 8
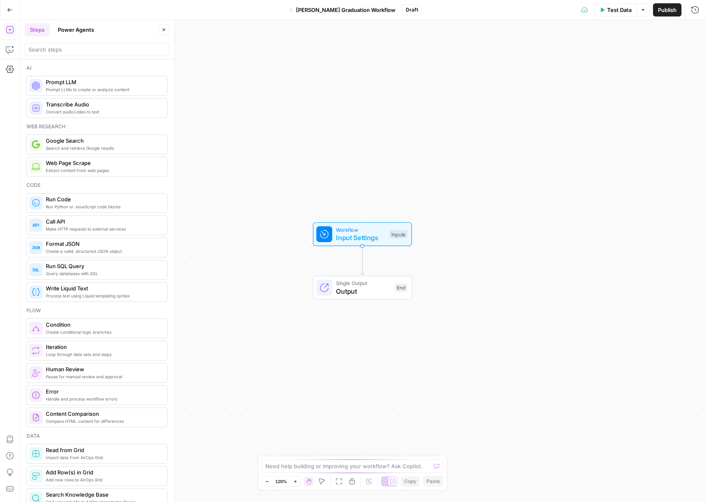
click at [2, 51] on div "Add Steps Copilot Settings AirOps Academy Help Give Feedback Shortcuts" at bounding box center [10, 261] width 20 height 482
click at [4, 52] on button "Copilot" at bounding box center [9, 49] width 13 height 13
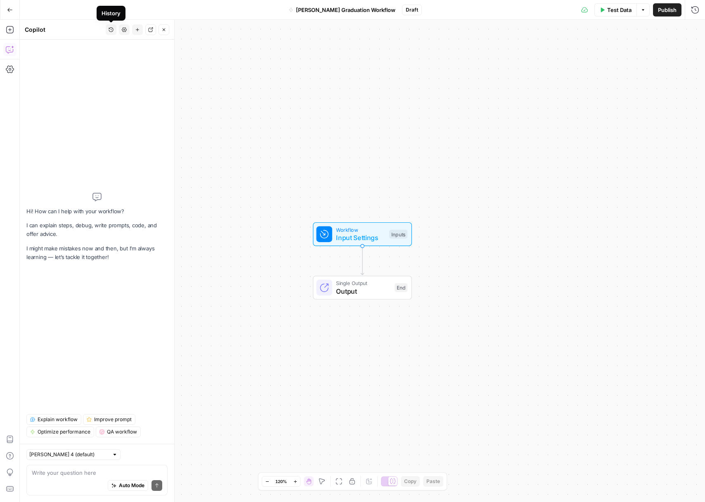
click at [108, 31] on icon "button" at bounding box center [110, 29] width 5 height 5
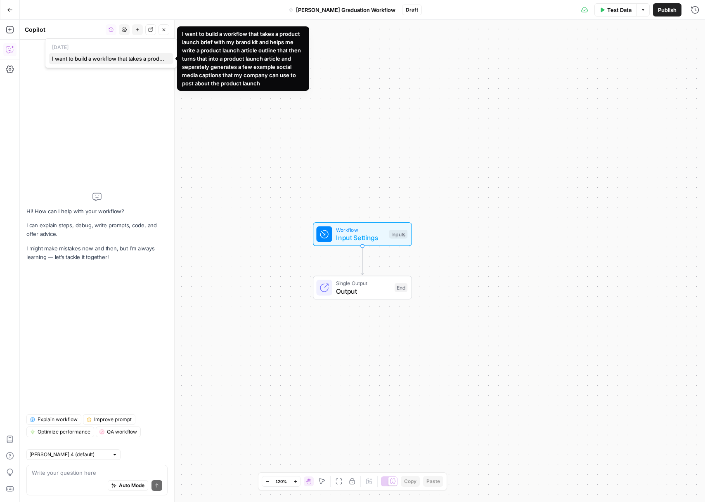
click at [156, 59] on span "I want to build a workflow that takes a product launch brief with my brand kit …" at bounding box center [109, 58] width 115 height 8
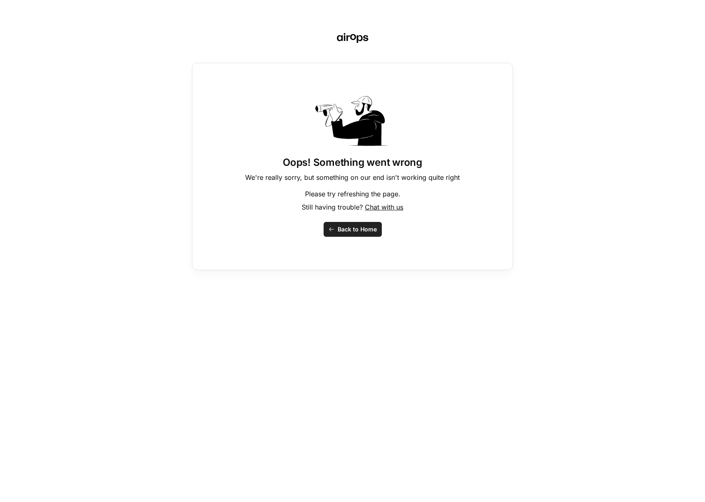
click at [389, 209] on span "Chat with us" at bounding box center [384, 207] width 38 height 8
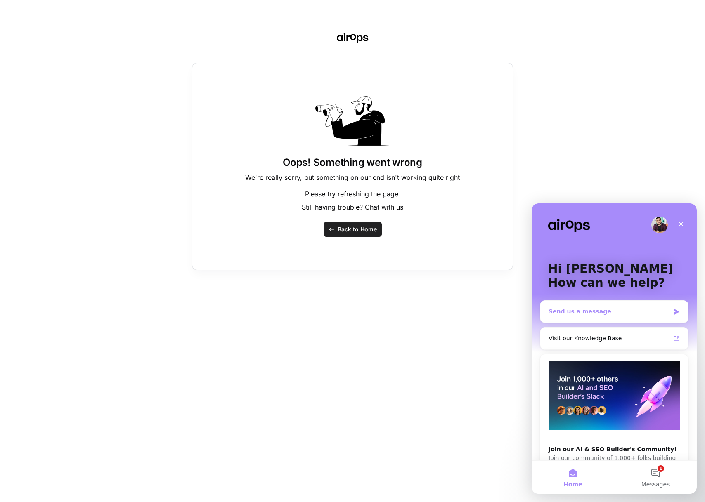
click at [600, 319] on div "Send us a message" at bounding box center [614, 312] width 148 height 22
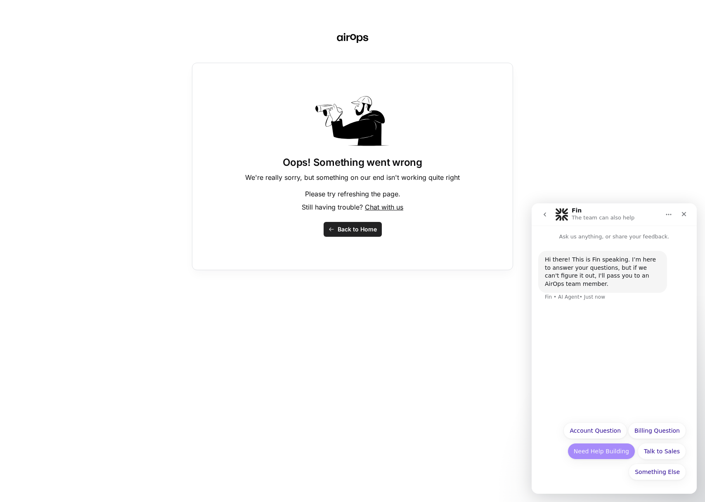
click at [595, 453] on button "Need Help Building" at bounding box center [601, 451] width 68 height 16
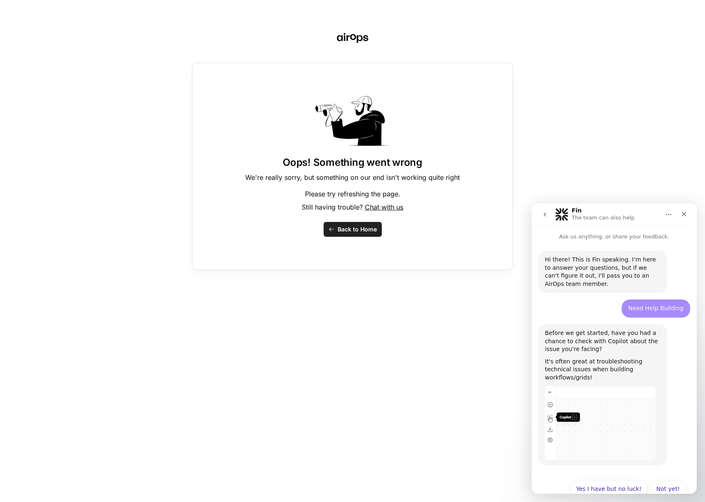
scroll to position [9, 0]
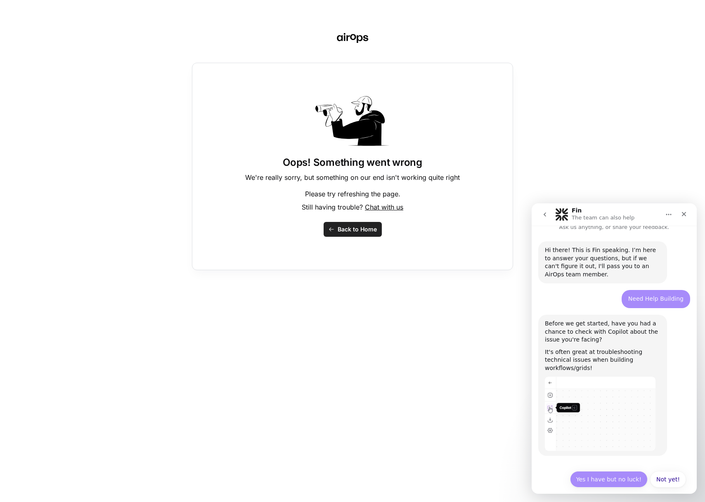
click at [615, 474] on button "Yes I have but no luck!" at bounding box center [609, 479] width 78 height 16
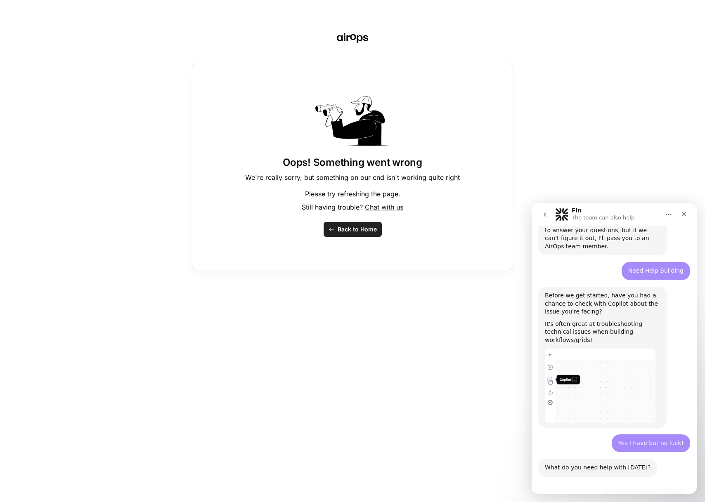
scroll to position [120, 0]
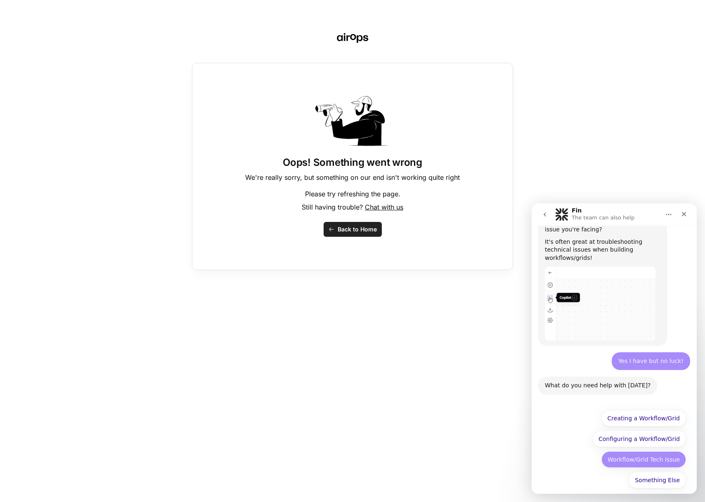
click at [627, 454] on button "Workflow/Grid Tech Issue" at bounding box center [643, 459] width 85 height 16
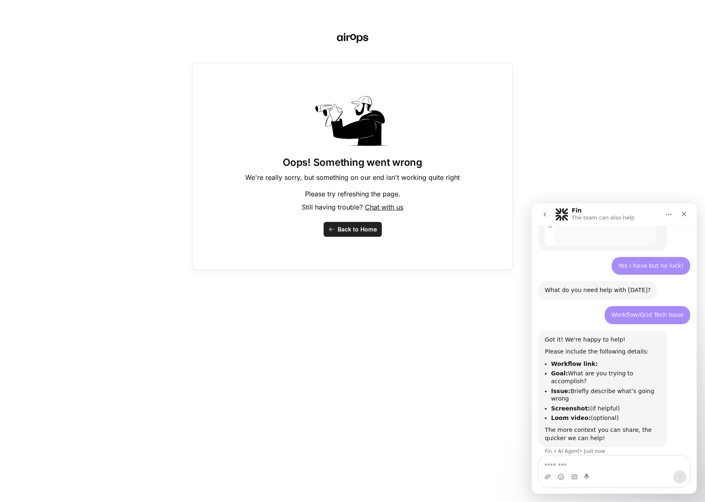
scroll to position [215, 0]
type textarea "*"
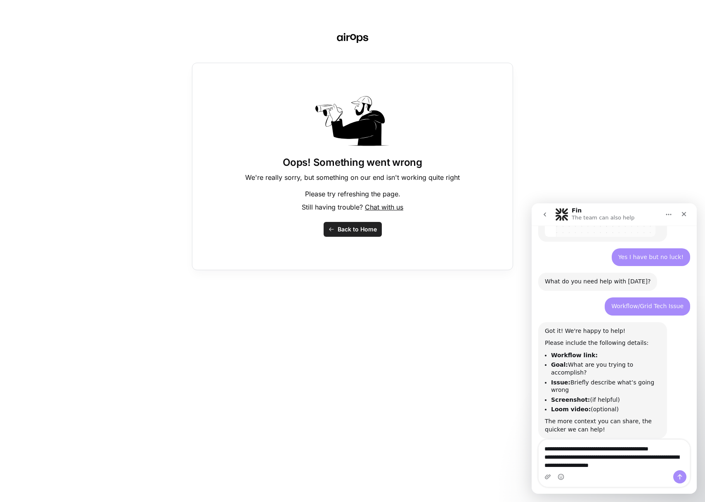
scroll to position [232, 0]
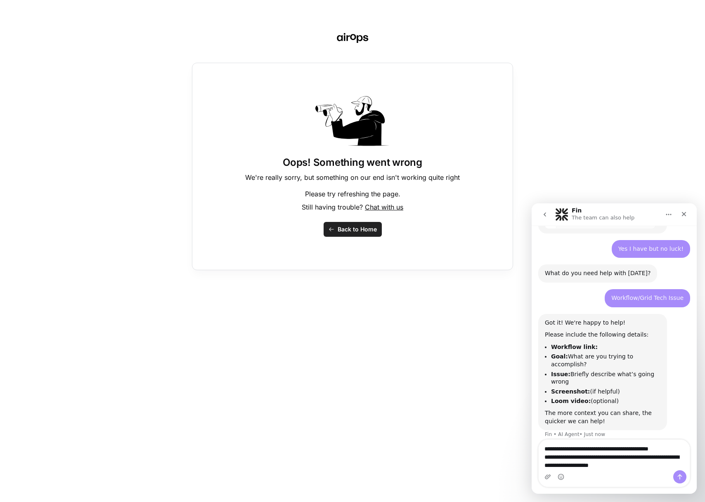
type textarea "**********"
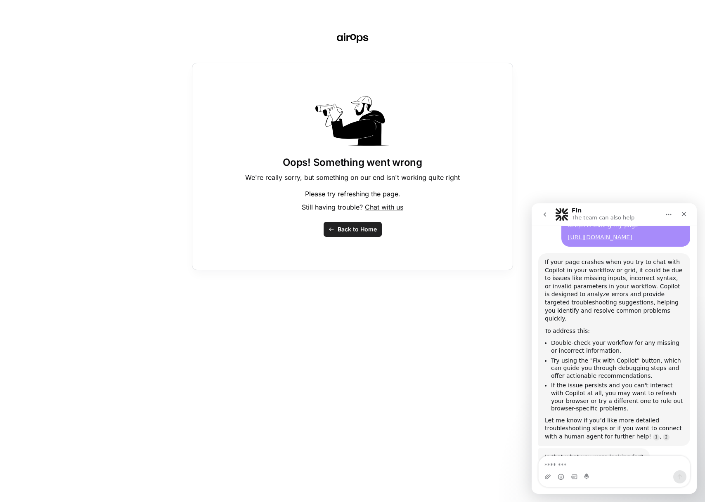
scroll to position [486, 0]
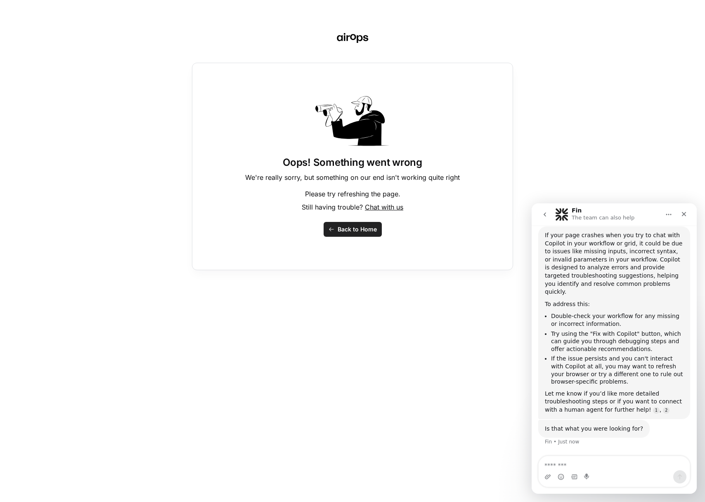
click at [587, 461] on textarea "Message…" at bounding box center [613, 463] width 151 height 14
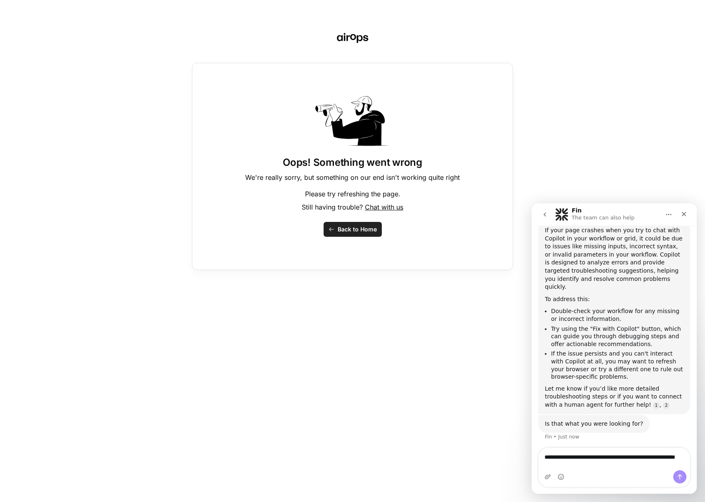
type textarea "**********"
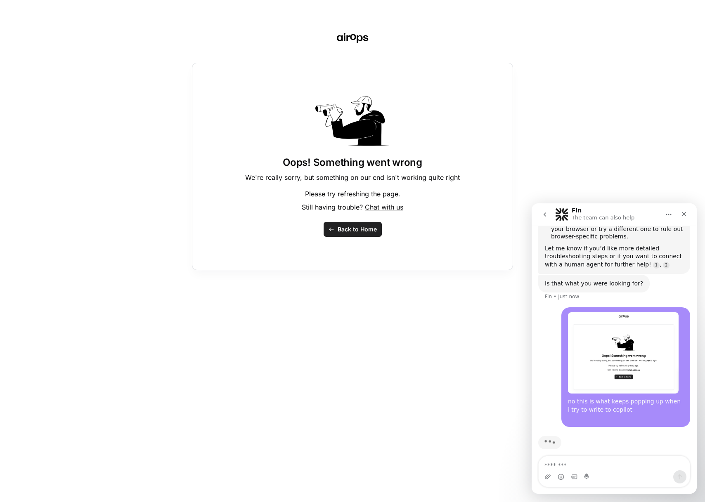
scroll to position [639, 0]
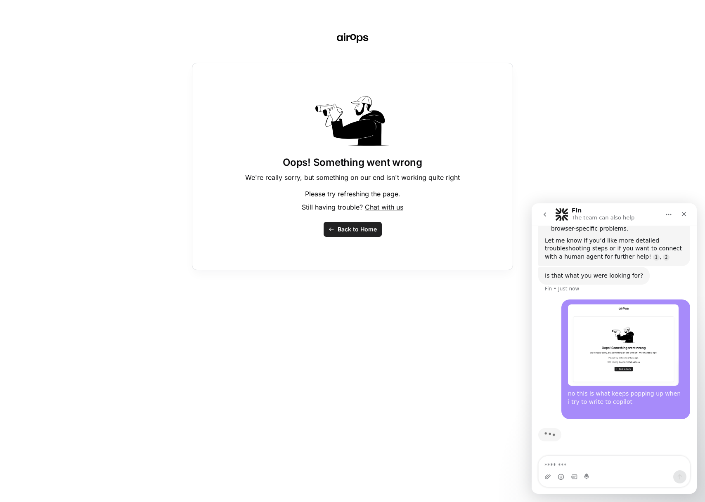
click at [348, 231] on span "Back to Home" at bounding box center [356, 229] width 39 height 8
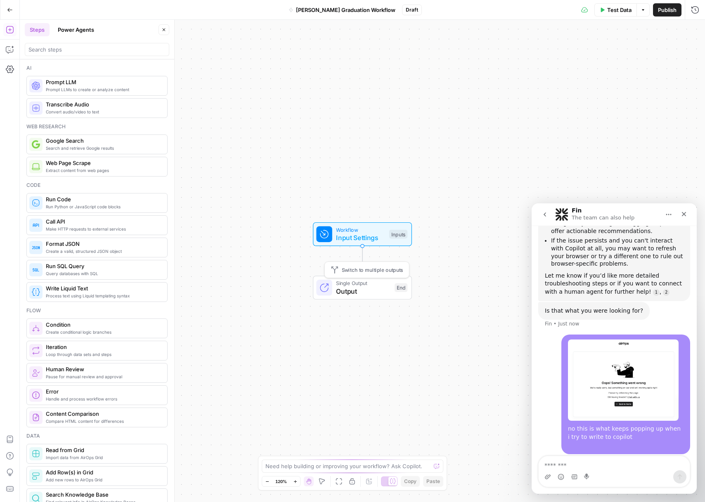
scroll to position [612, 0]
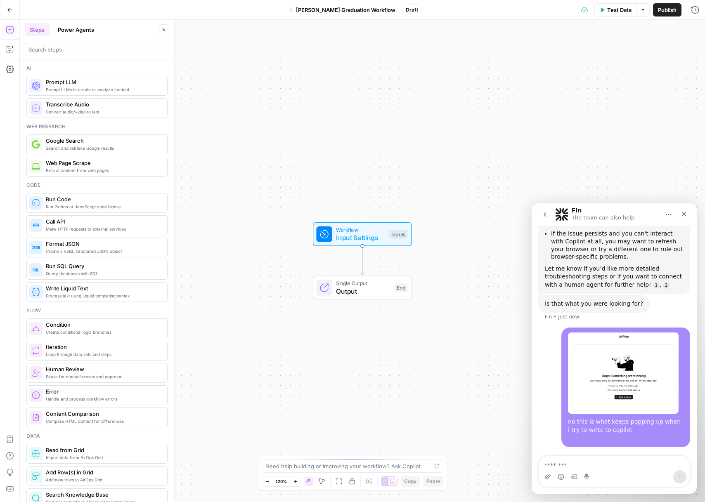
click at [162, 29] on icon "button" at bounding box center [163, 29] width 5 height 5
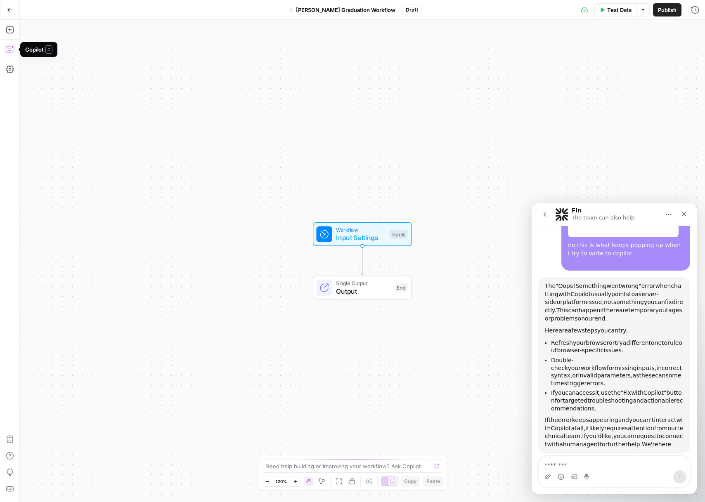
scroll to position [787, 0]
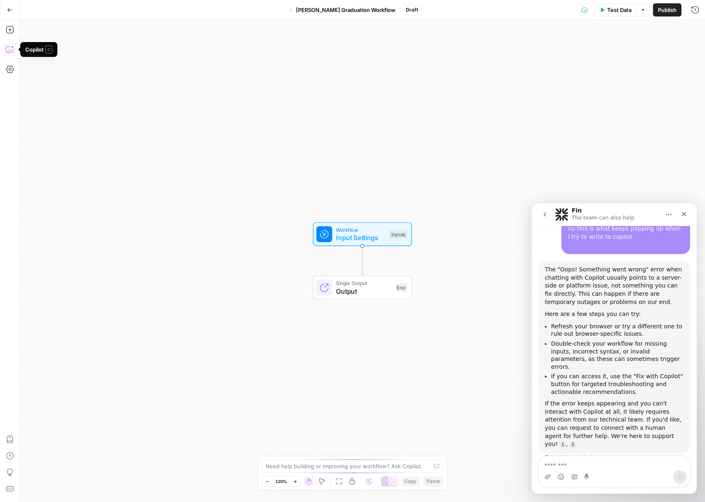
click at [7, 52] on icon "button" at bounding box center [10, 49] width 8 height 8
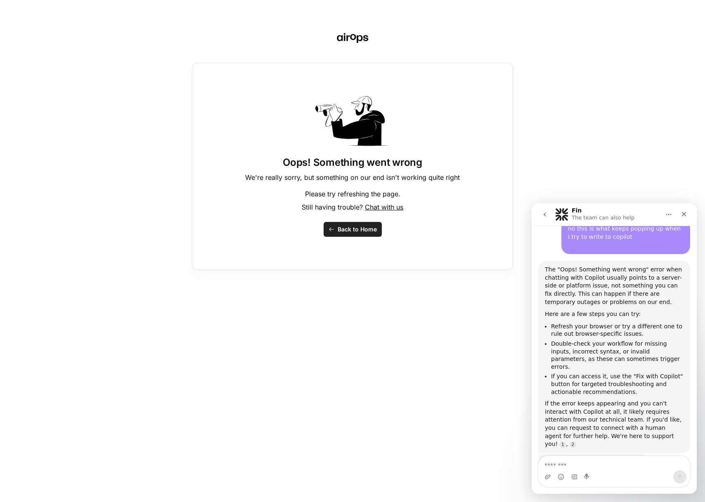
scroll to position [814, 0]
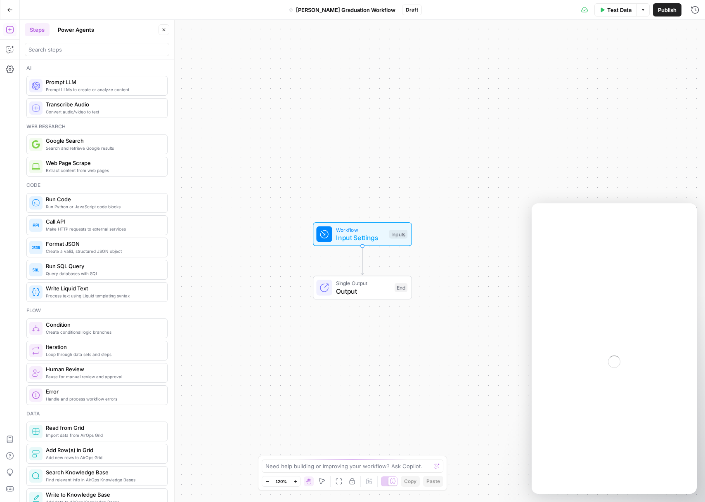
click at [5, 7] on button "Go Back" at bounding box center [9, 9] width 15 height 15
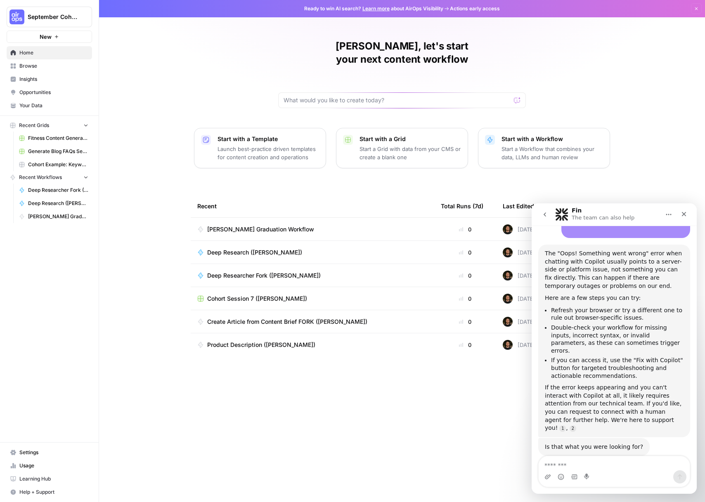
scroll to position [814, 0]
click at [61, 28] on div "September Cohort New" at bounding box center [49, 21] width 99 height 43
click at [62, 24] on button "September Cohort" at bounding box center [49, 17] width 85 height 21
click at [33, 106] on span "Log Out" at bounding box center [77, 106] width 113 height 8
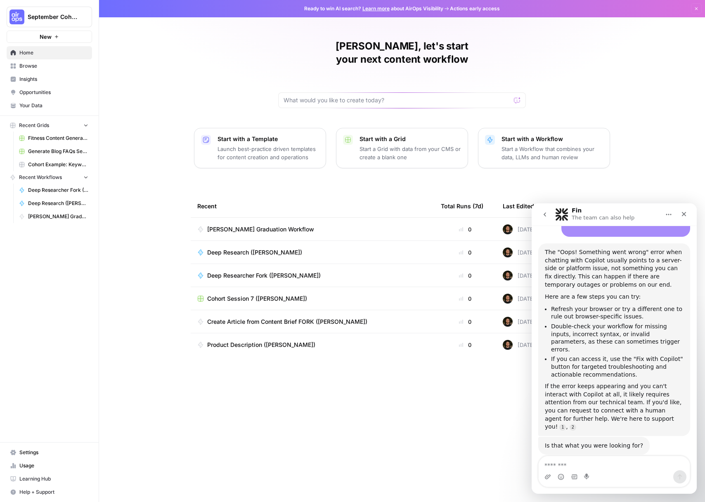
click at [241, 225] on span "[PERSON_NAME] Graduation Workflow" at bounding box center [260, 229] width 107 height 8
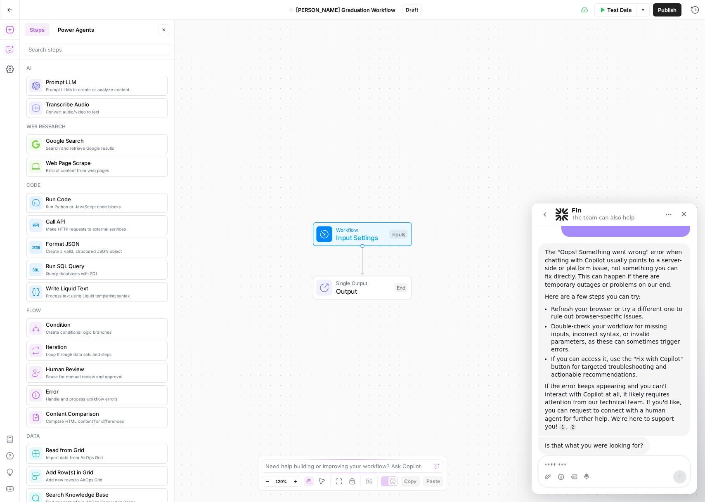
click at [13, 50] on icon "button" at bounding box center [9, 50] width 7 height 7
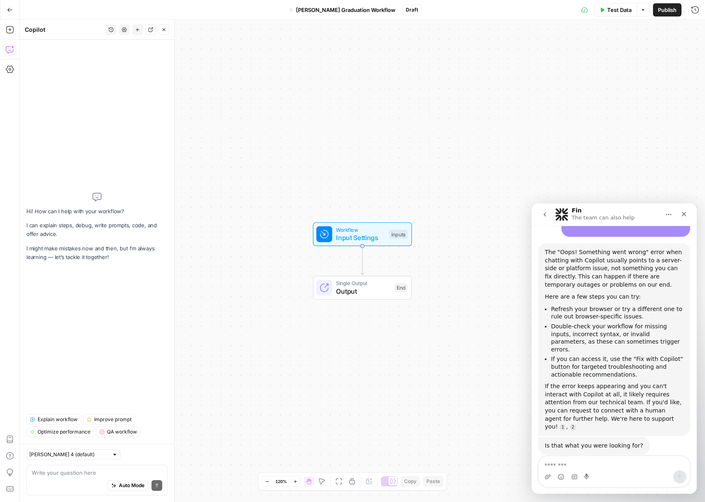
click at [107, 31] on button "History" at bounding box center [111, 29] width 11 height 11
click at [97, 59] on span "I want to build a workflow that takes a product launch brief with my brand kit …" at bounding box center [109, 58] width 115 height 8
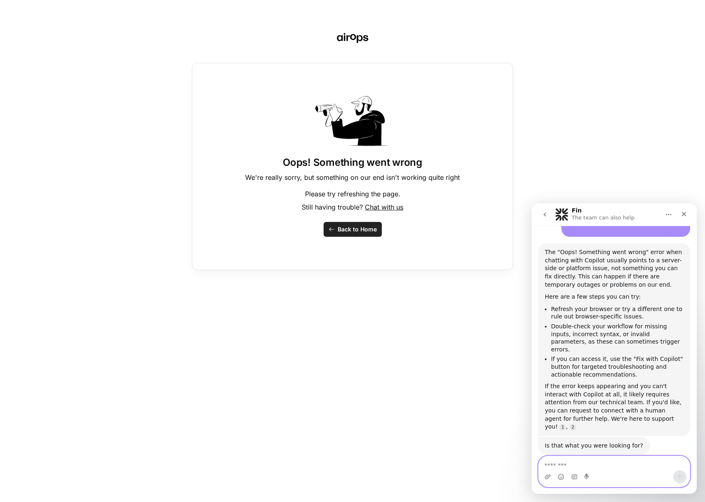
click at [580, 464] on textarea "Message…" at bounding box center [613, 463] width 151 height 14
type textarea "**********"
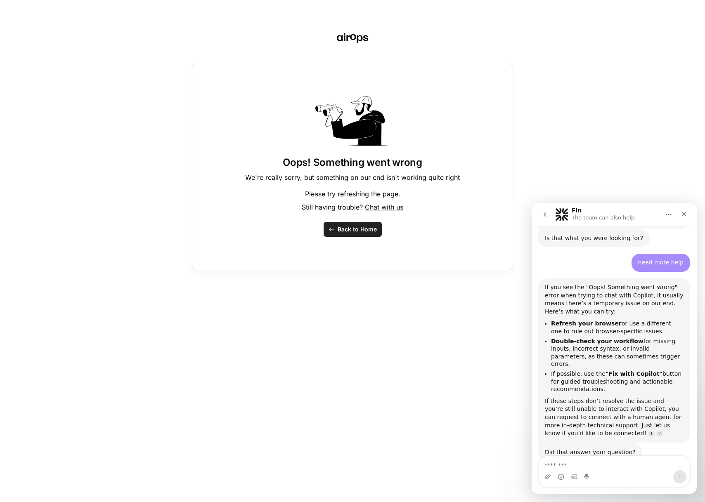
scroll to position [1036, 0]
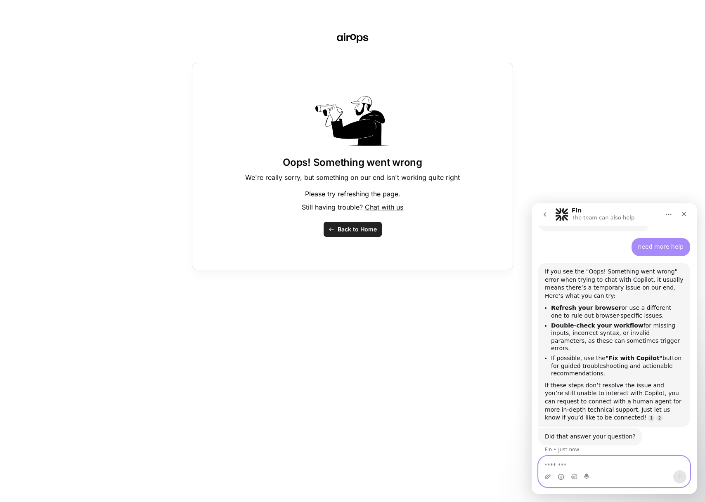
click at [608, 464] on textarea "Message…" at bounding box center [613, 463] width 151 height 14
type textarea "**********"
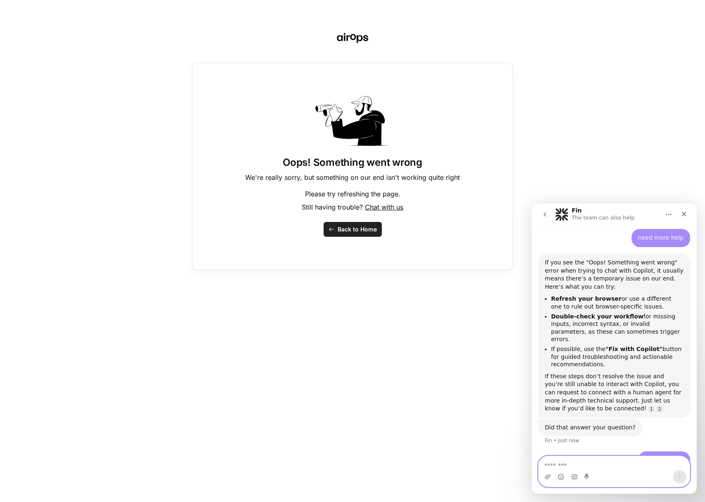
scroll to position [1072, 0]
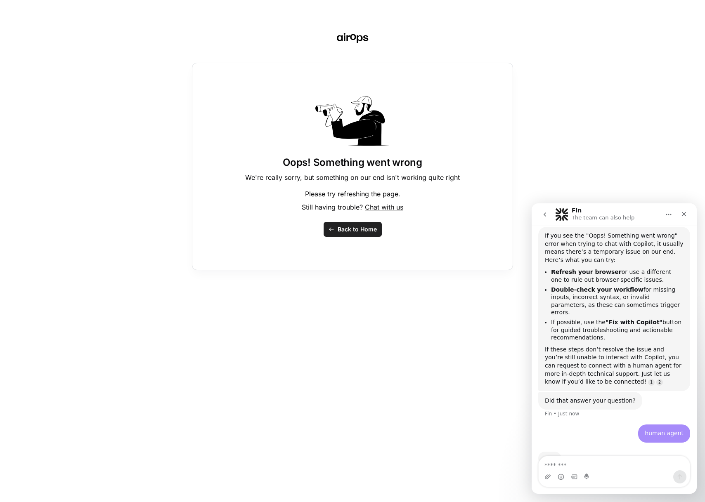
click at [106, 37] on div "Oops! Something went wrong We're really sorry, but something on our end isn't w…" at bounding box center [352, 251] width 705 height 502
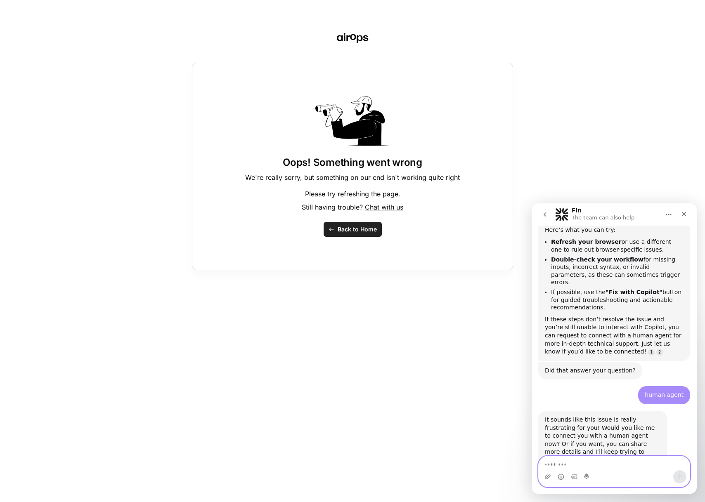
click at [605, 469] on textarea "Message…" at bounding box center [613, 463] width 151 height 14
type textarea "**********"
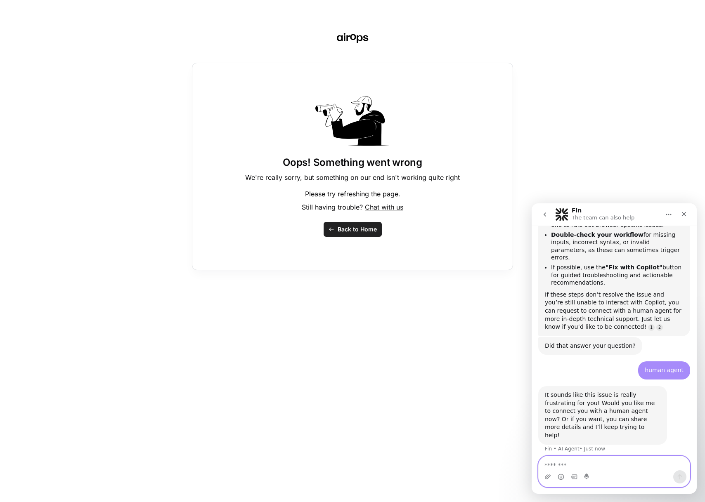
scroll to position [1154, 0]
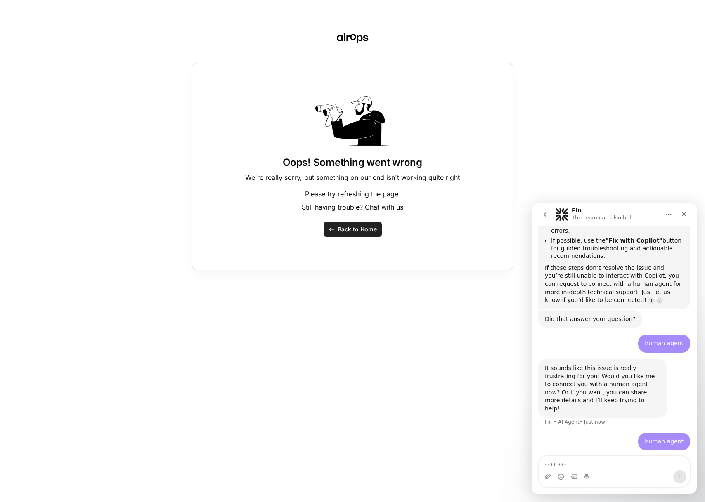
click at [354, 231] on span "Back to Home" at bounding box center [356, 229] width 39 height 8
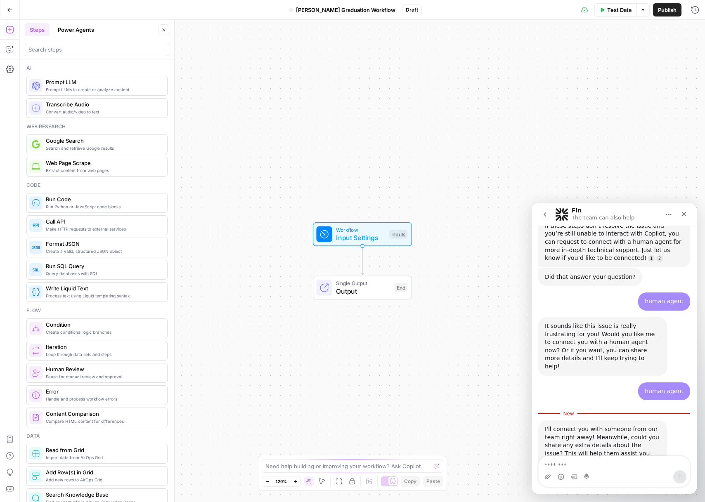
scroll to position [1197, 0]
click at [5, 52] on button "Copilot" at bounding box center [9, 49] width 13 height 13
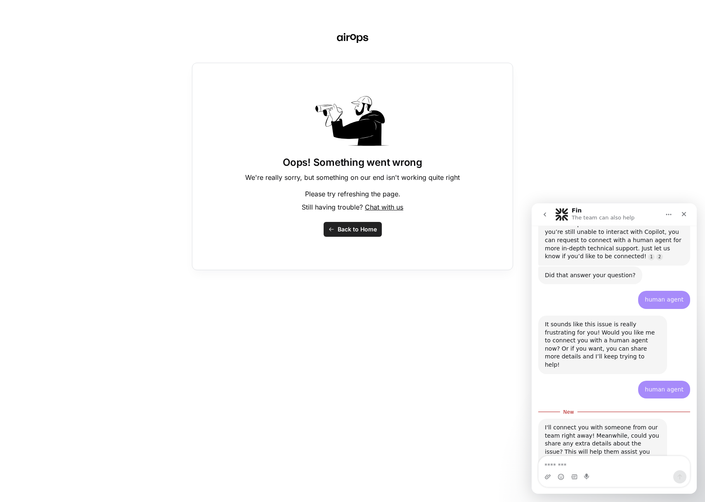
click at [335, 223] on button "Back to Home" at bounding box center [352, 229] width 58 height 15
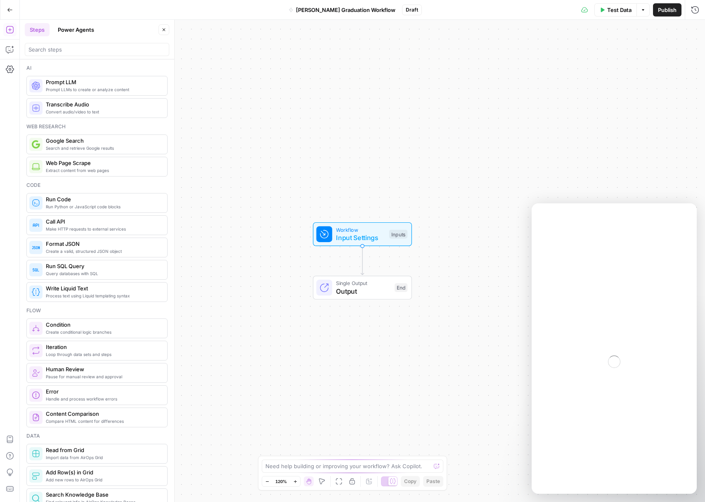
click at [164, 31] on icon "button" at bounding box center [163, 29] width 5 height 5
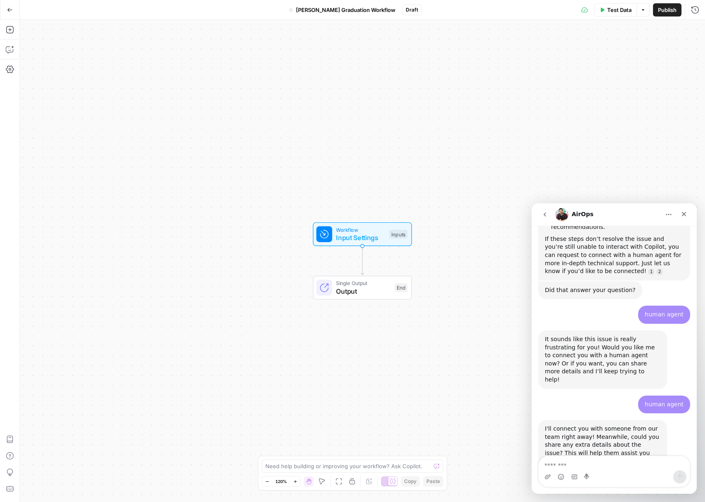
scroll to position [1207, 0]
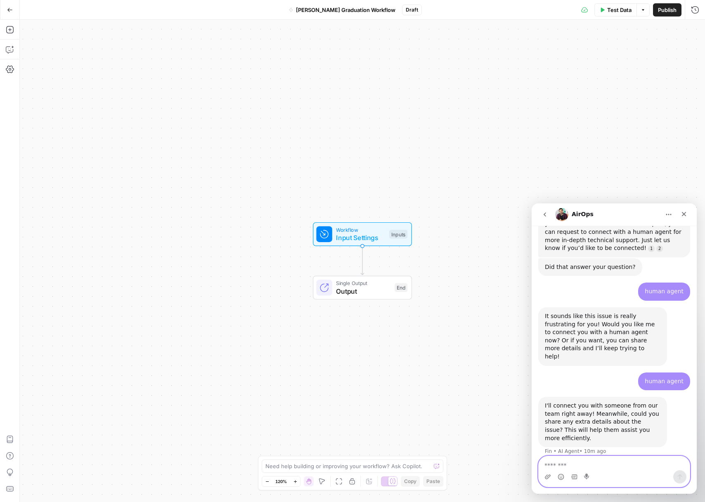
click at [596, 461] on textarea "Message…" at bounding box center [613, 463] width 151 height 14
click at [11, 49] on icon "button" at bounding box center [10, 49] width 8 height 8
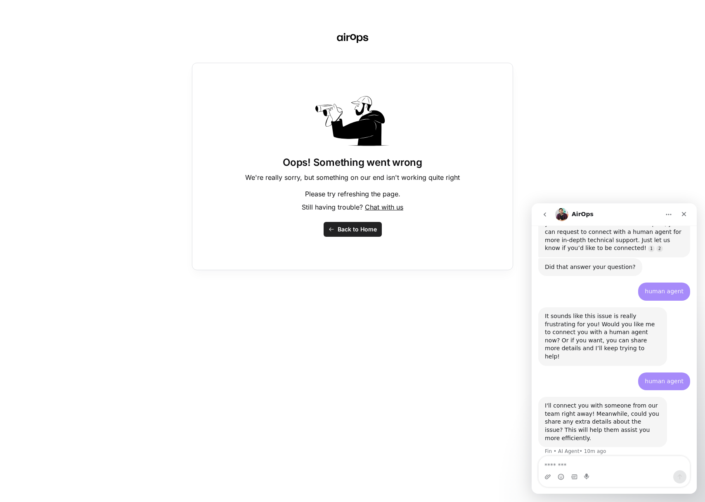
click at [330, 232] on icon "button" at bounding box center [331, 229] width 6 height 6
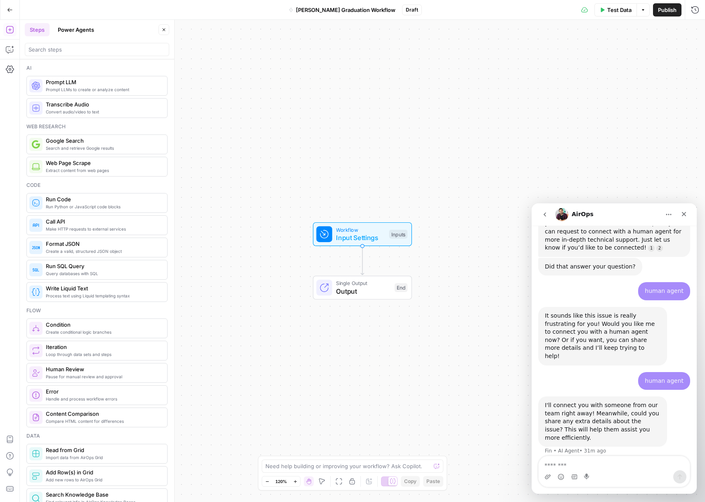
scroll to position [1207, 0]
click at [18, 50] on div "Add Steps Copilot Settings AirOps Academy Help Give Feedback Shortcuts" at bounding box center [10, 261] width 20 height 482
click at [14, 48] on button "Copilot" at bounding box center [9, 49] width 13 height 13
